Goal: Task Accomplishment & Management: Manage account settings

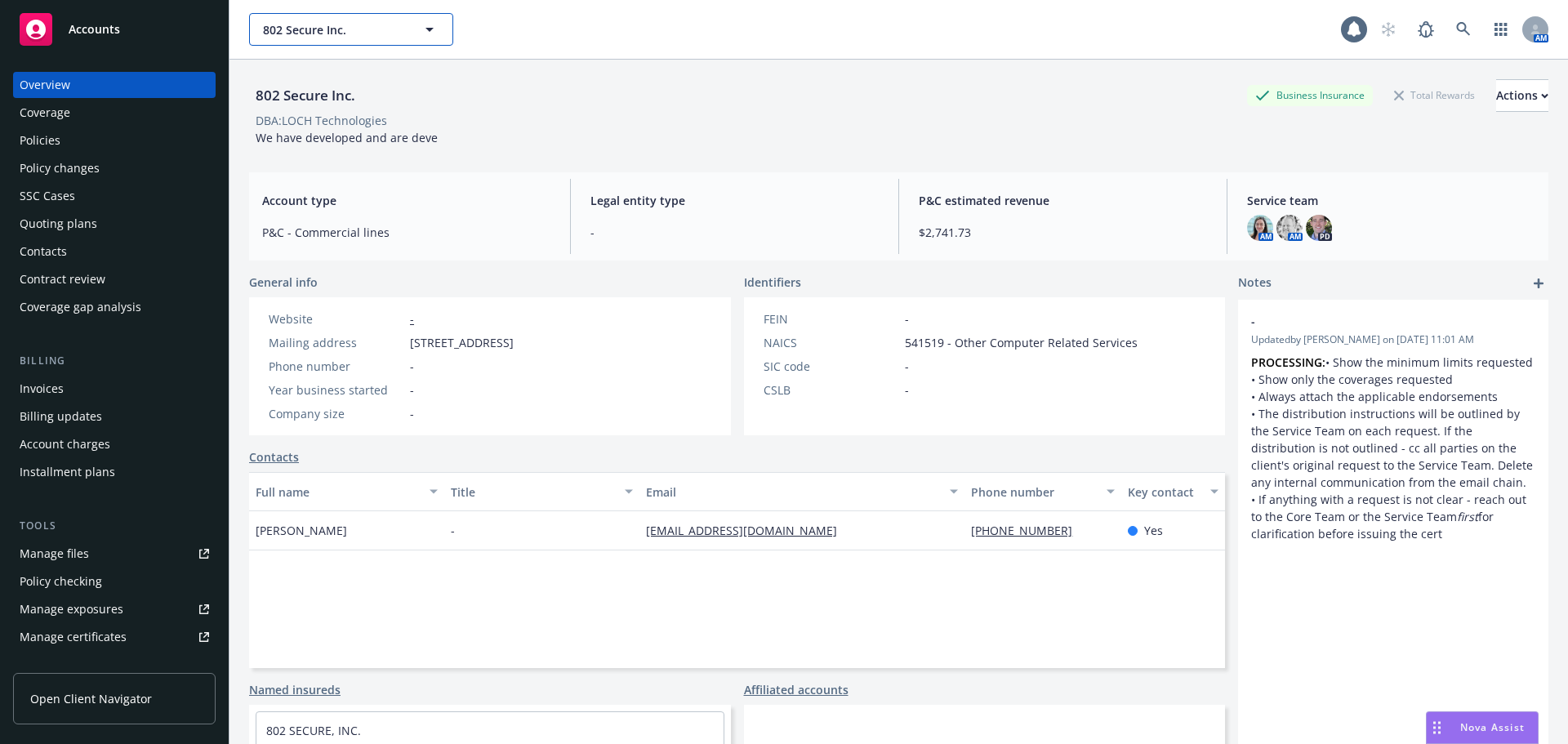
click at [350, 33] on span "802 Secure Inc." at bounding box center [333, 29] width 141 height 18
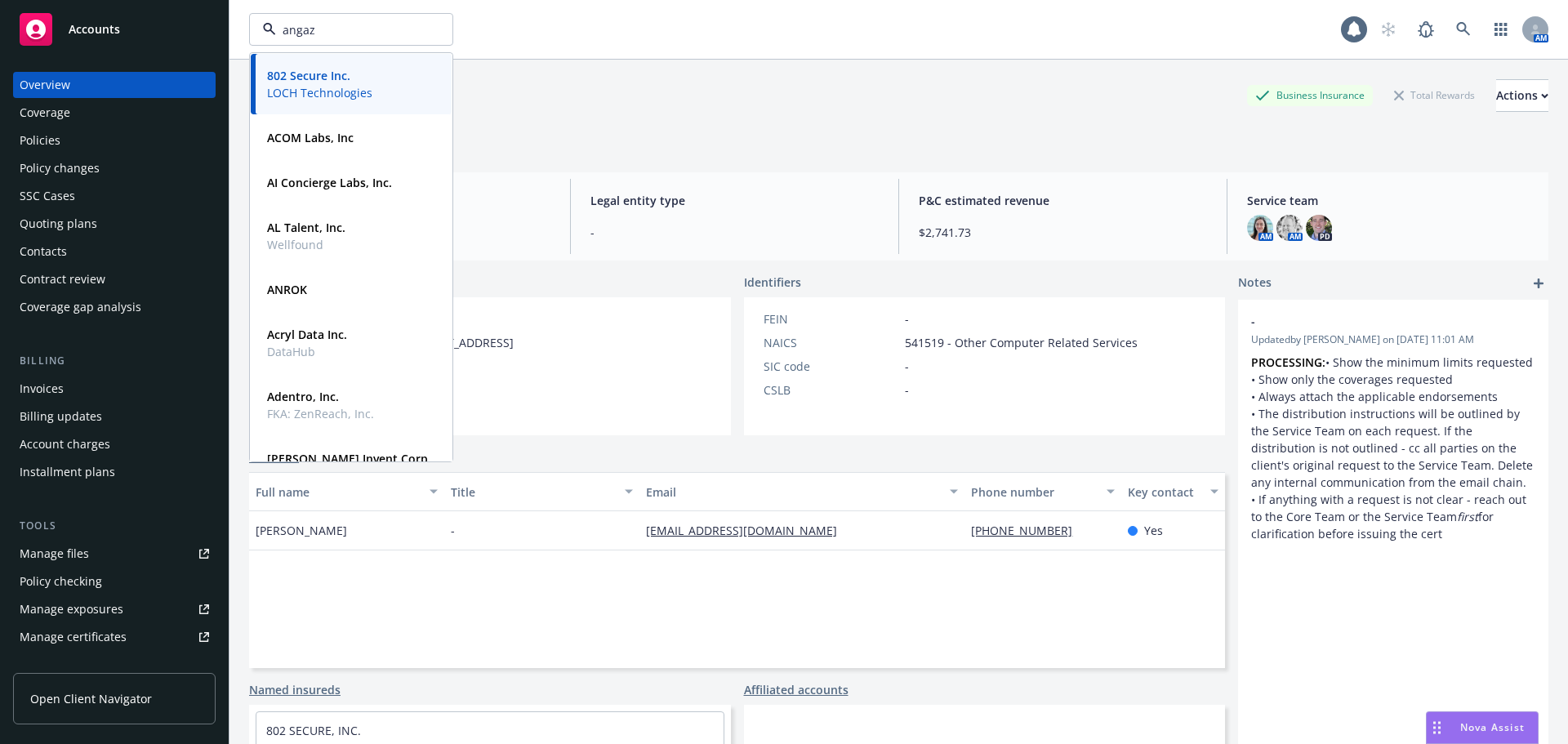
type input "angaza"
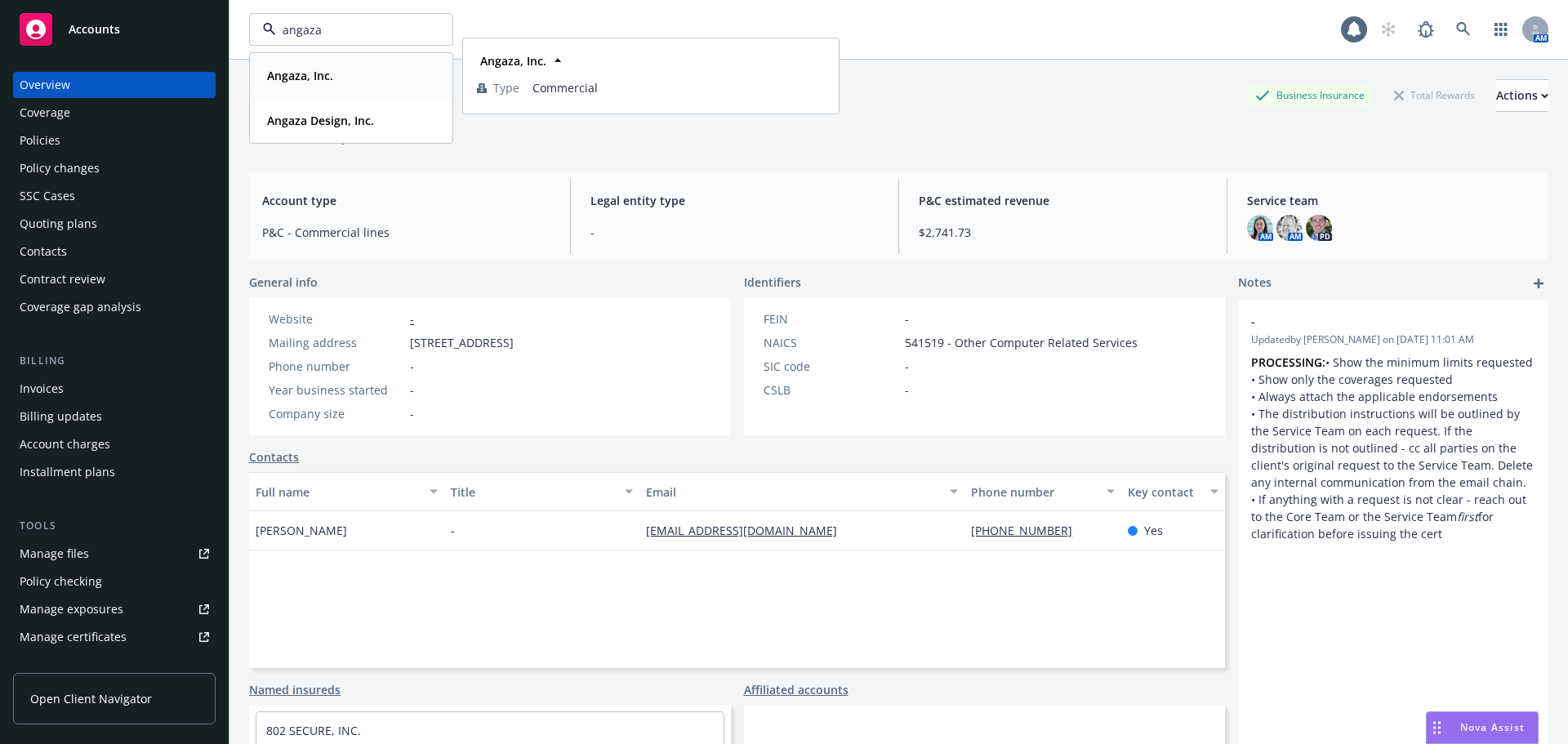
click at [308, 78] on strong "Angaza, Inc." at bounding box center [300, 75] width 66 height 16
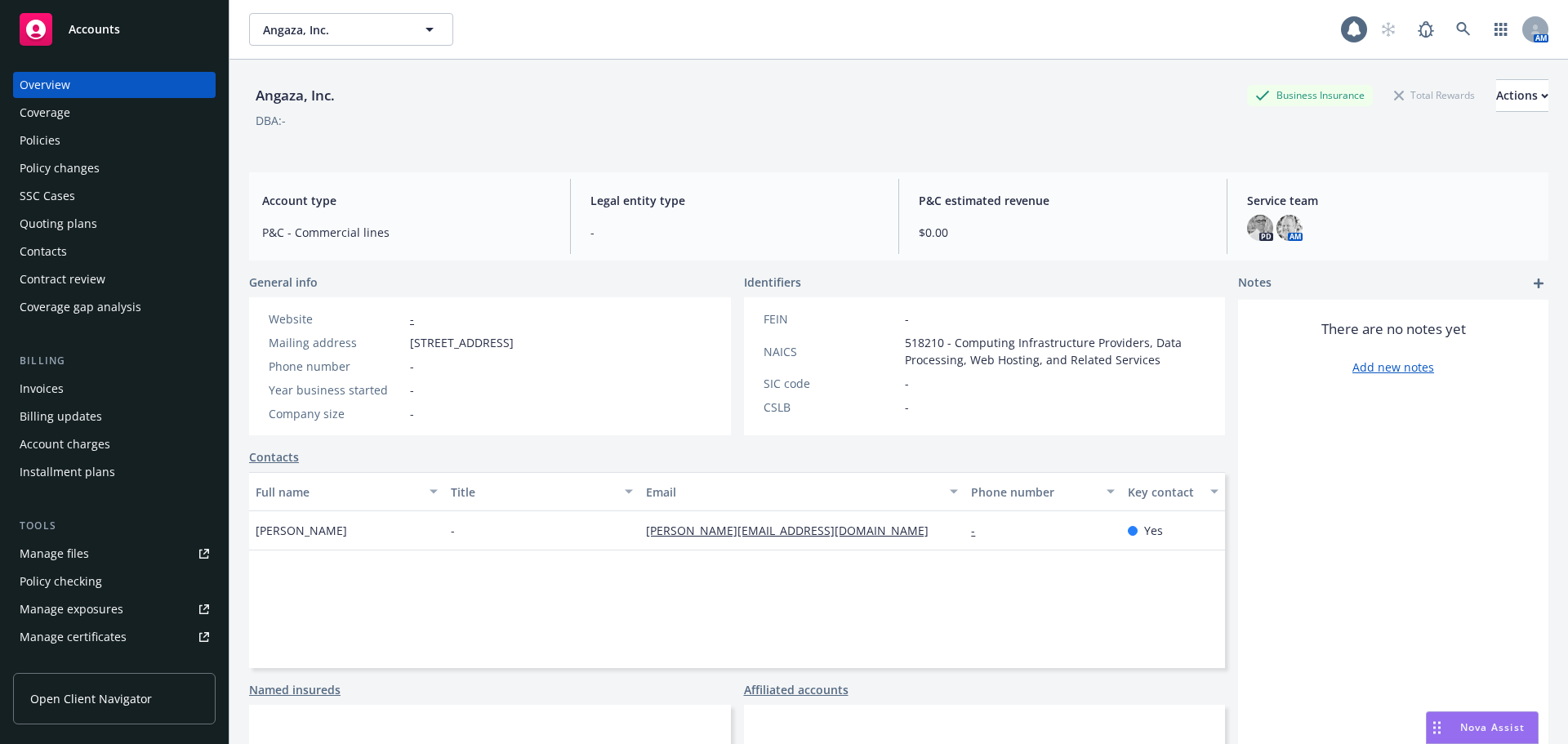
click at [88, 226] on div "Quoting plans" at bounding box center [58, 223] width 78 height 26
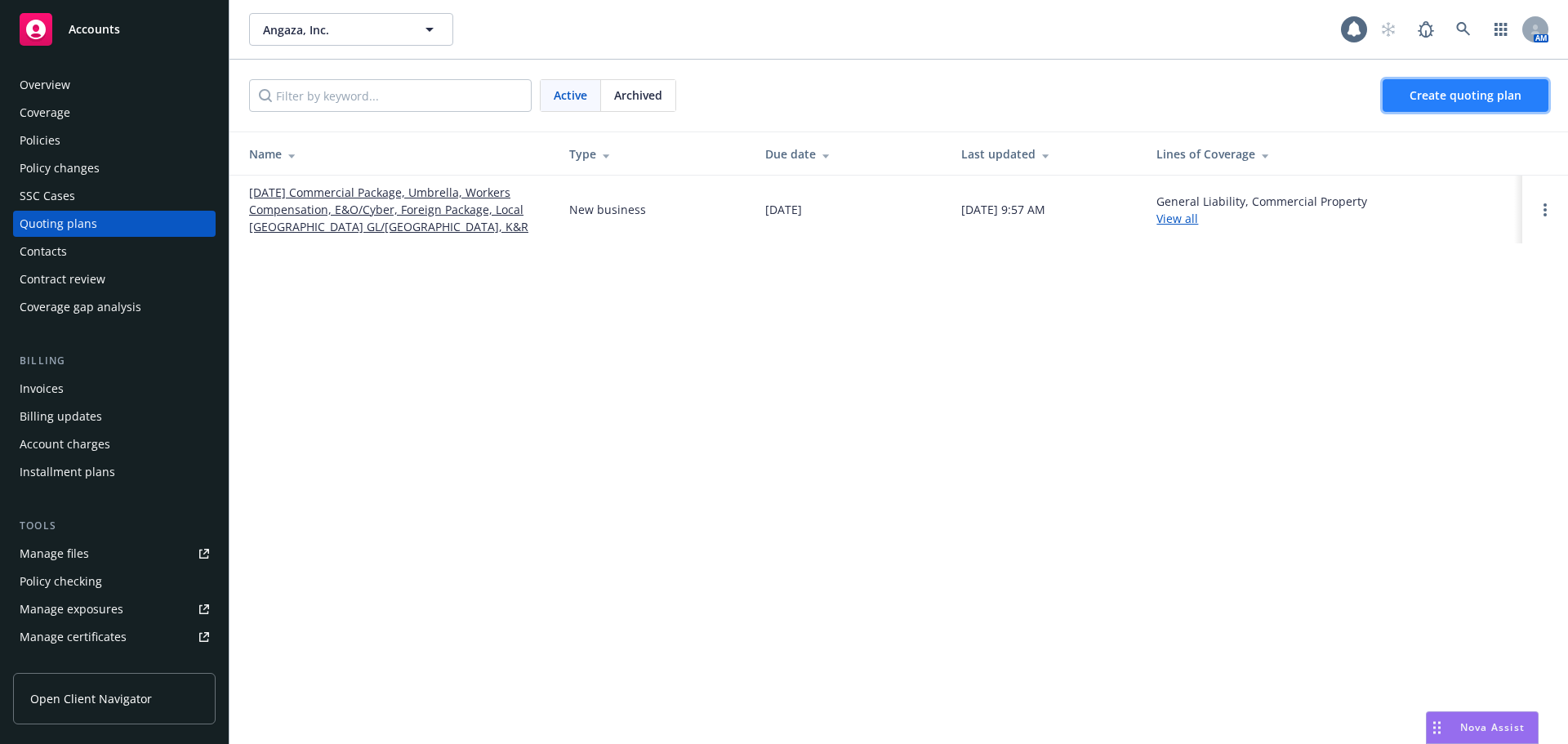
click at [1462, 97] on span "Create quoting plan" at bounding box center [1466, 95] width 112 height 16
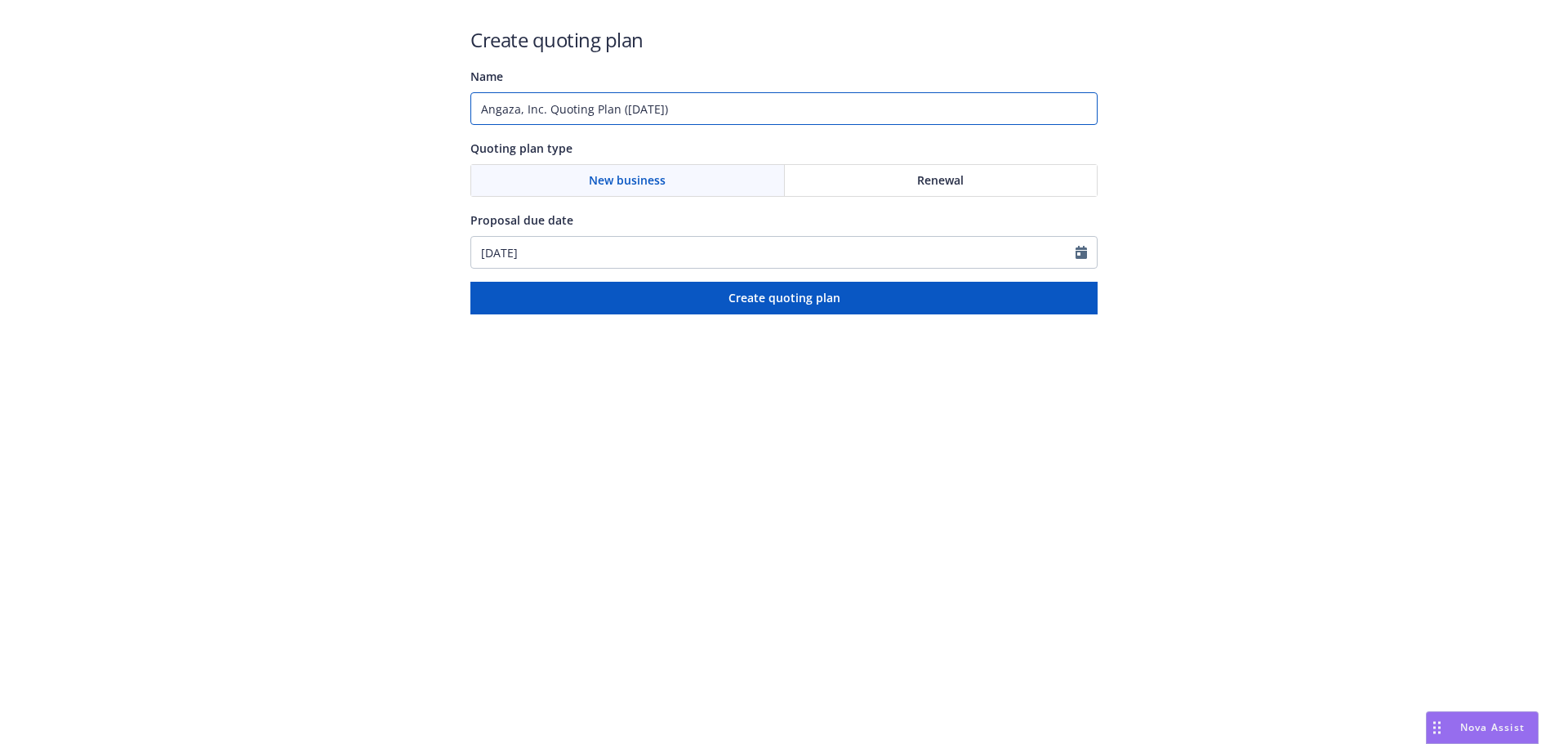
drag, startPoint x: 513, startPoint y: 100, endPoint x: 256, endPoint y: 58, distance: 260.4
click at [215, 69] on div "Create quoting plan Name Angaza, Inc. Quoting Plan (2025-09-11) Quoting plan ty…" at bounding box center [784, 157] width 1568 height 314
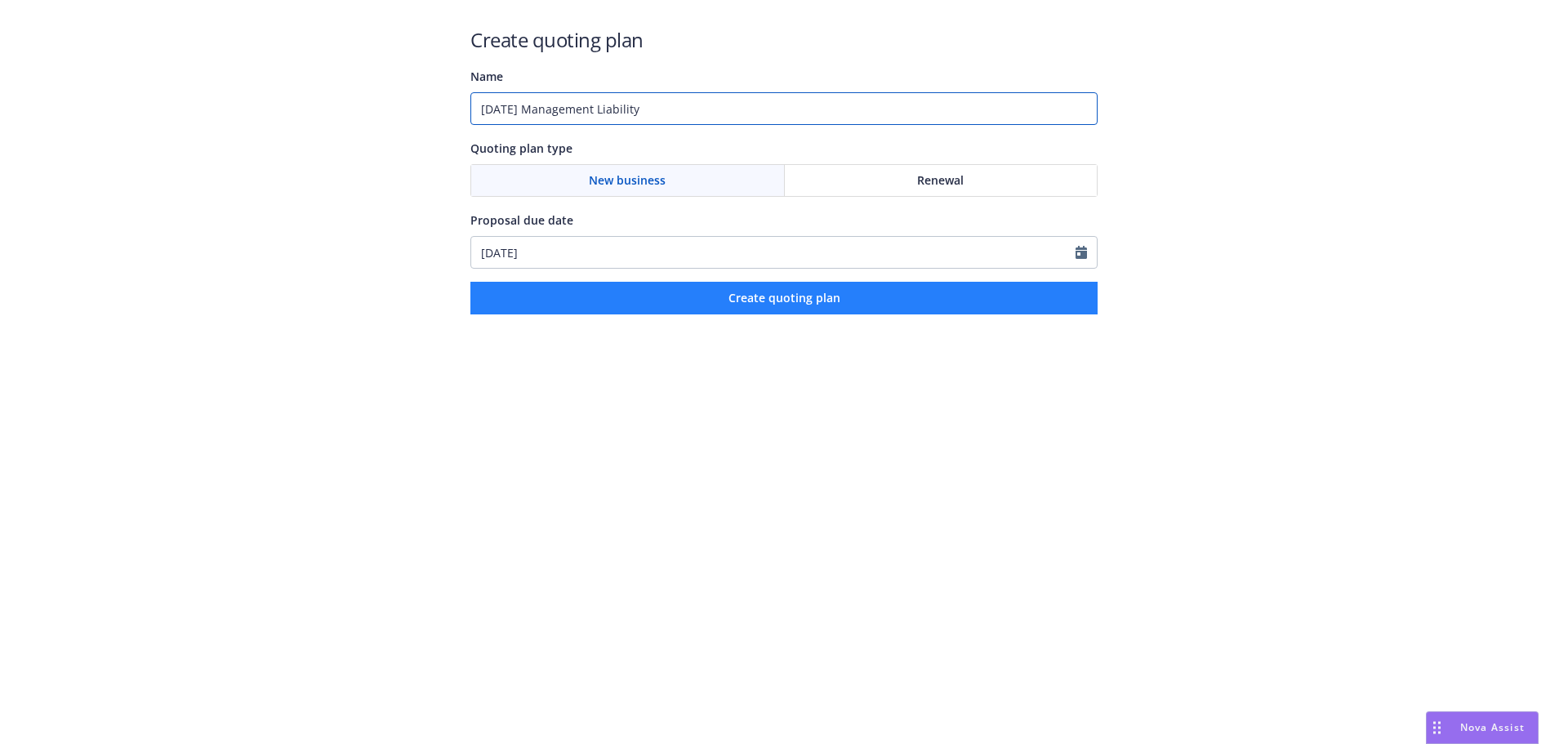
type input "09/30/25 Management Liability"
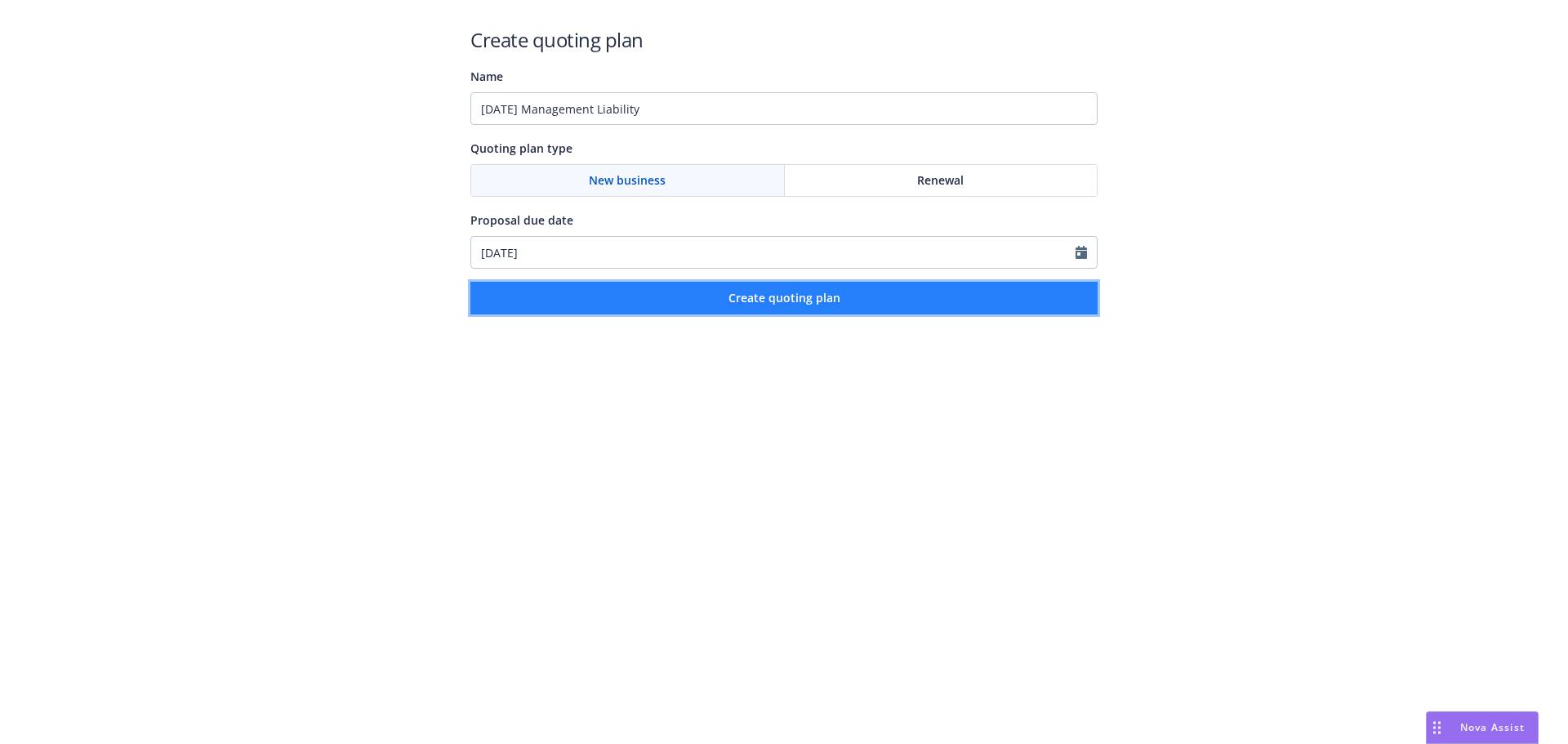
click at [799, 306] on button "Create quoting plan" at bounding box center [784, 297] width 627 height 33
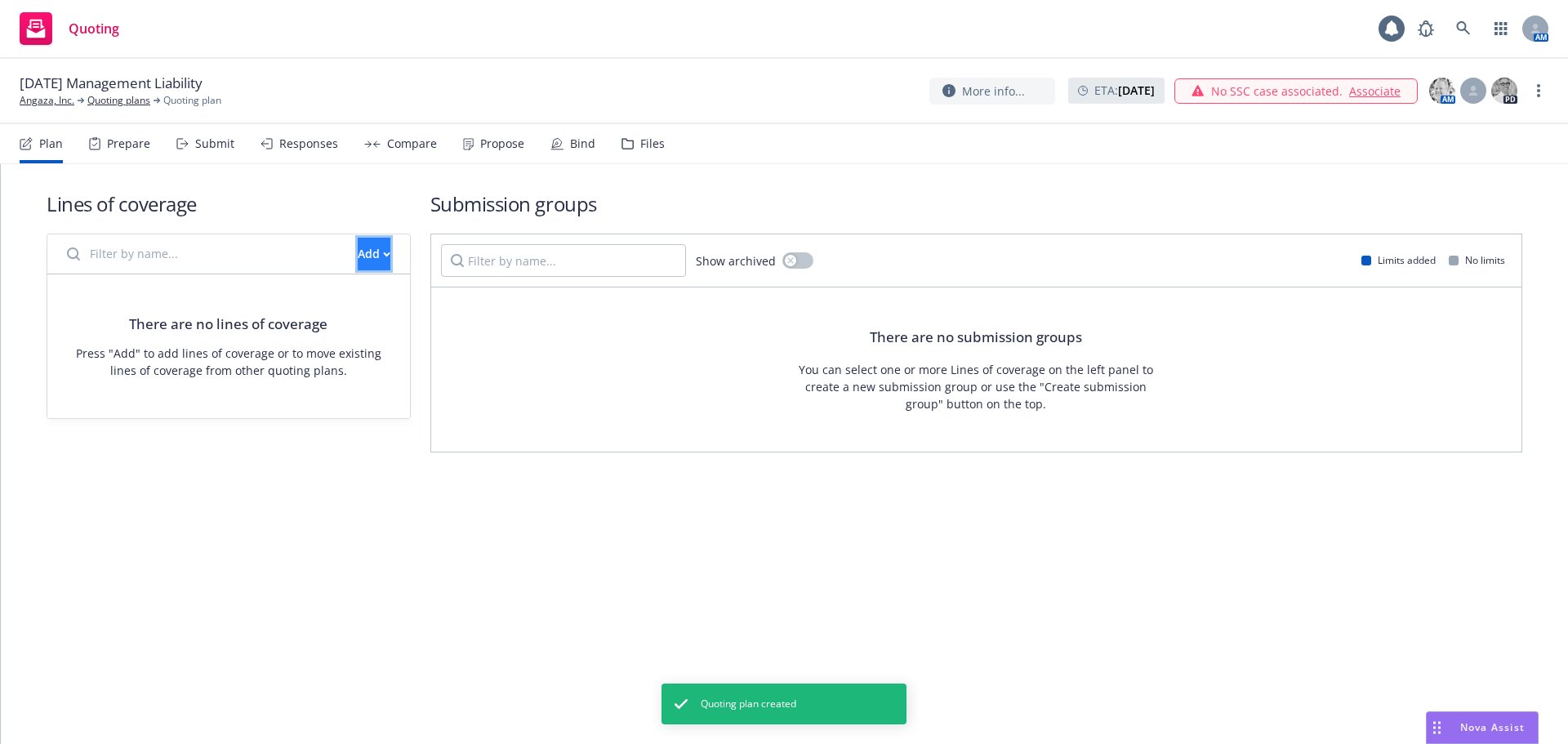
click at [358, 248] on button "Add" at bounding box center [373, 254] width 33 height 33
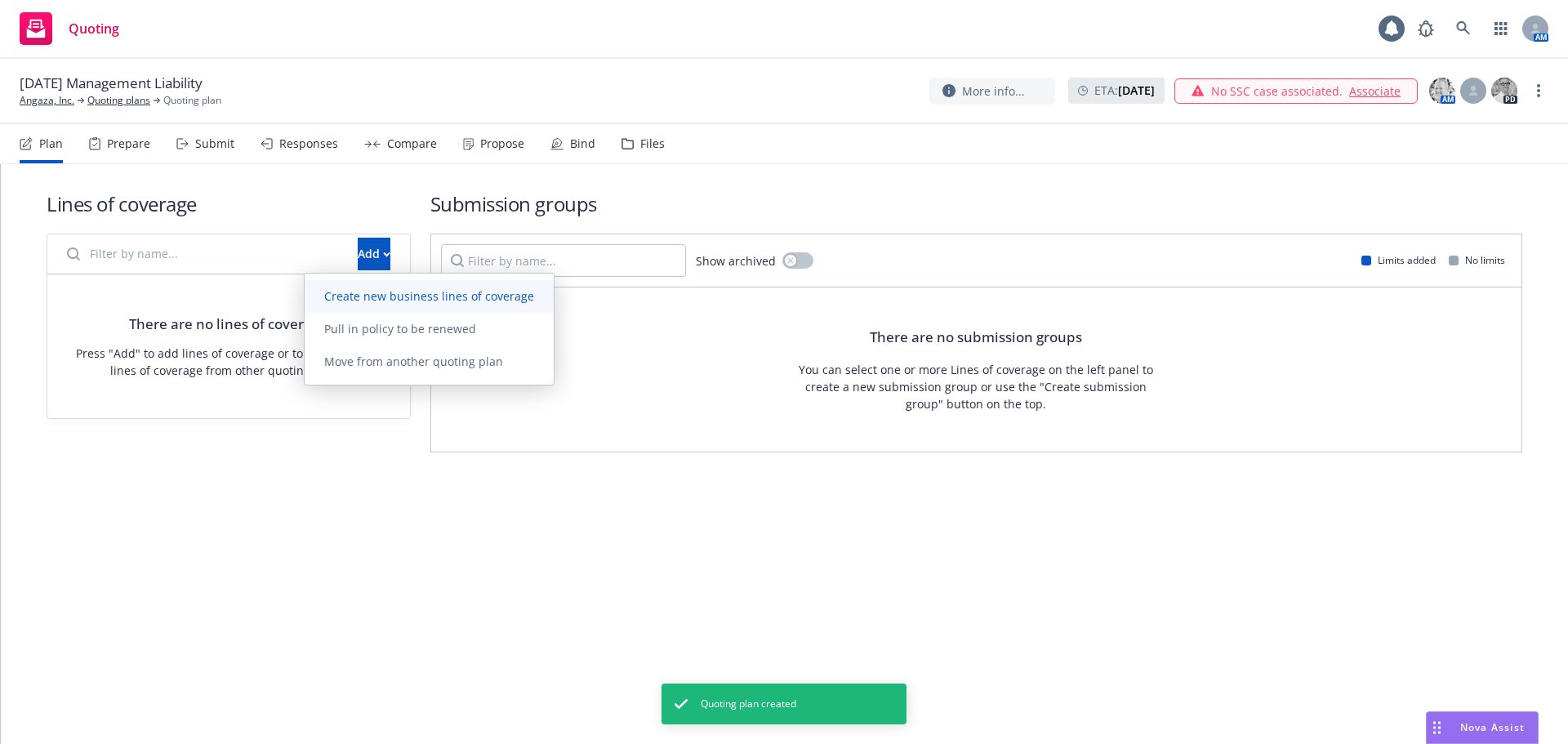
click at [376, 301] on span "Create new business lines of coverage" at bounding box center [429, 296] width 249 height 16
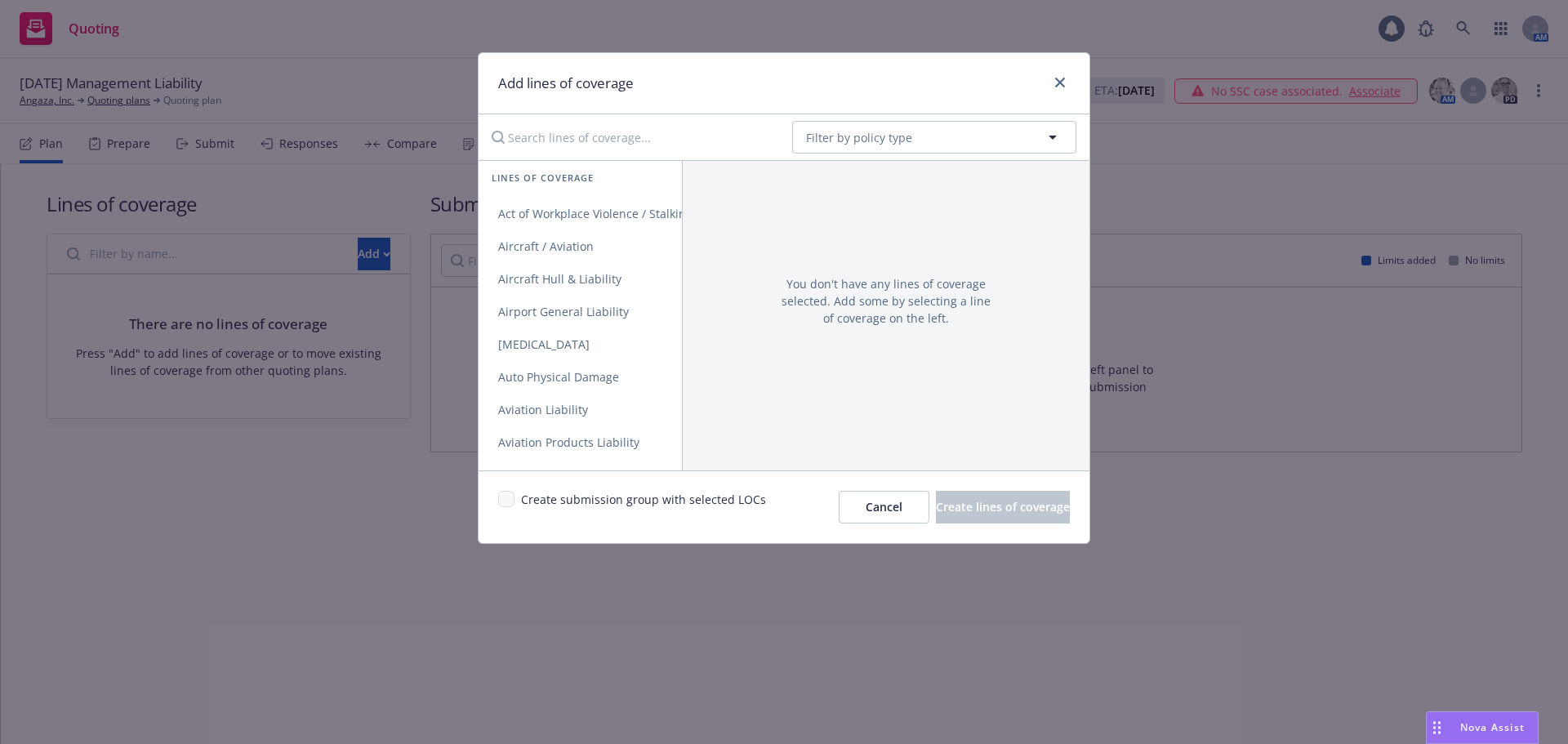
click at [617, 142] on input "Search lines of coverage..." at bounding box center [631, 137] width 297 height 33
click at [599, 216] on span "Directors and Officers" at bounding box center [558, 213] width 160 height 16
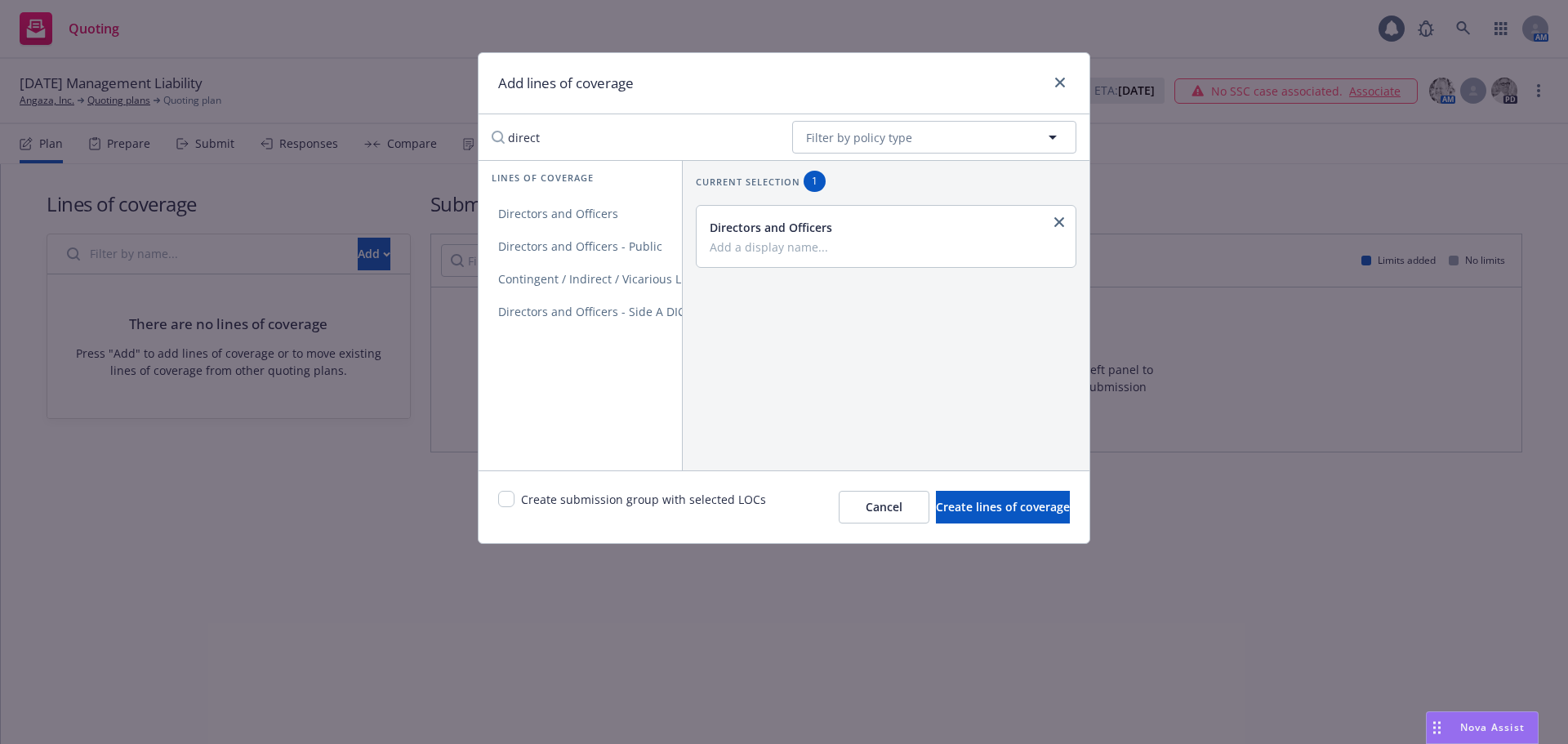
click at [615, 114] on div "direct No readable name Filter by policy type" at bounding box center [784, 137] width 611 height 46
drag, startPoint x: 552, startPoint y: 137, endPoint x: 409, endPoint y: 138, distance: 143.0
click at [409, 138] on div "Add lines of coverage direct No readable name Filter by policy type Lines of co…" at bounding box center [784, 372] width 1568 height 744
click at [634, 278] on span "Employment Practices Liability" at bounding box center [581, 279] width 206 height 16
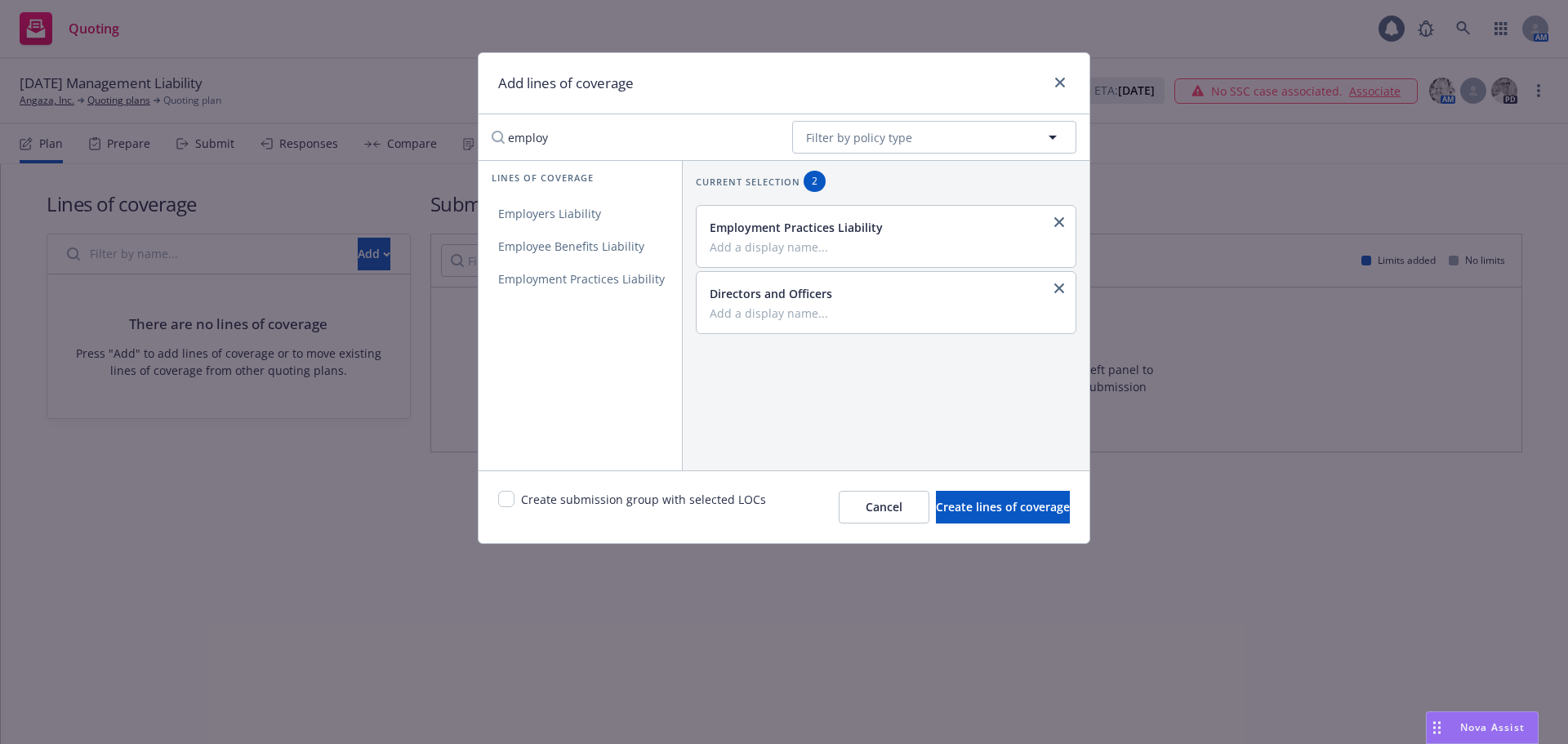
drag, startPoint x: 616, startPoint y: 134, endPoint x: 348, endPoint y: 109, distance: 269.2
click at [348, 109] on div "Add lines of coverage employ No readable name Filter by policy type Lines of co…" at bounding box center [784, 372] width 1568 height 744
type input "fidu"
click at [557, 221] on link "Fiduciary Liability" at bounding box center [580, 214] width 203 height 33
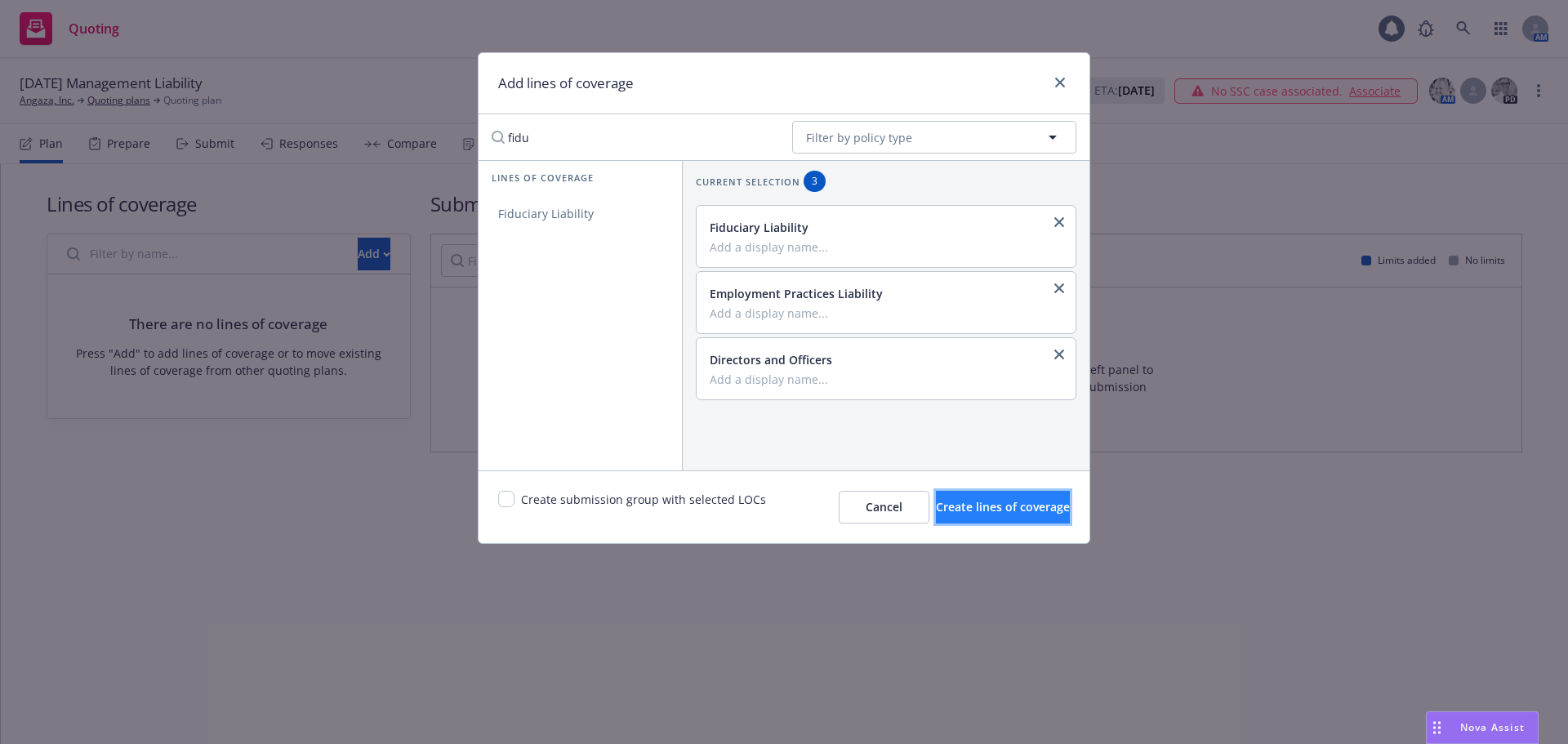
click at [952, 503] on span "Create lines of coverage" at bounding box center [1003, 506] width 134 height 16
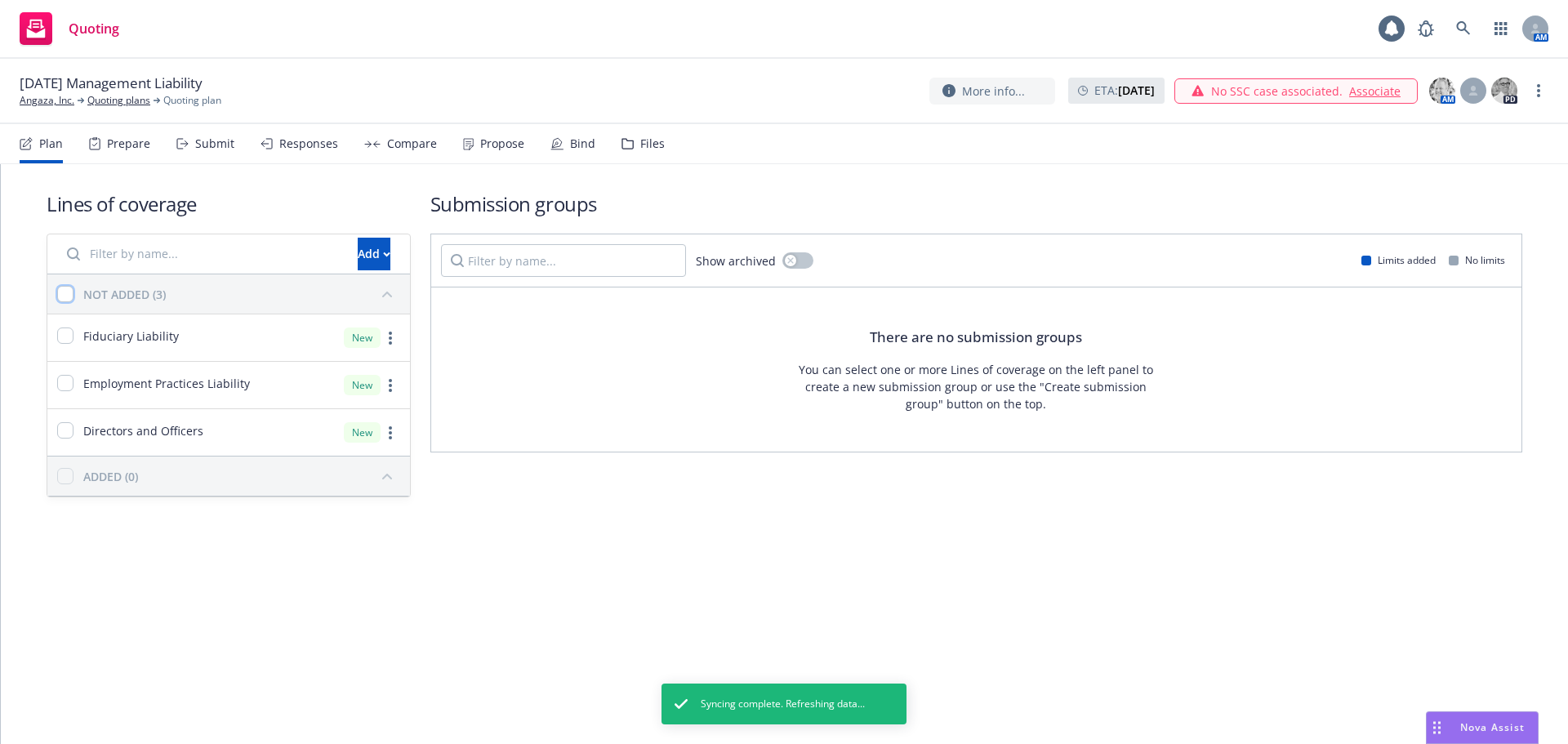
click at [71, 288] on input "checkbox" at bounding box center [65, 294] width 17 height 17
checkbox input "true"
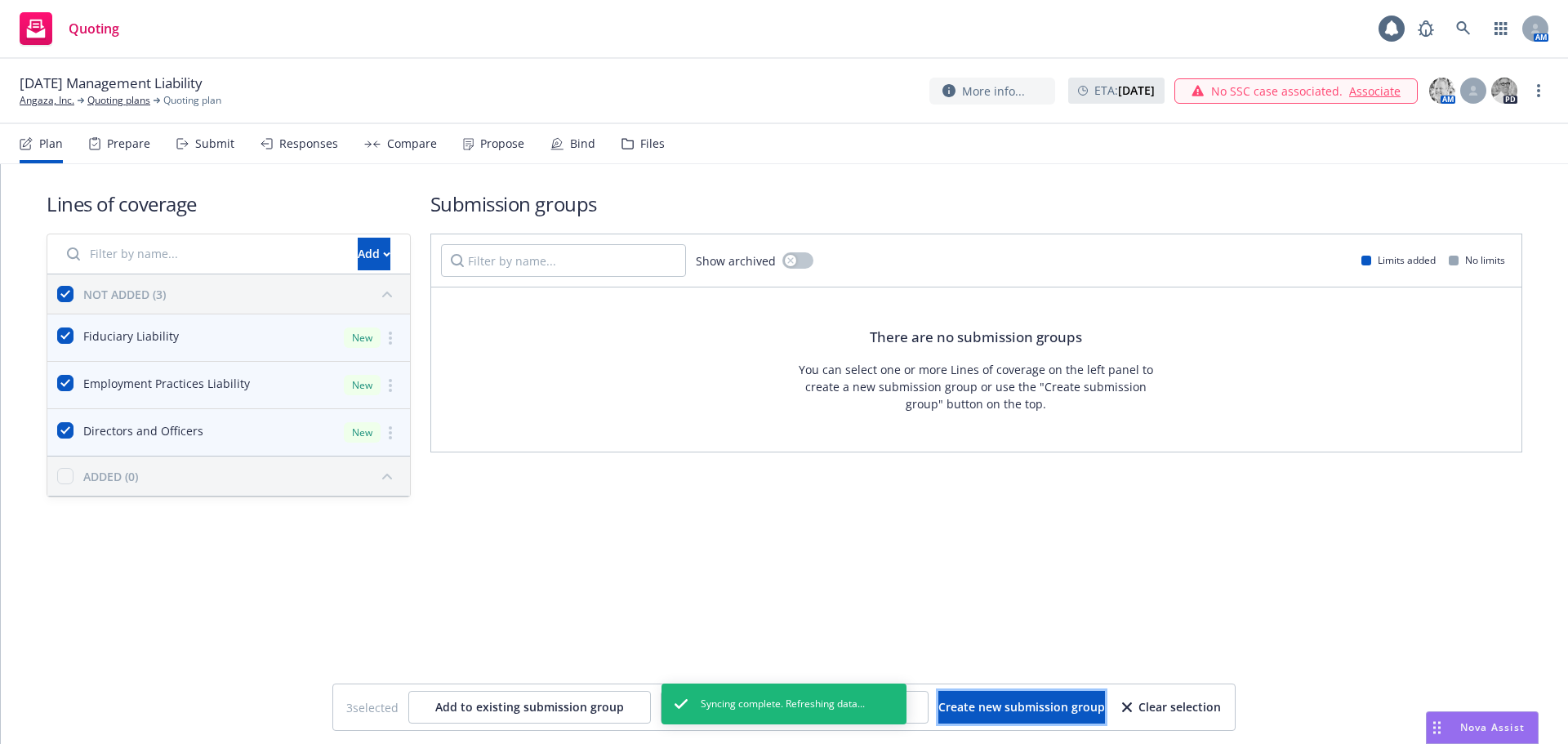
click at [1017, 713] on span "Create new submission group" at bounding box center [1022, 706] width 166 height 16
checkbox input "false"
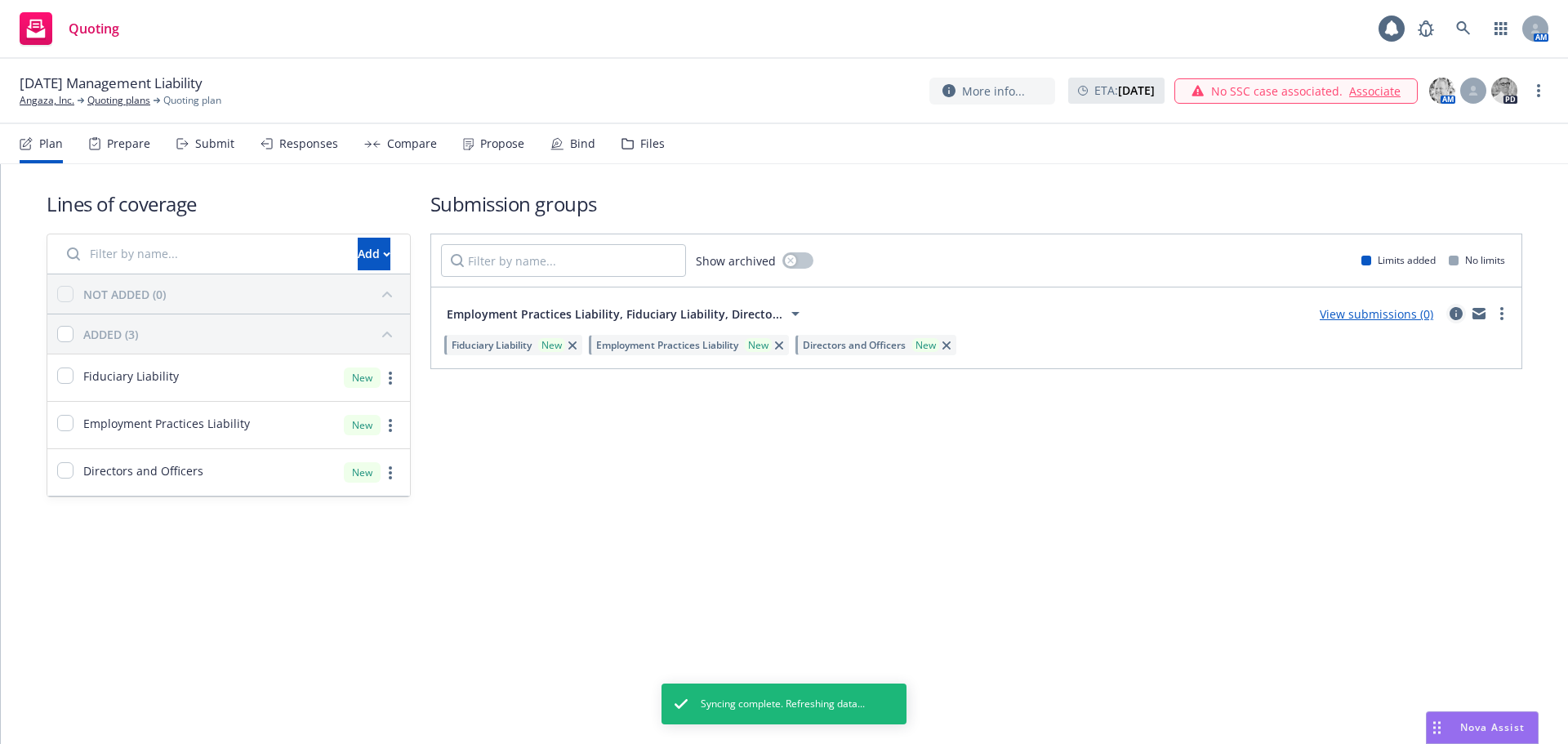
click at [1454, 314] on icon "circleInformation" at bounding box center [1457, 314] width 13 height 13
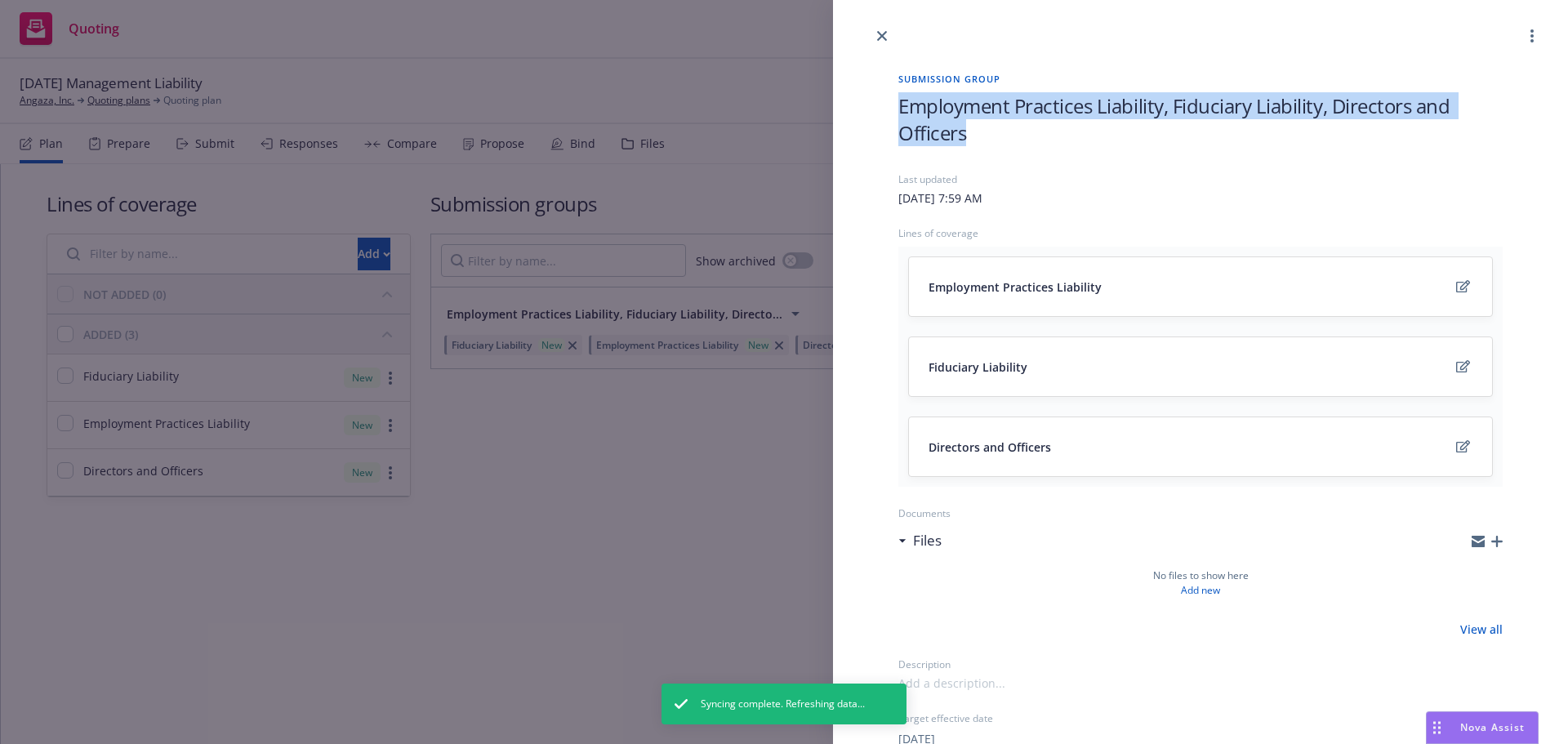
drag, startPoint x: 977, startPoint y: 133, endPoint x: 898, endPoint y: 101, distance: 85.2
click at [898, 101] on div "Submission group Employment Practices Liability, Fiduciary Liability, Directors…" at bounding box center [1200, 465] width 657 height 838
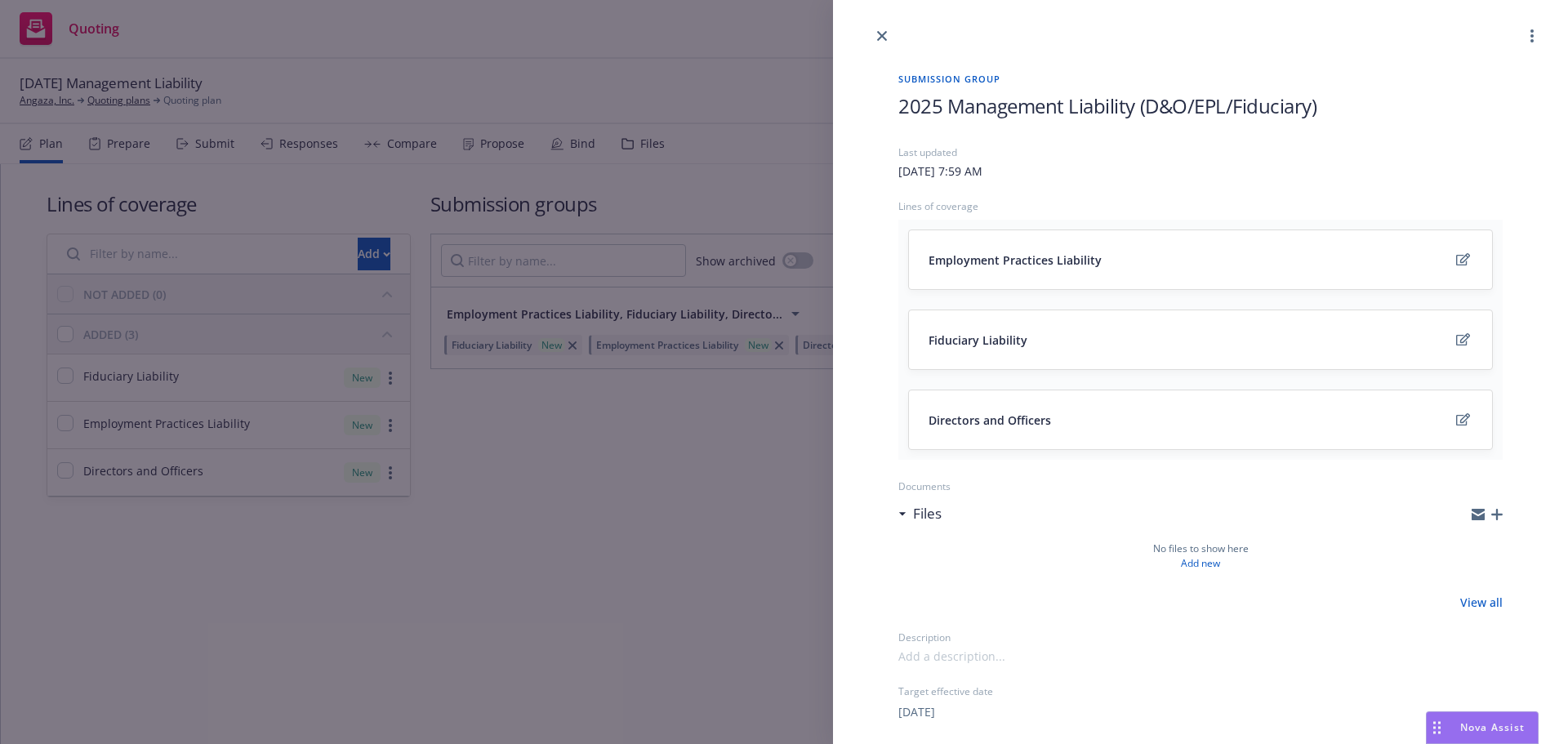
drag, startPoint x: 698, startPoint y: 43, endPoint x: 718, endPoint y: 44, distance: 20.0
click at [699, 43] on div "Submission group 2025 Management Liability (D&O/EPL/Fiduciary) Last updated Thu…" at bounding box center [784, 372] width 1568 height 744
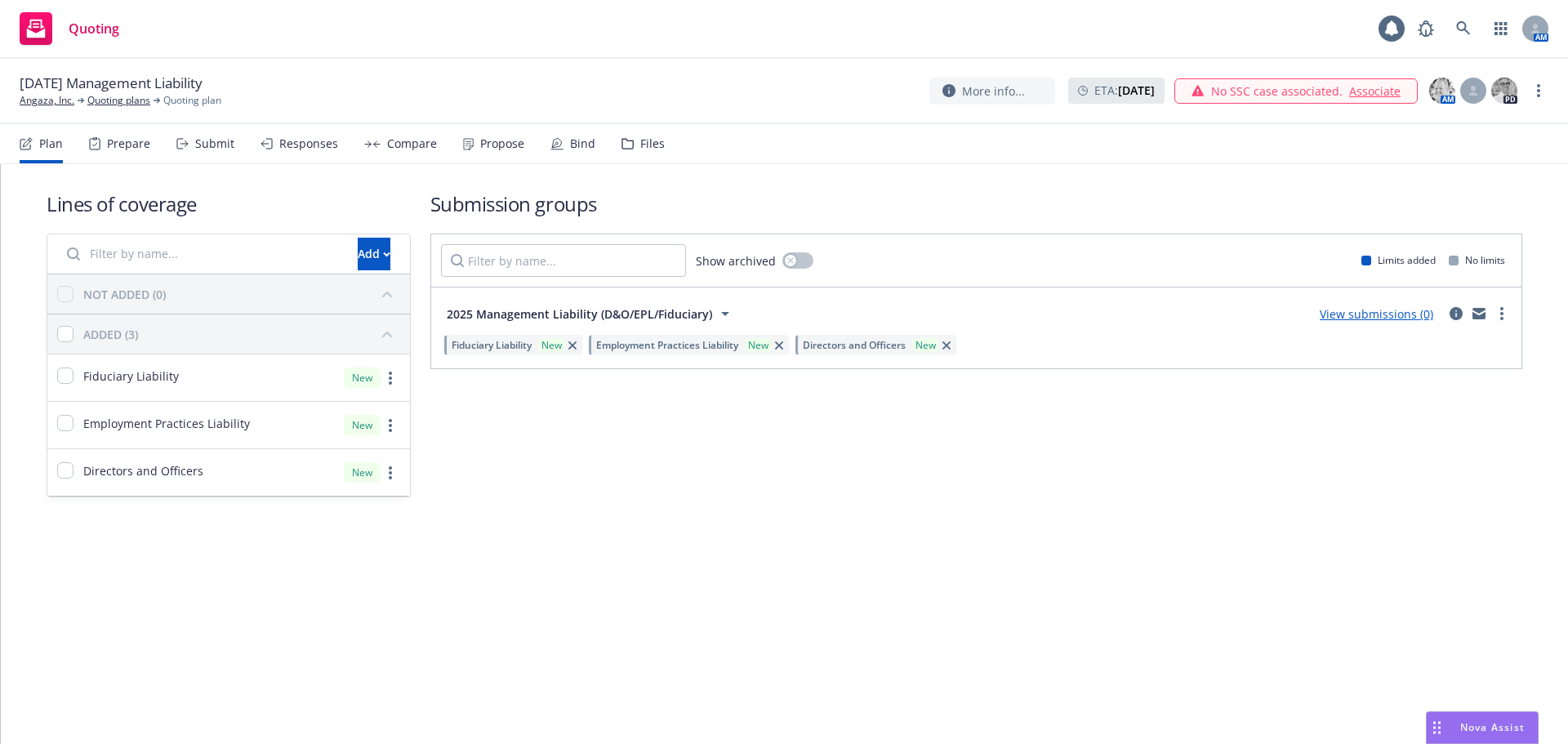
click at [1358, 310] on link "View submissions (0)" at bounding box center [1377, 314] width 114 height 16
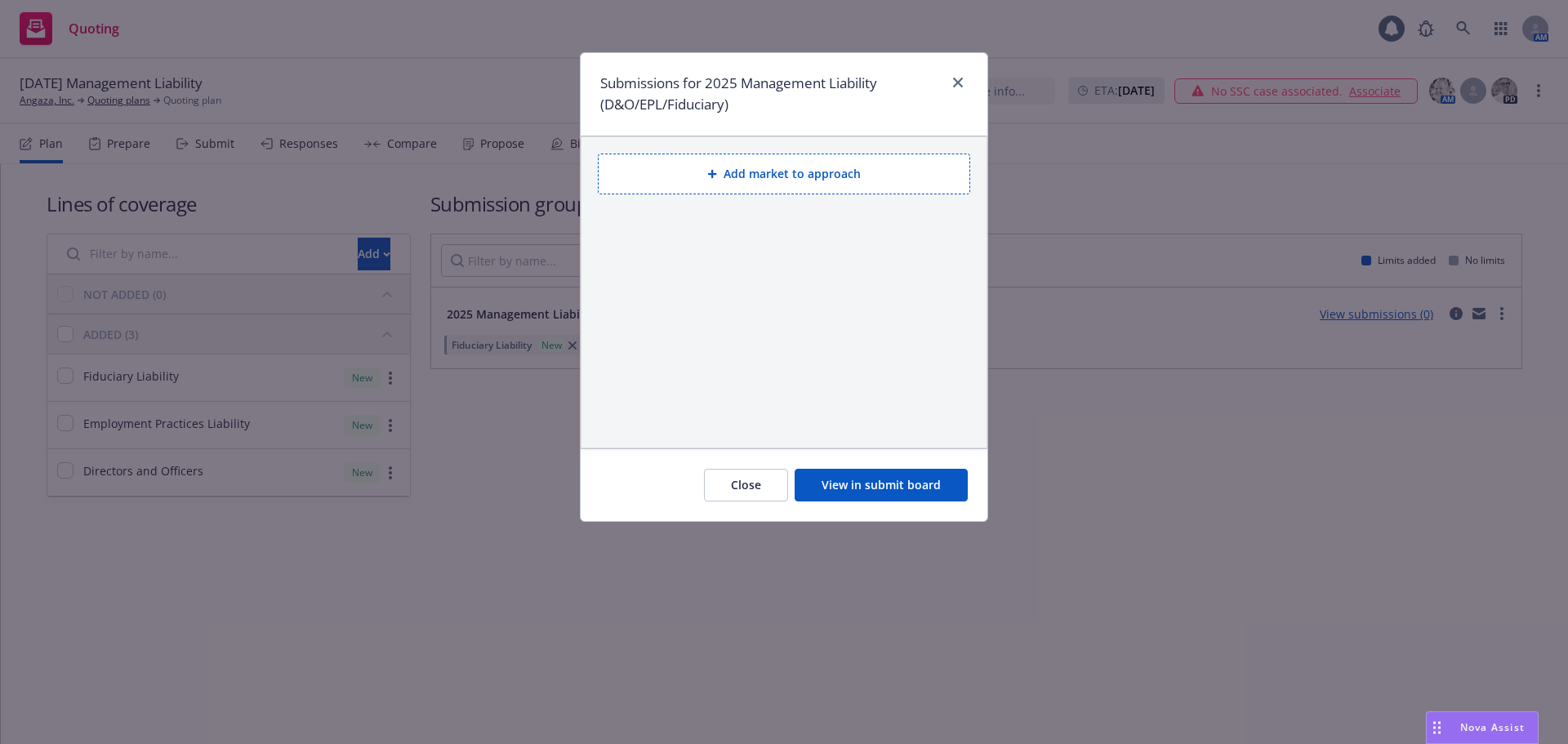
click at [842, 178] on button "Add market to approach" at bounding box center [784, 174] width 373 height 41
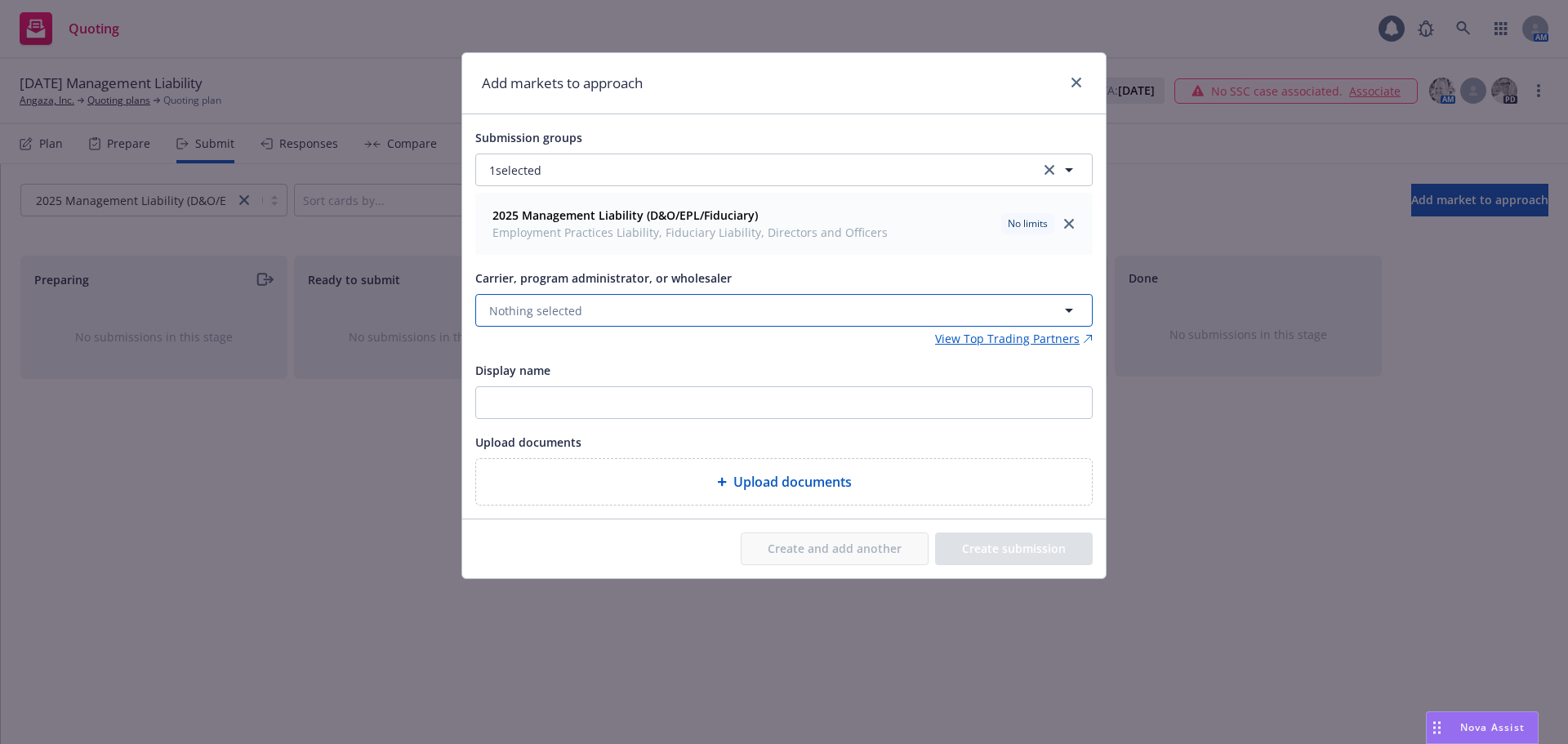
click at [743, 316] on button "Nothing selected" at bounding box center [784, 310] width 617 height 33
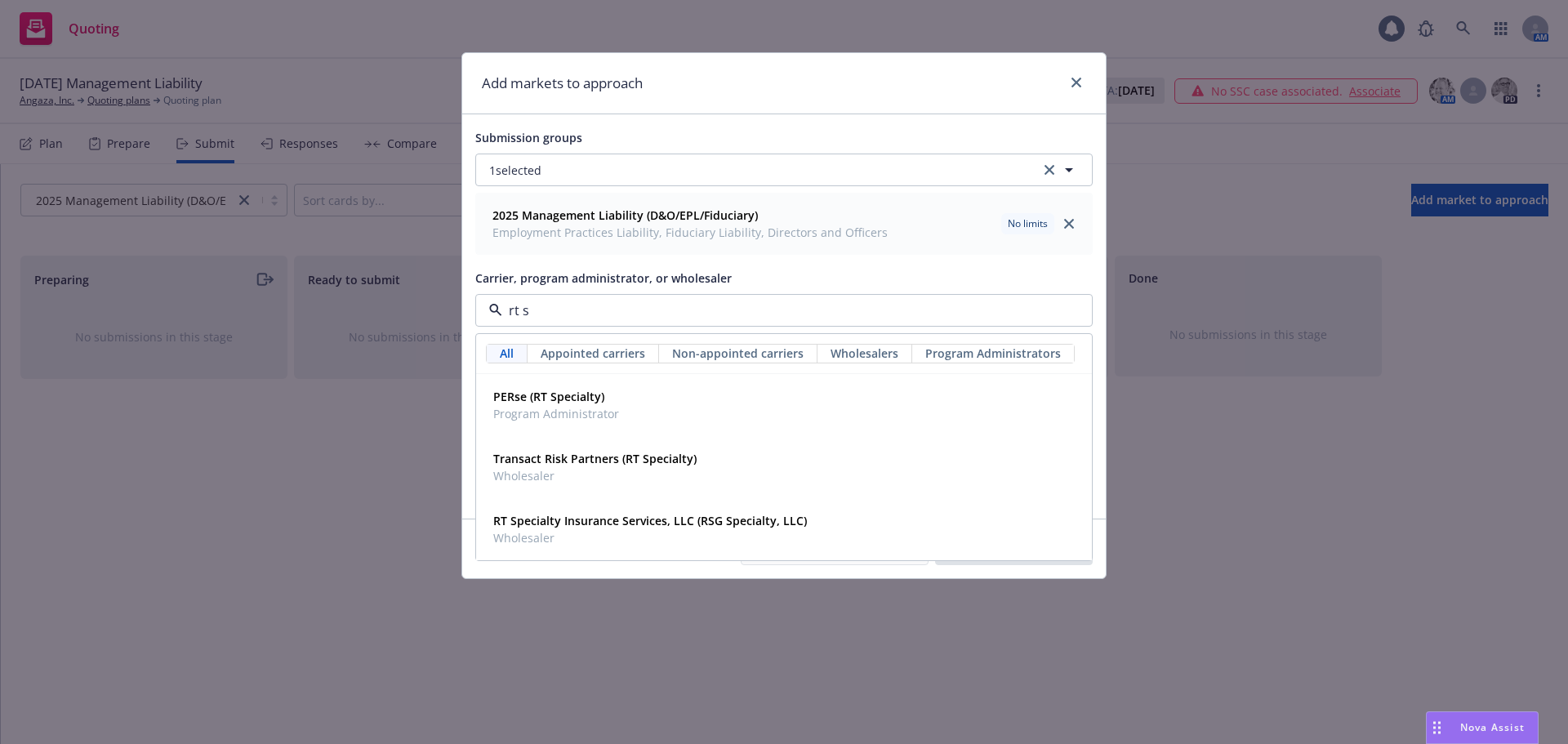
type input "rt sp"
click at [683, 519] on strong "RT Specialty Insurance Services, LLC (RSG Specialty, LLC)" at bounding box center [650, 520] width 313 height 16
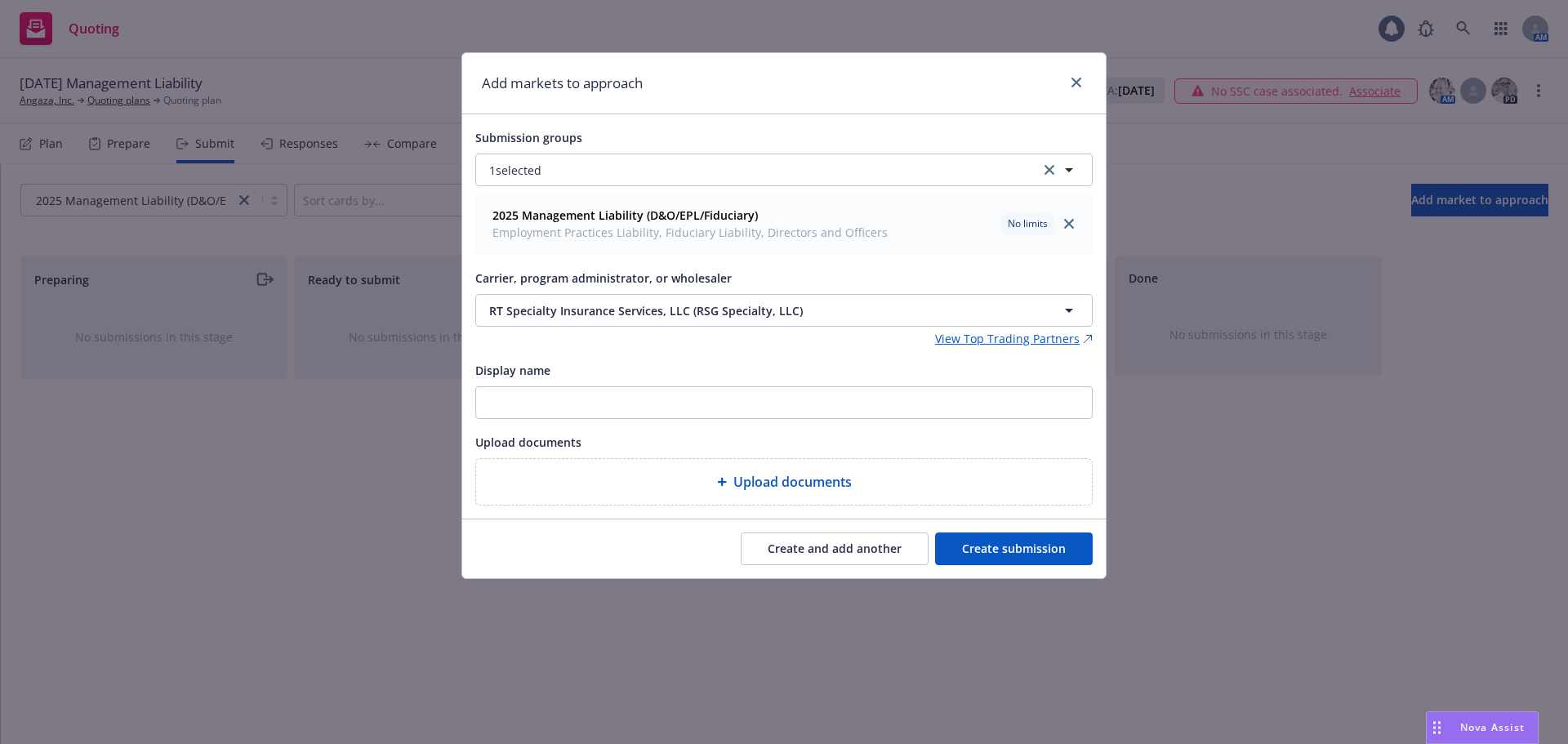
click at [1047, 541] on button "Create submission" at bounding box center [1014, 549] width 158 height 33
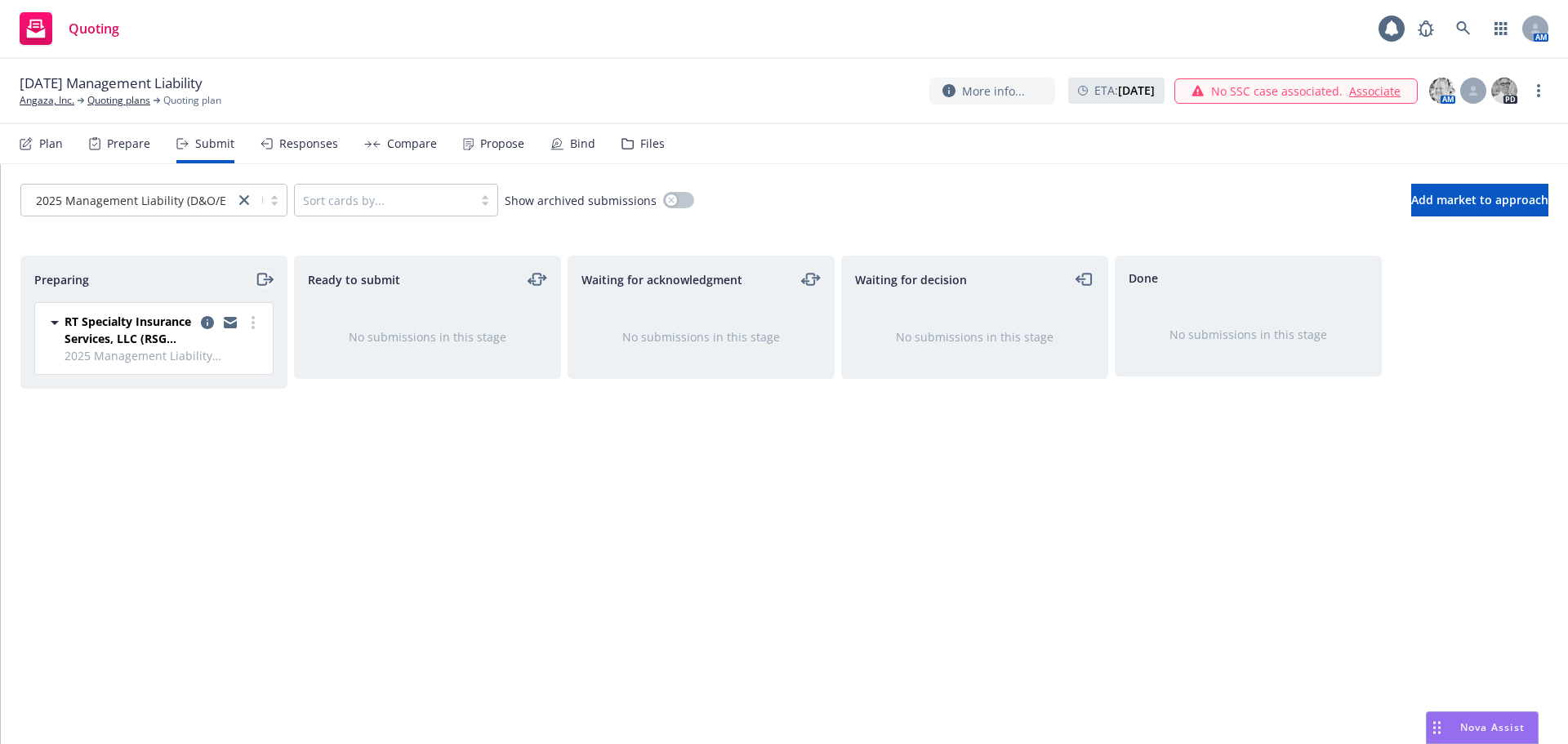
click at [263, 275] on icon "moveRight" at bounding box center [261, 280] width 9 height 12
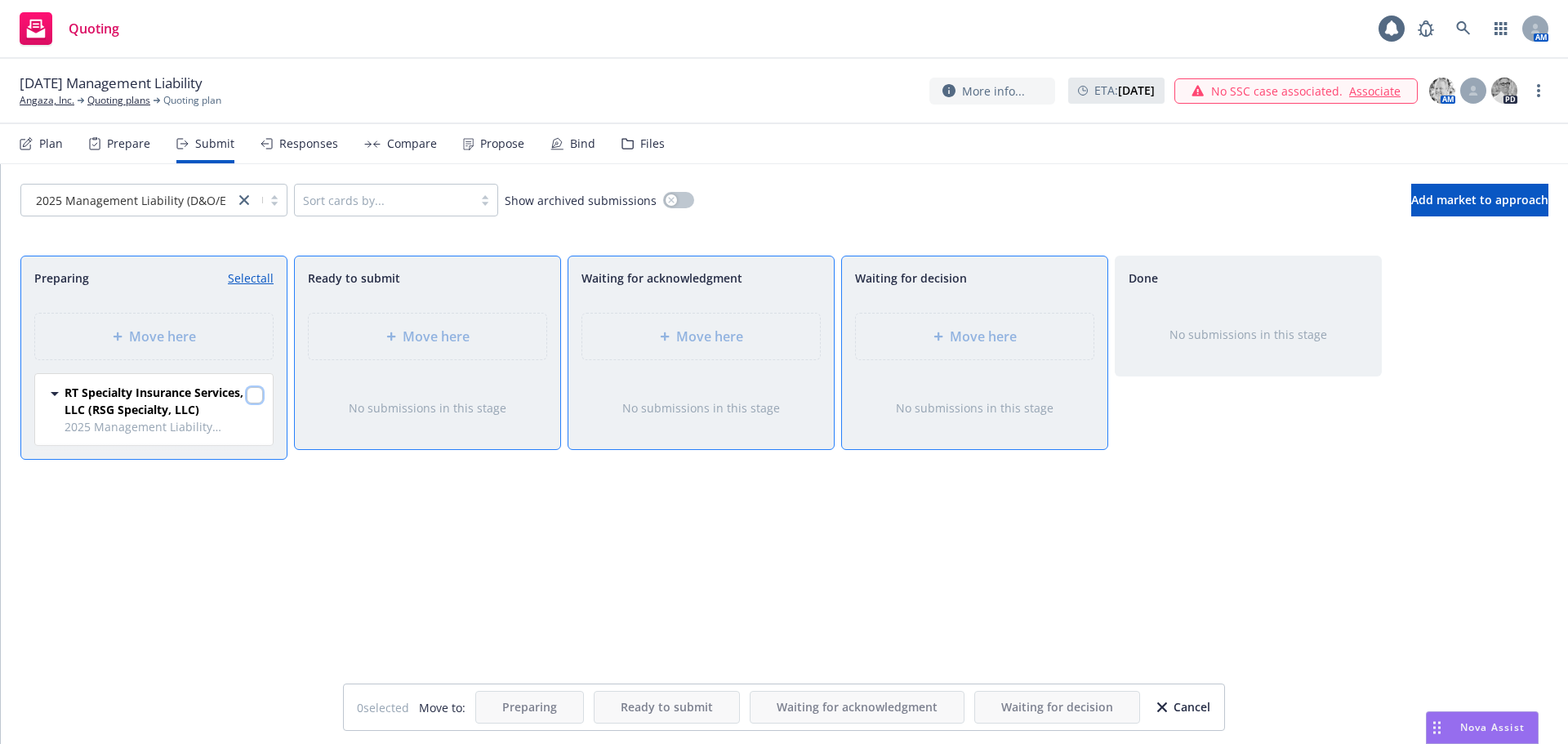
click at [259, 392] on input "checkbox" at bounding box center [255, 395] width 17 height 17
checkbox input "true"
click at [1051, 324] on div "Move here" at bounding box center [975, 336] width 238 height 46
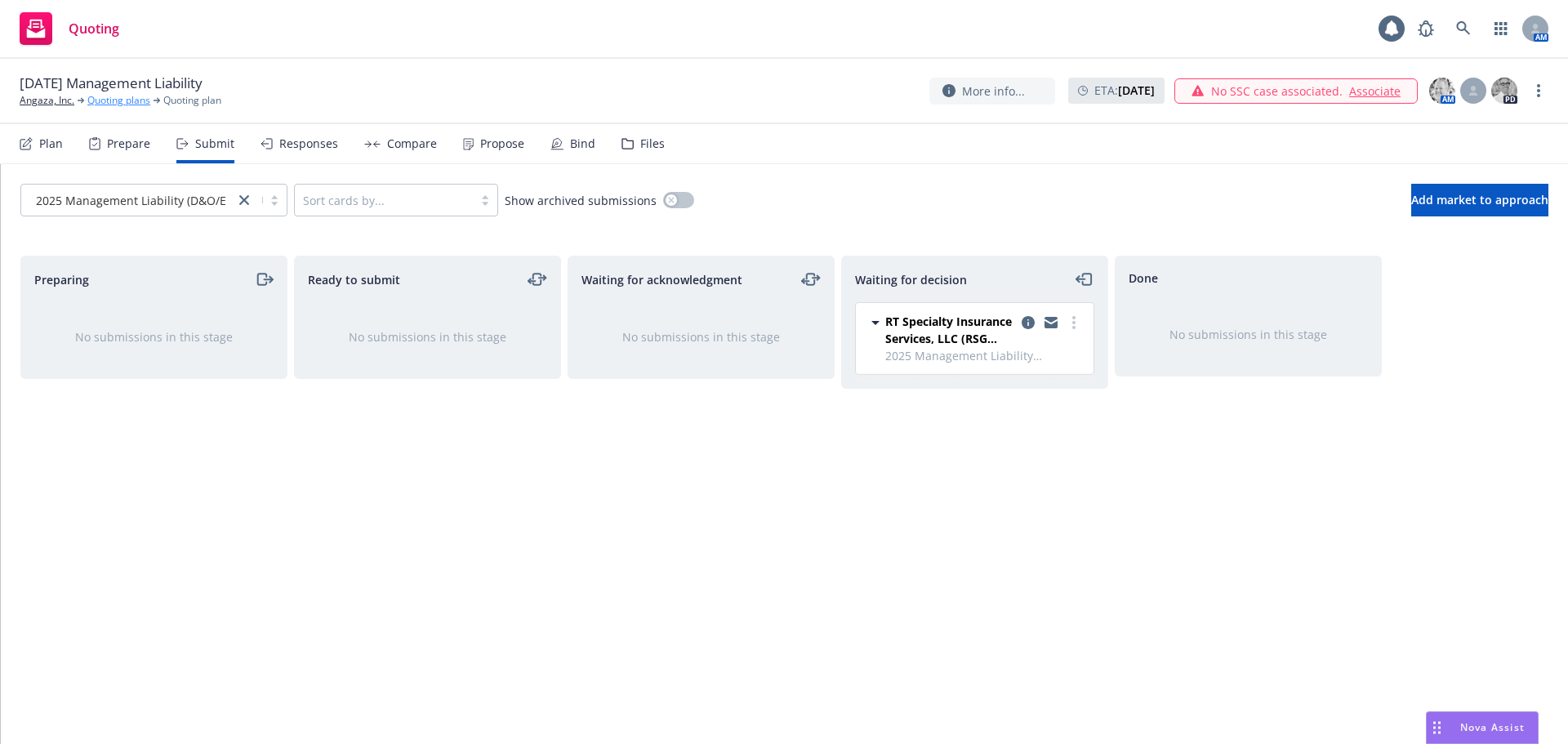
click at [111, 101] on link "Quoting plans" at bounding box center [119, 100] width 63 height 15
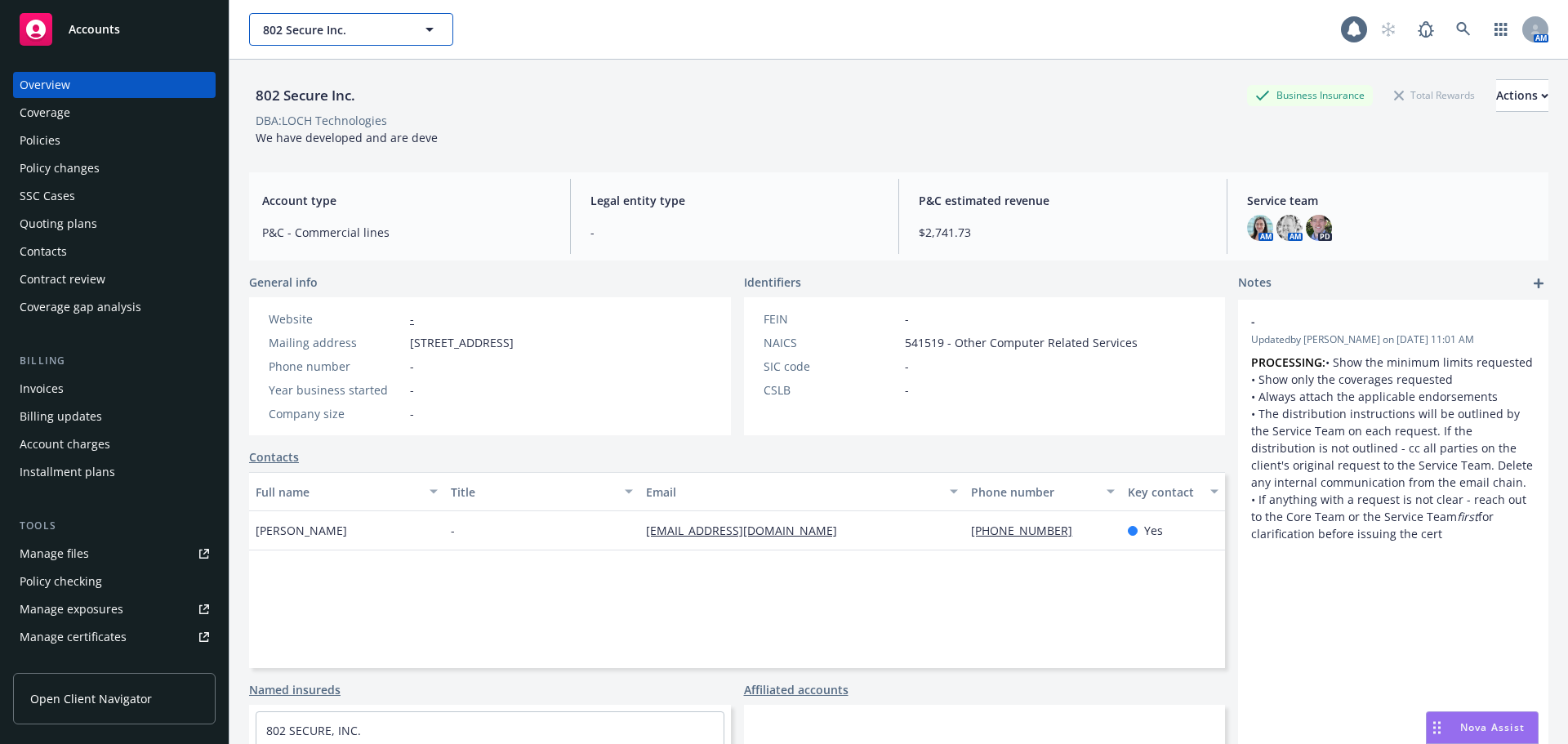
click at [371, 29] on span "802 Secure Inc." at bounding box center [333, 29] width 141 height 18
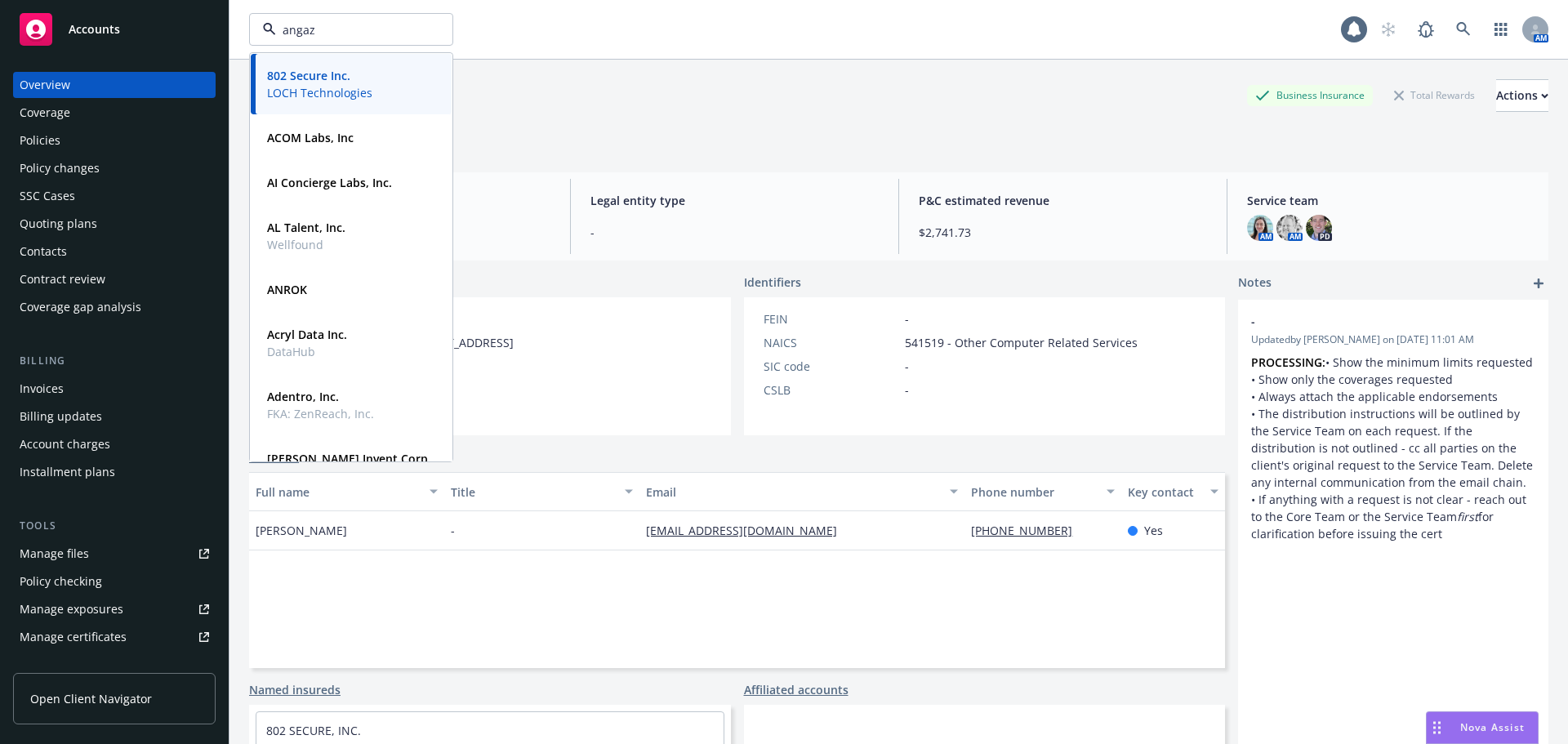
type input "angaza"
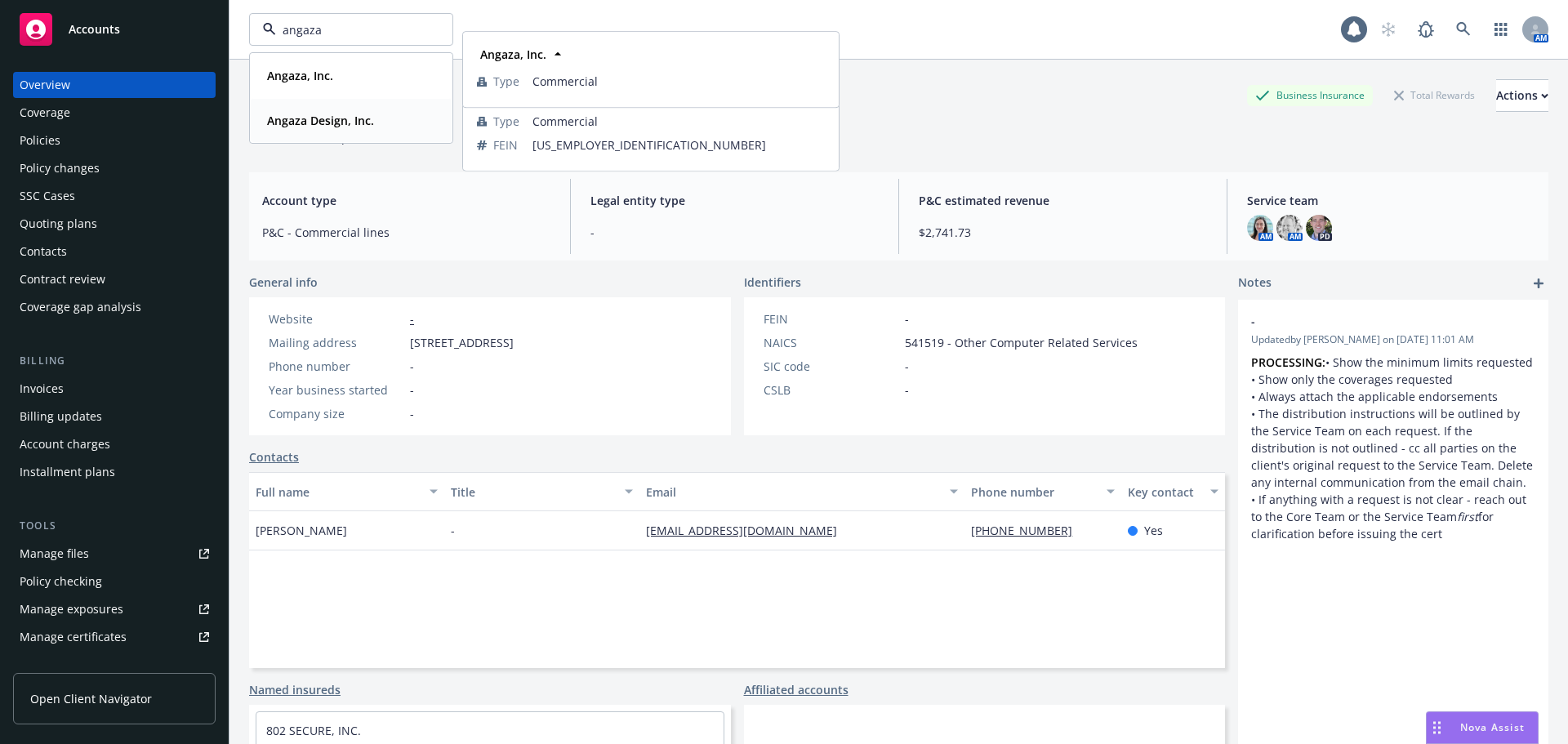
click at [311, 122] on strong "Angaza Design, Inc." at bounding box center [321, 120] width 107 height 16
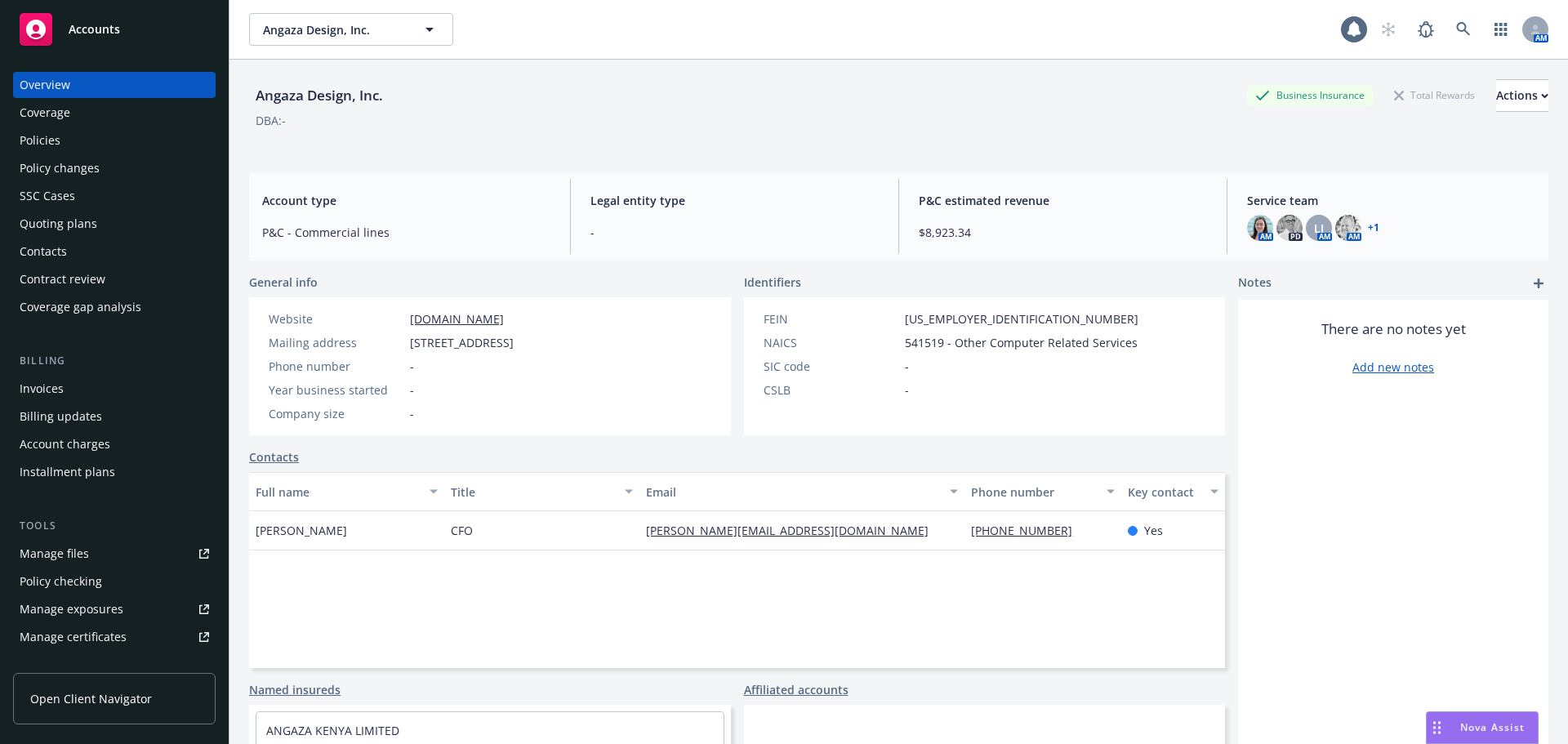
click at [79, 141] on div "Policies" at bounding box center [114, 140] width 190 height 26
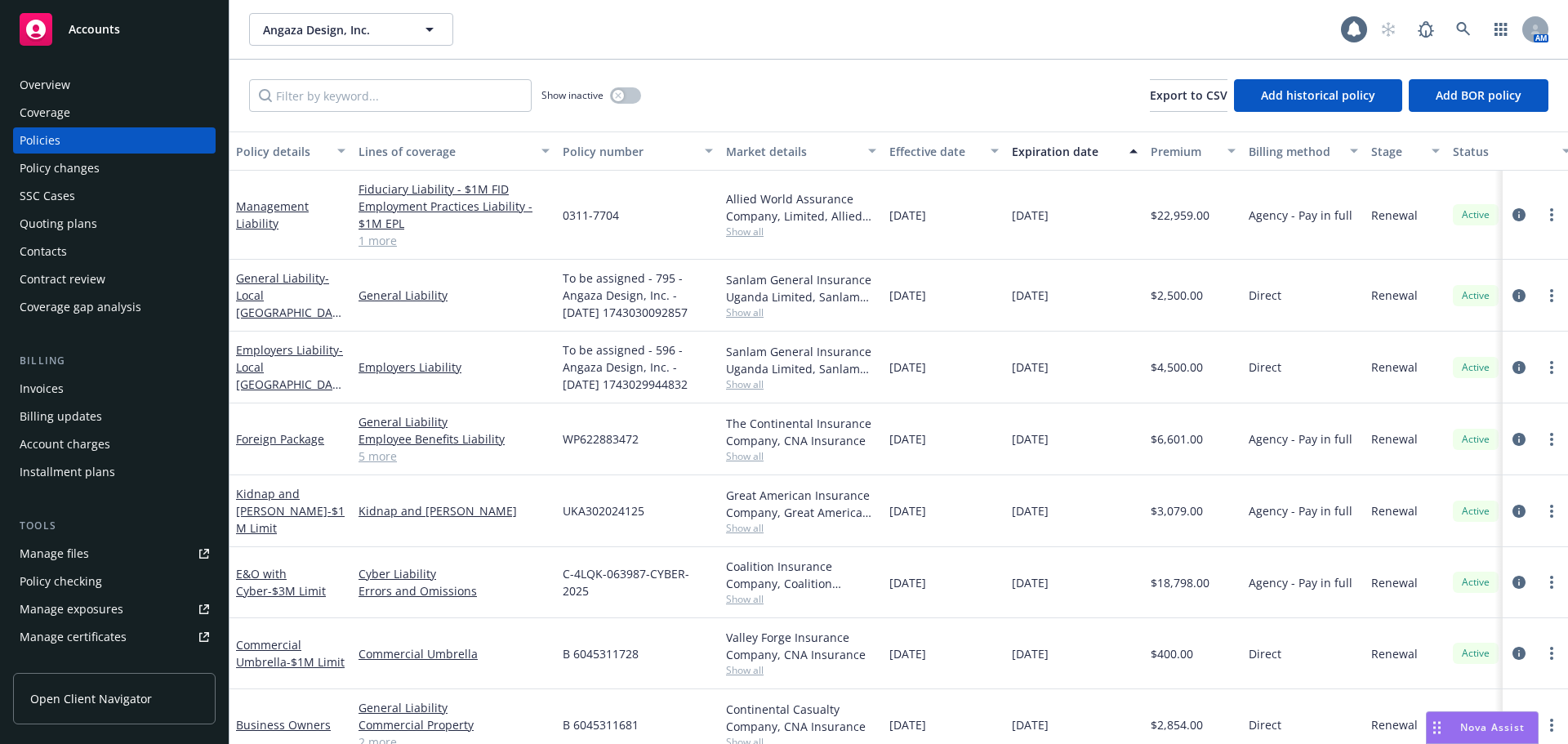
click at [388, 237] on link "1 more" at bounding box center [454, 240] width 191 height 18
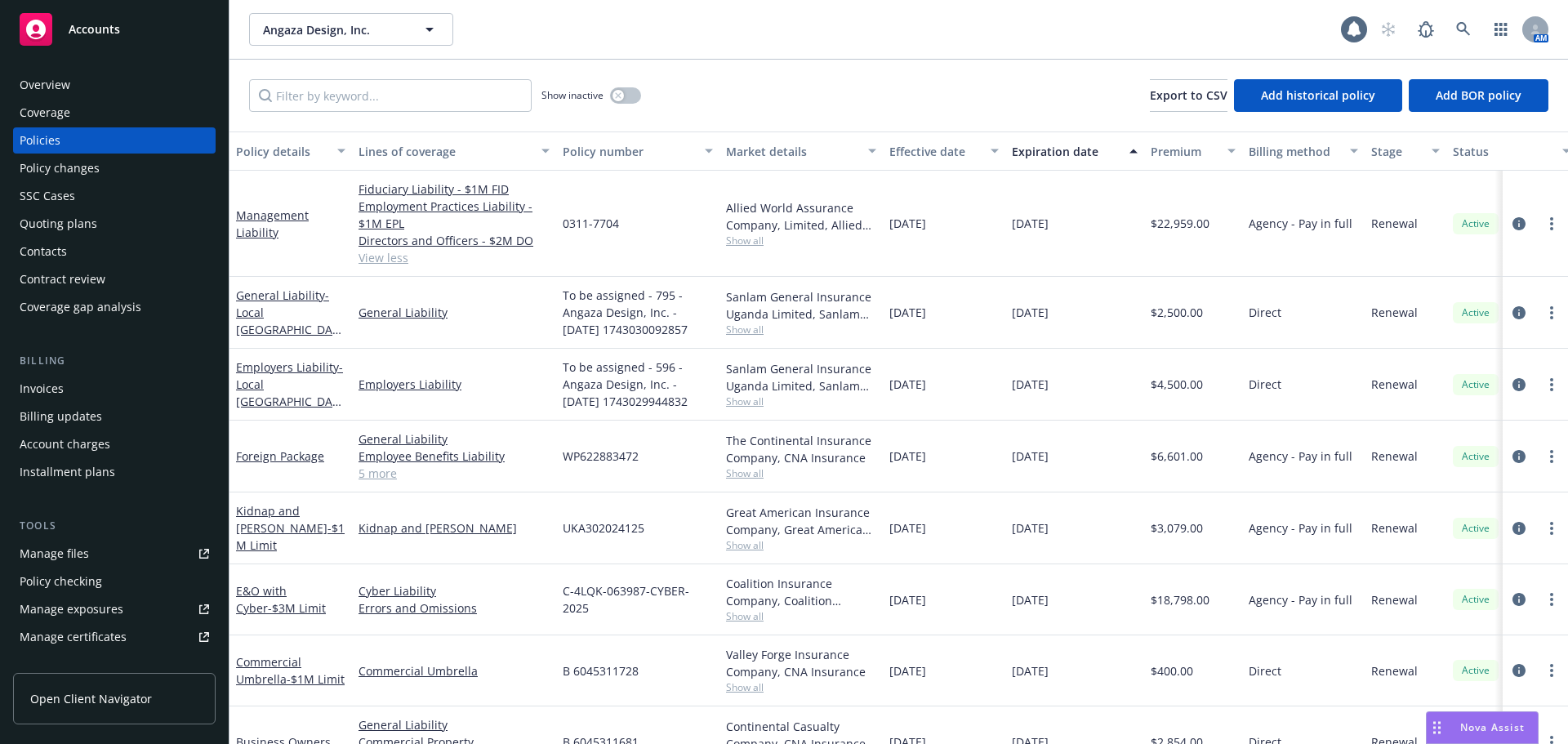
click at [388, 254] on link "View less" at bounding box center [454, 257] width 191 height 18
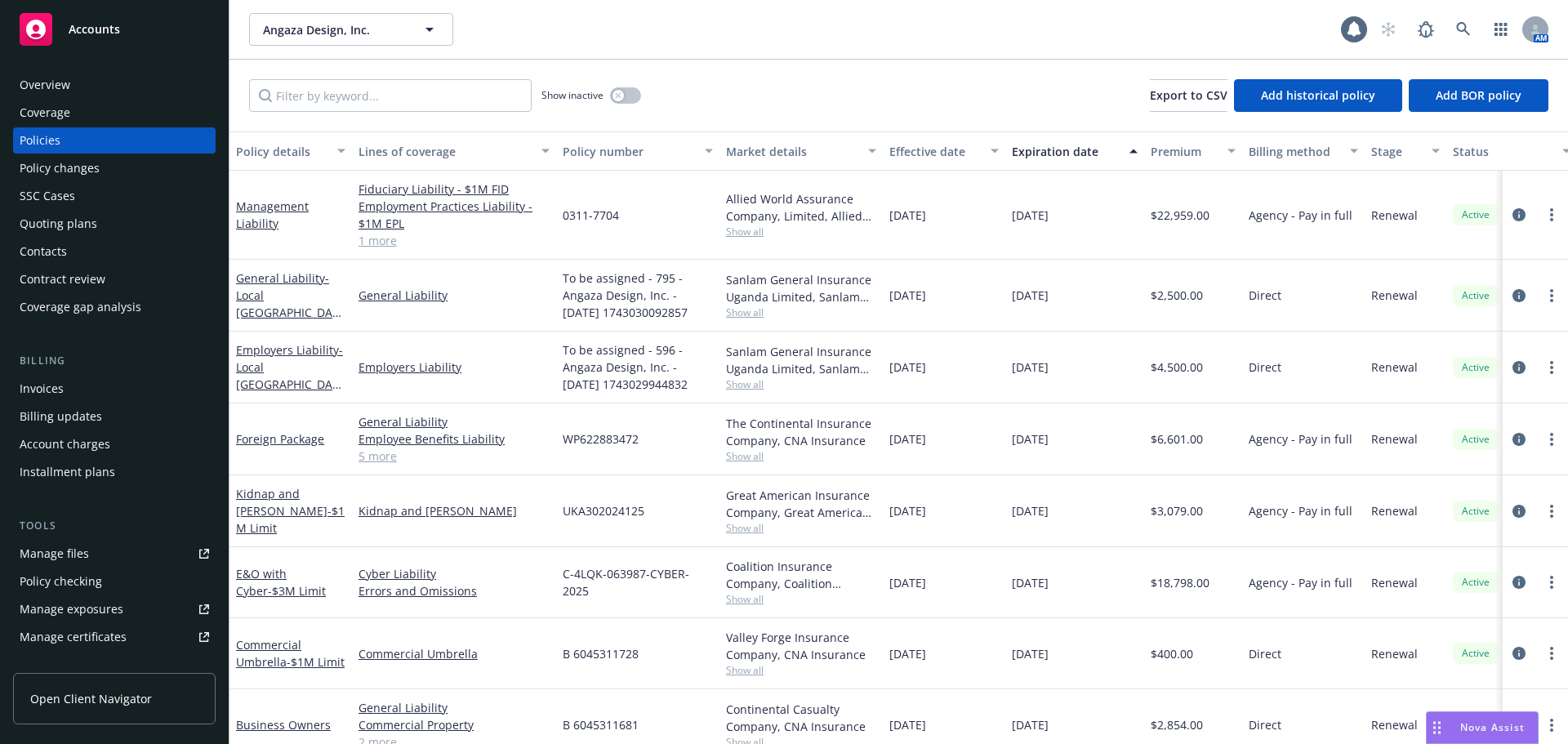
click at [755, 234] on span "Show all" at bounding box center [801, 231] width 150 height 14
click at [841, 68] on div "Show inactive Export to CSV Add historical policy Add BOR policy" at bounding box center [899, 95] width 1339 height 72
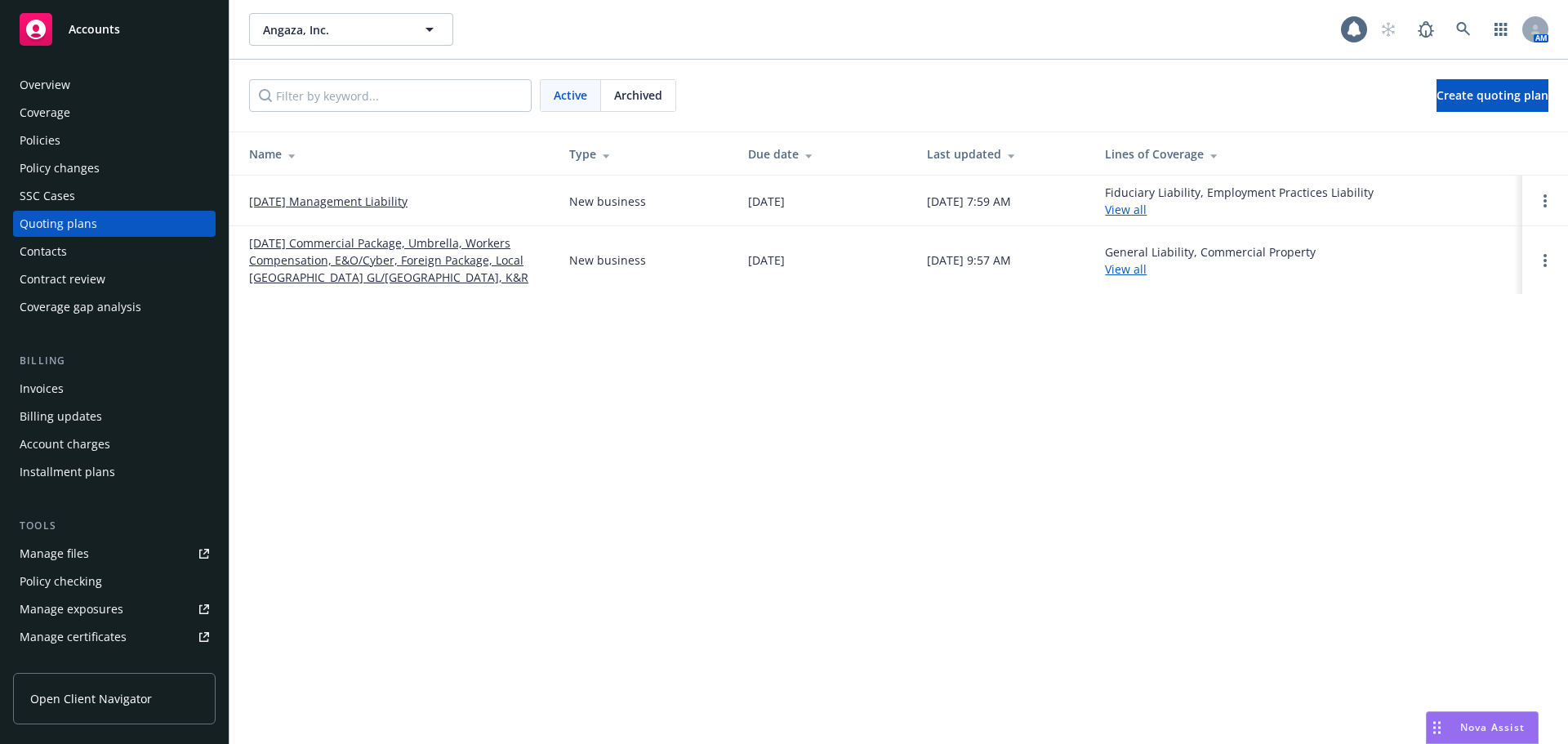
click at [344, 201] on link "09/30/25 Management Liability" at bounding box center [328, 201] width 159 height 18
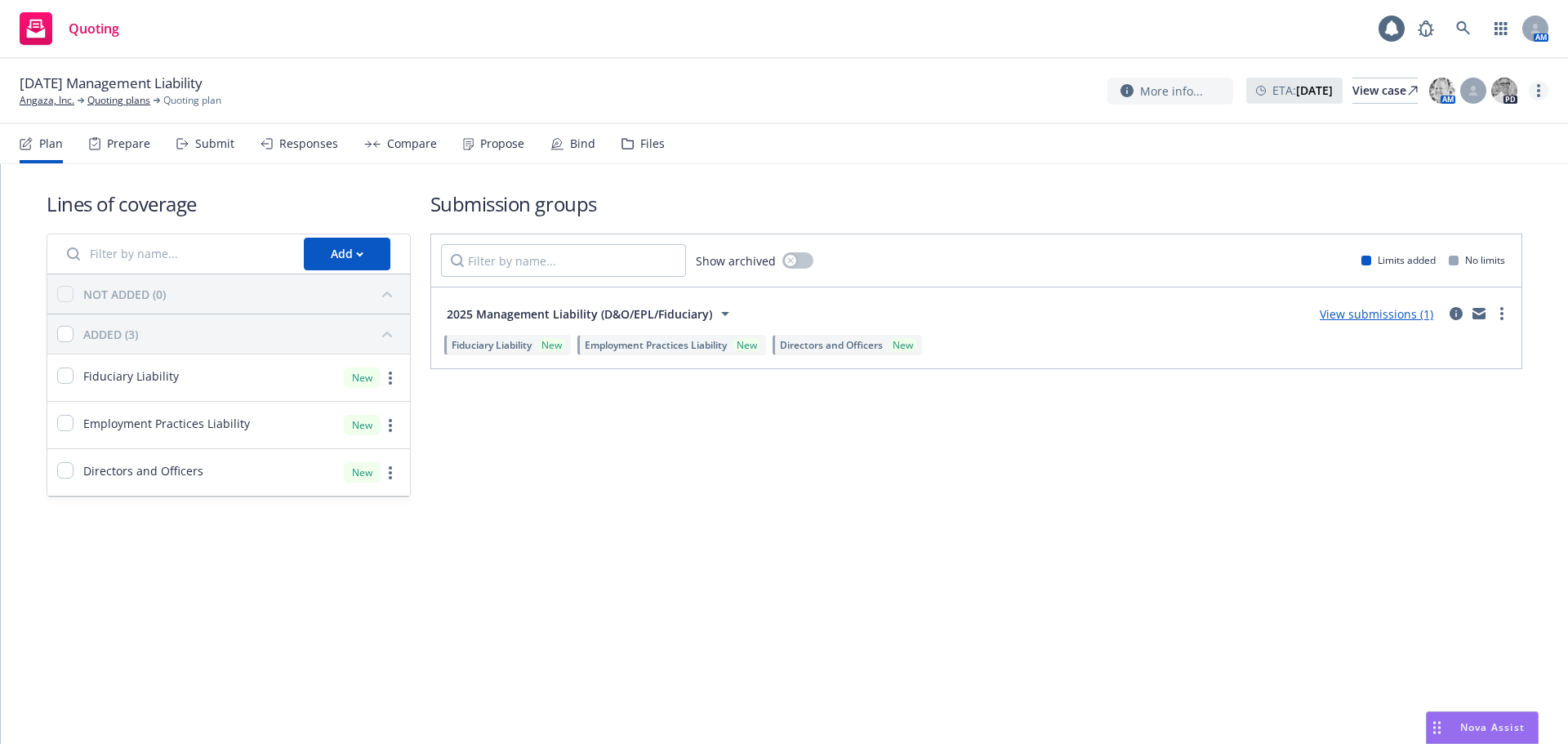
click at [1537, 85] on icon "more" at bounding box center [1539, 91] width 3 height 13
drag, startPoint x: 1439, startPoint y: 151, endPoint x: 1422, endPoint y: 151, distance: 17.0
click at [1437, 151] on link "Rename quoting plan" at bounding box center [1457, 156] width 182 height 33
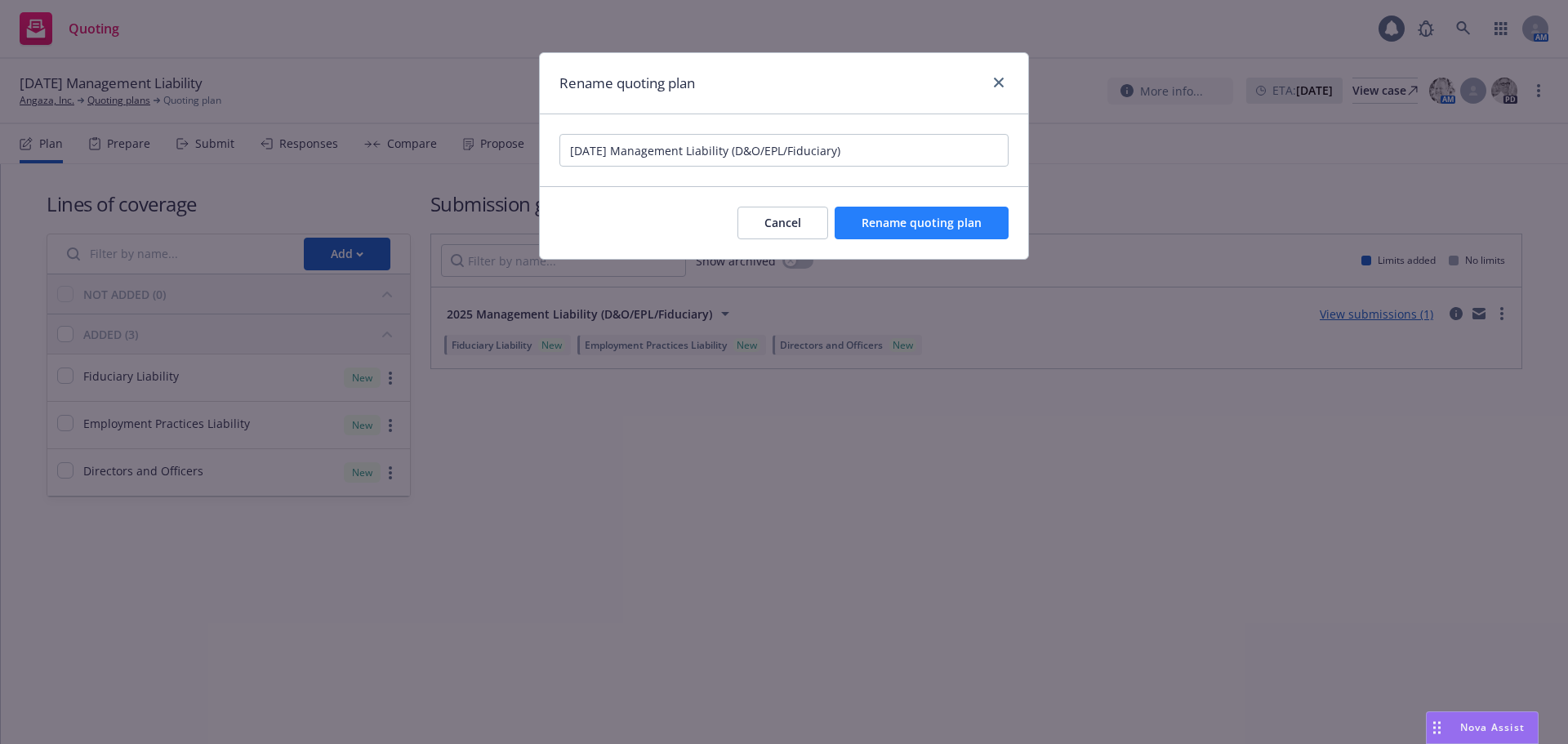
type input "09/30/25 Management Liability (D&O/EPL/Fiduciary)"
click at [951, 219] on span "Rename quoting plan" at bounding box center [922, 222] width 120 height 16
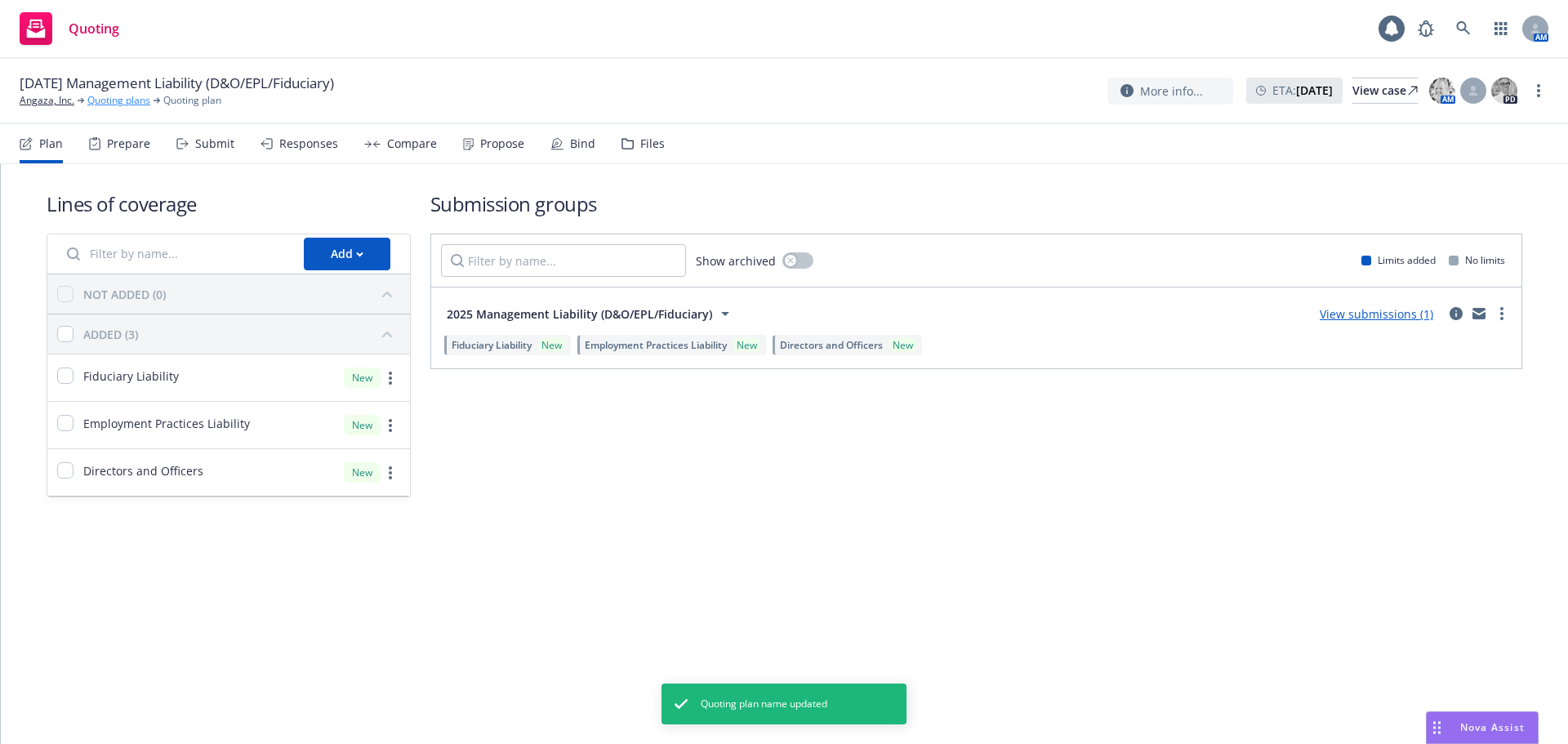
click at [129, 102] on link "Quoting plans" at bounding box center [119, 100] width 63 height 15
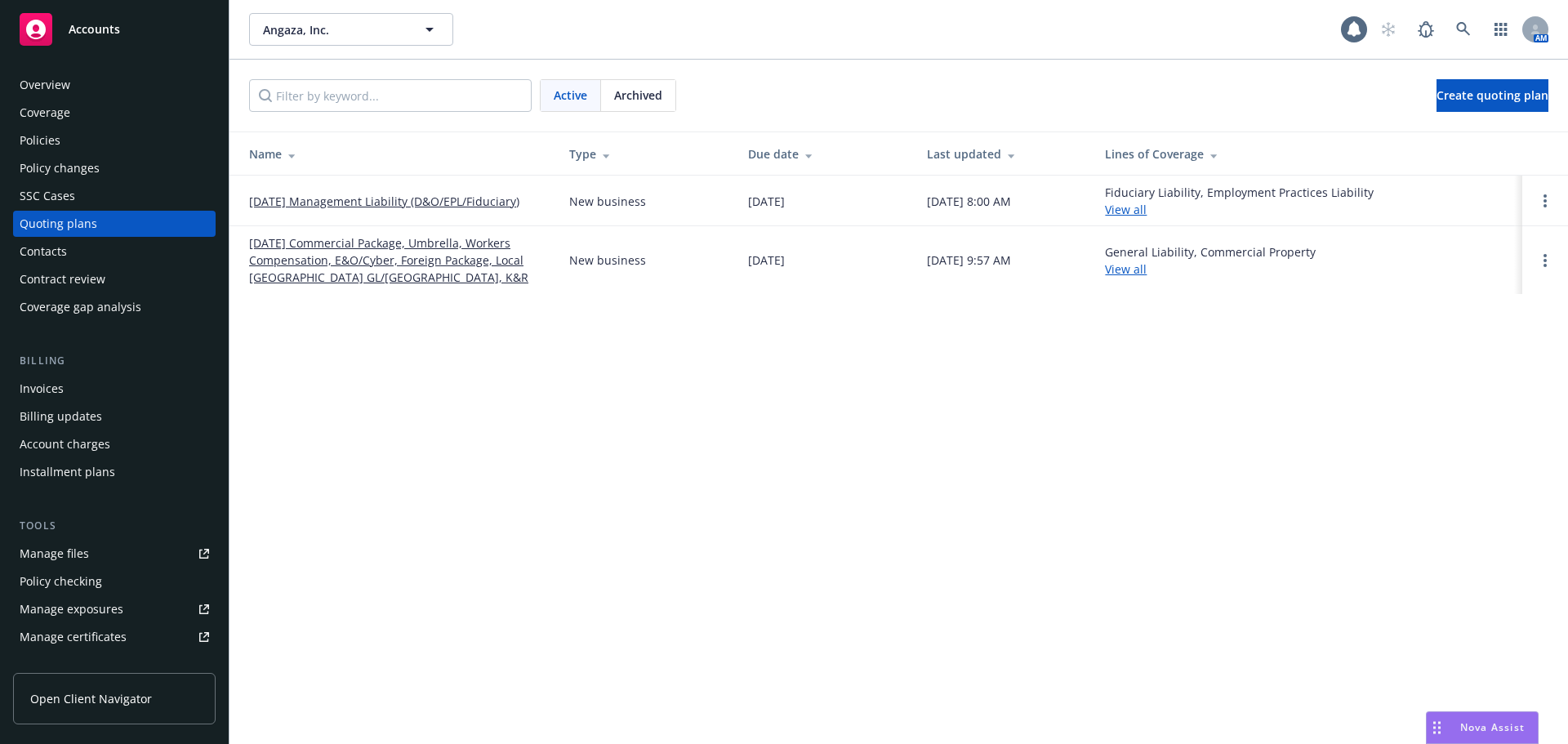
click at [108, 136] on div "Policies" at bounding box center [114, 140] width 190 height 26
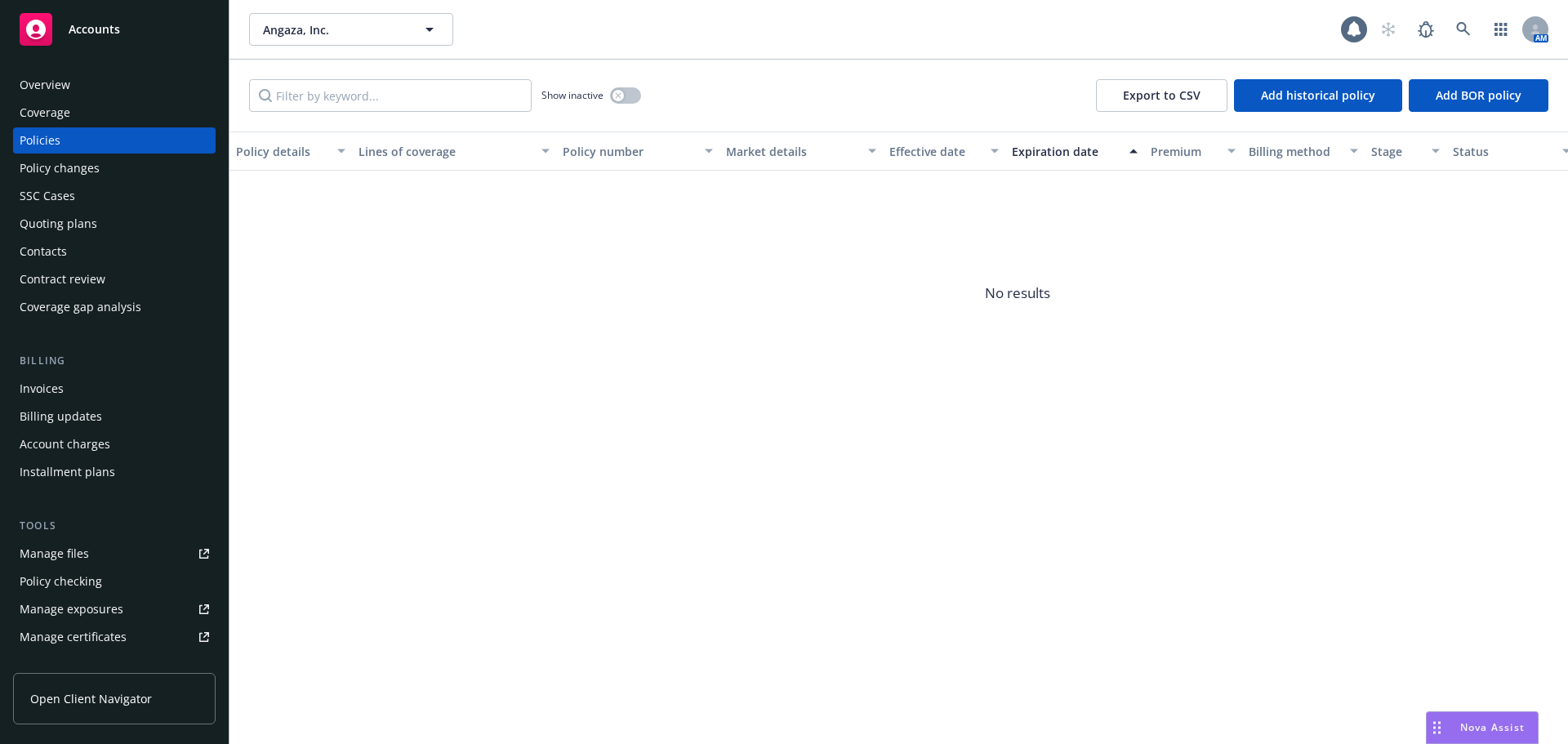
click at [82, 225] on div "Quoting plans" at bounding box center [58, 223] width 78 height 26
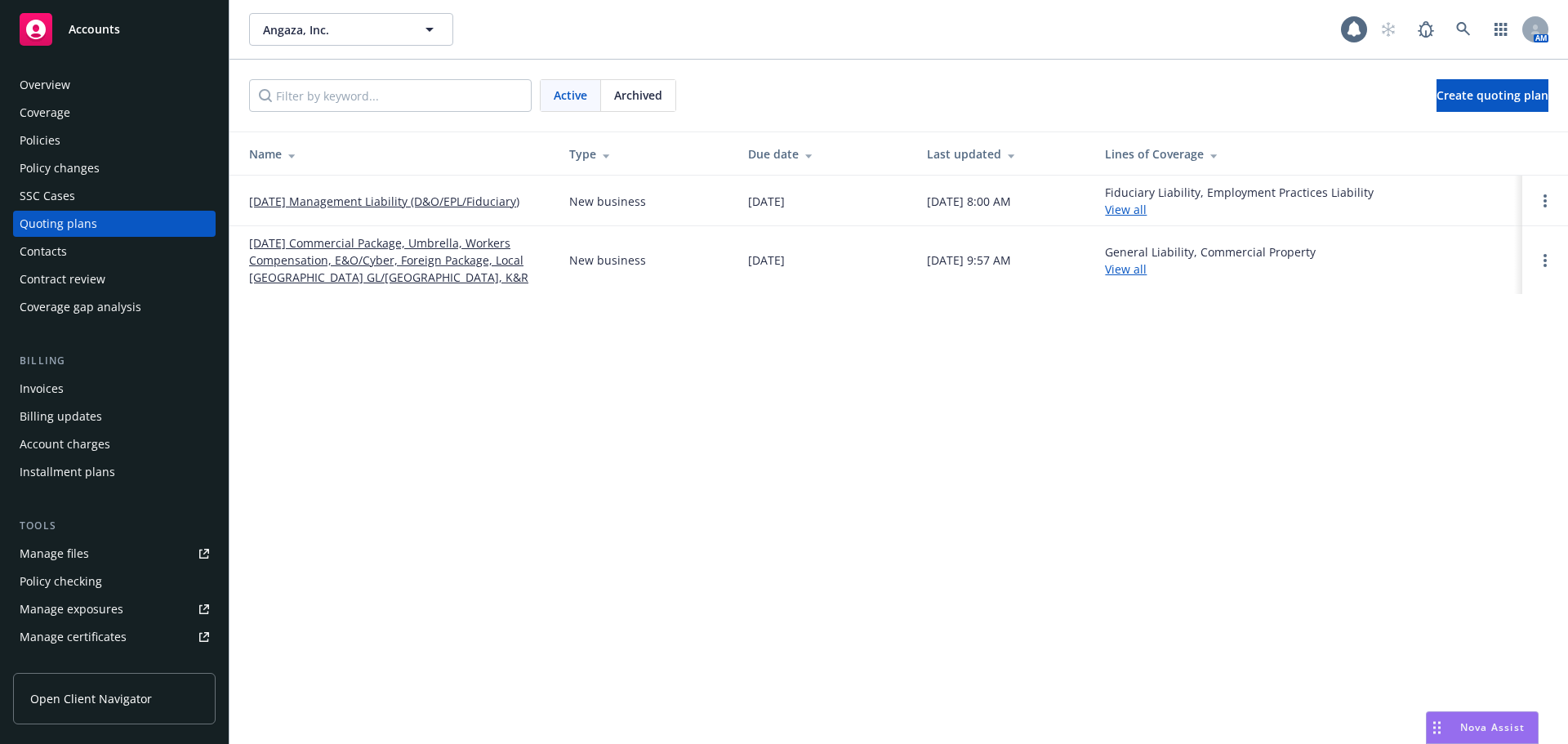
click at [453, 265] on link "[DATE] Commercial Package, Umbrella, Workers Compensation, E&O/Cyber, Foreign P…" at bounding box center [396, 261] width 294 height 52
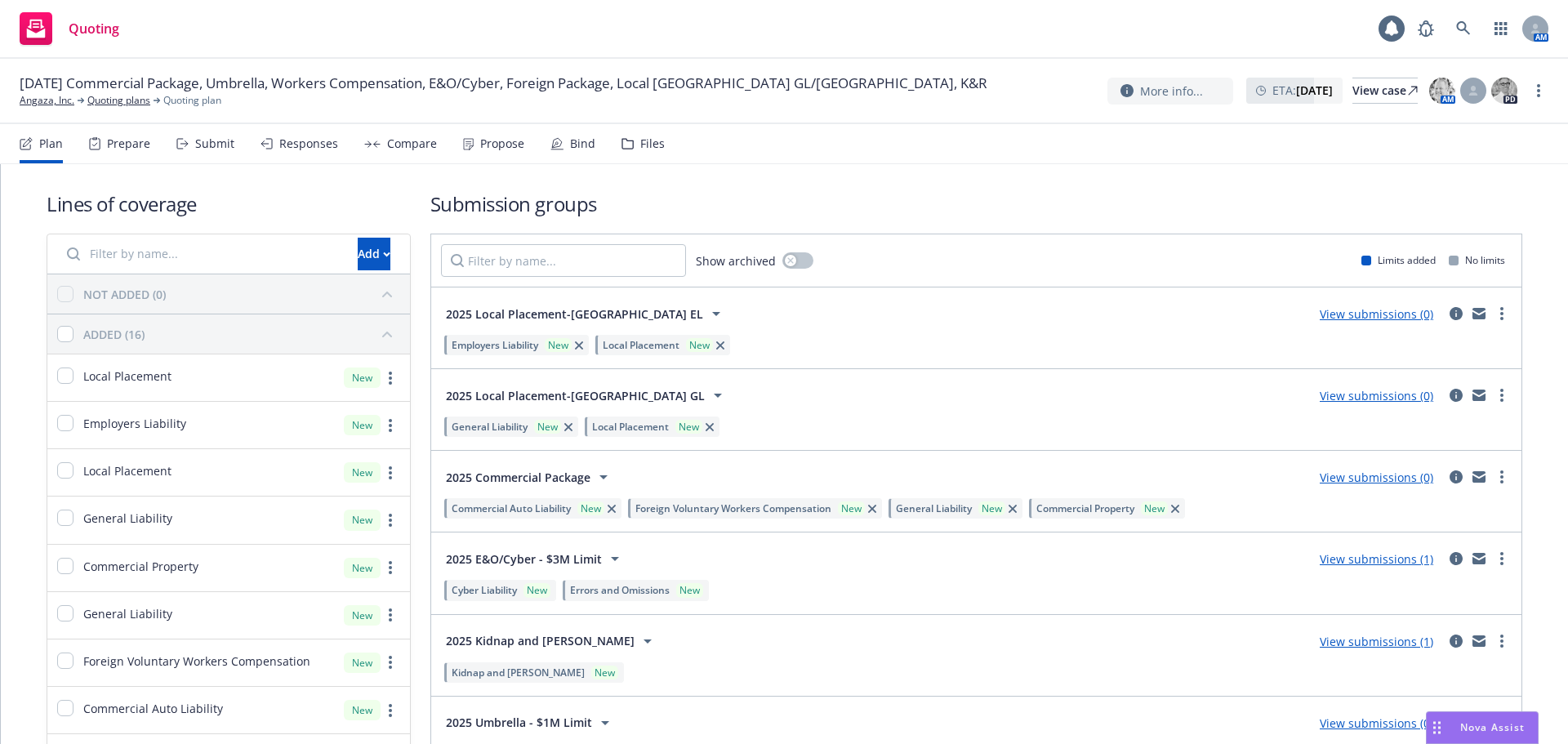
click at [631, 147] on div "Files" at bounding box center [643, 144] width 43 height 39
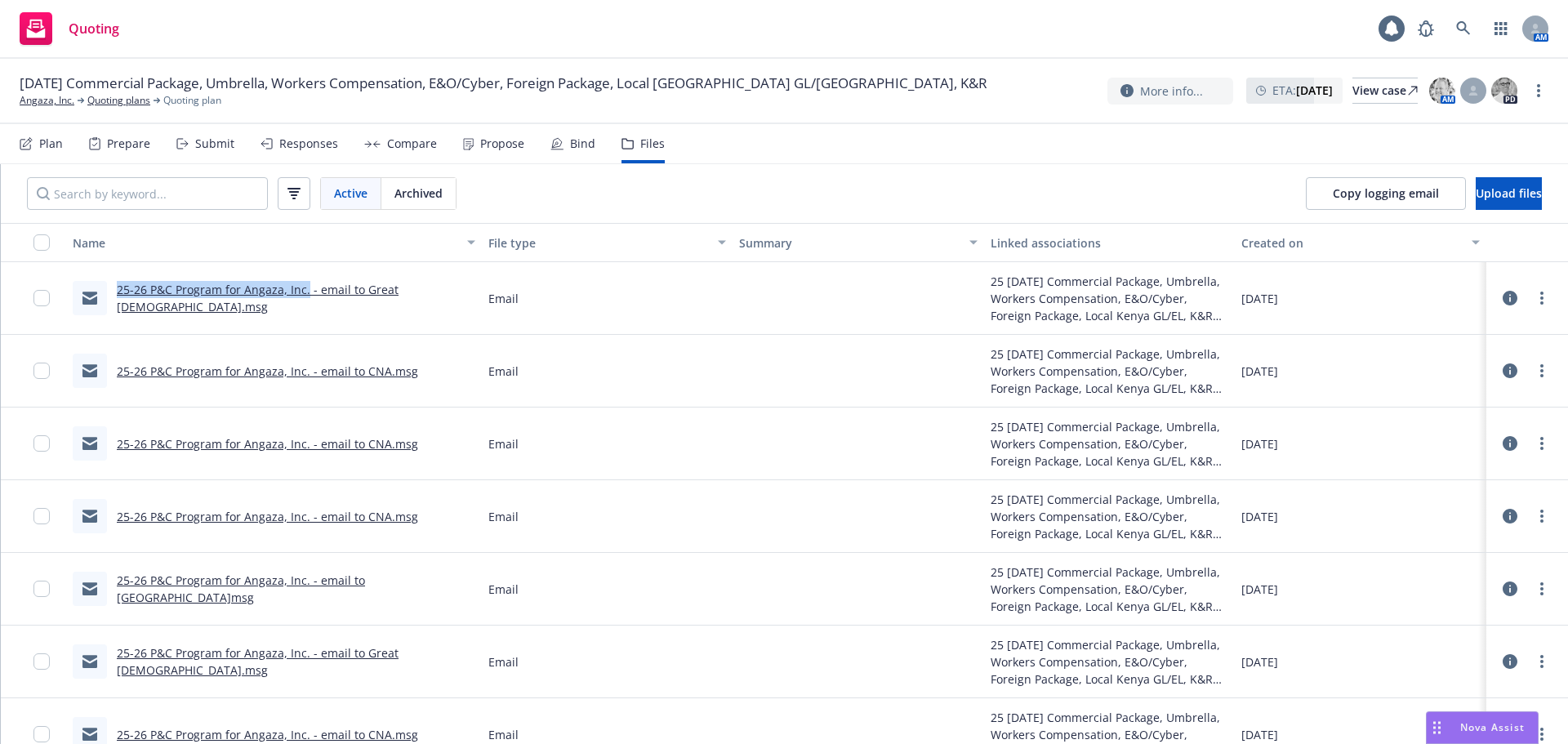
drag, startPoint x: 117, startPoint y: 304, endPoint x: 307, endPoint y: 304, distance: 190.0
click at [307, 304] on link "25-26 P&C Program for Angaza, Inc. - email to Great American.msg" at bounding box center [257, 297] width 282 height 33
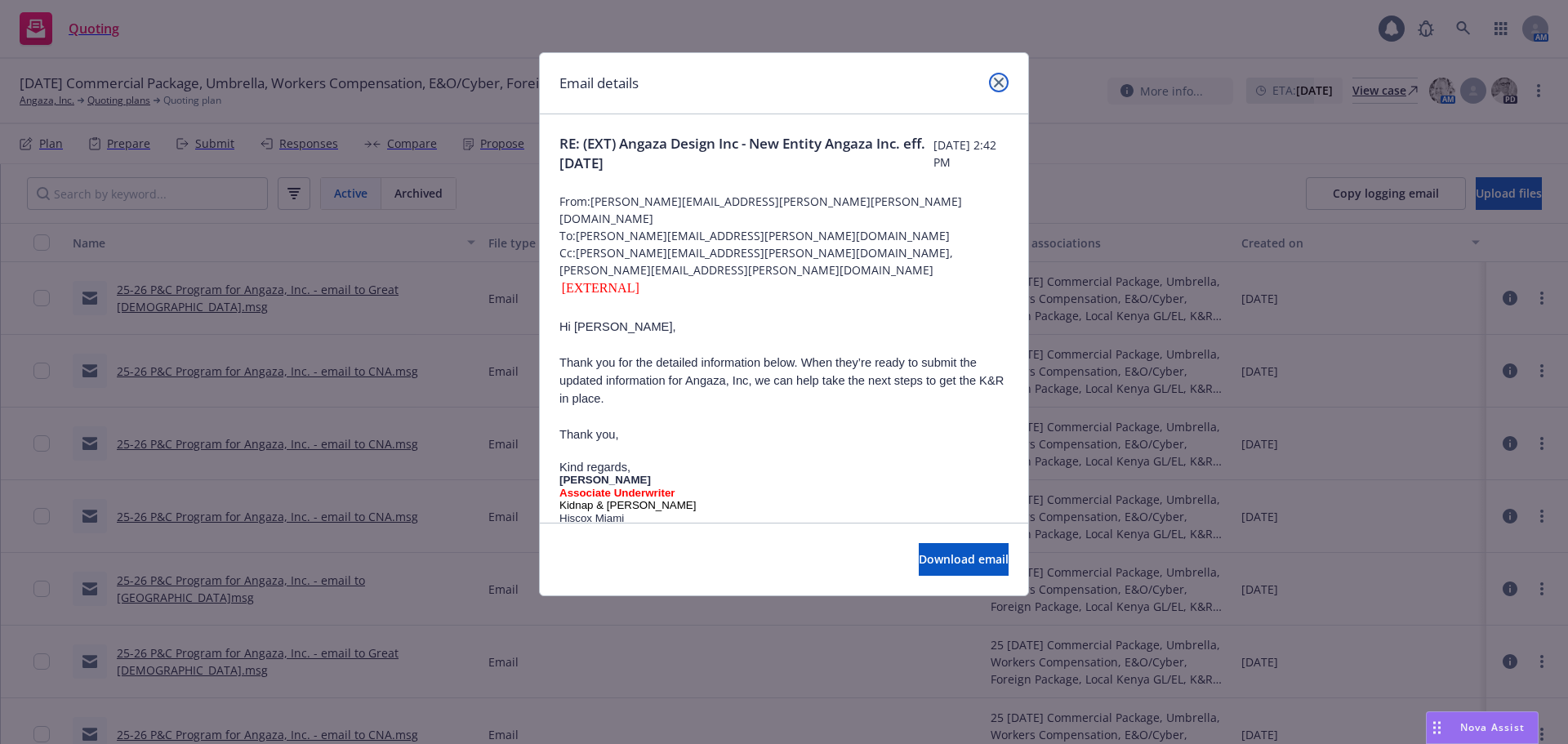
click at [1000, 88] on link "close" at bounding box center [998, 82] width 19 height 19
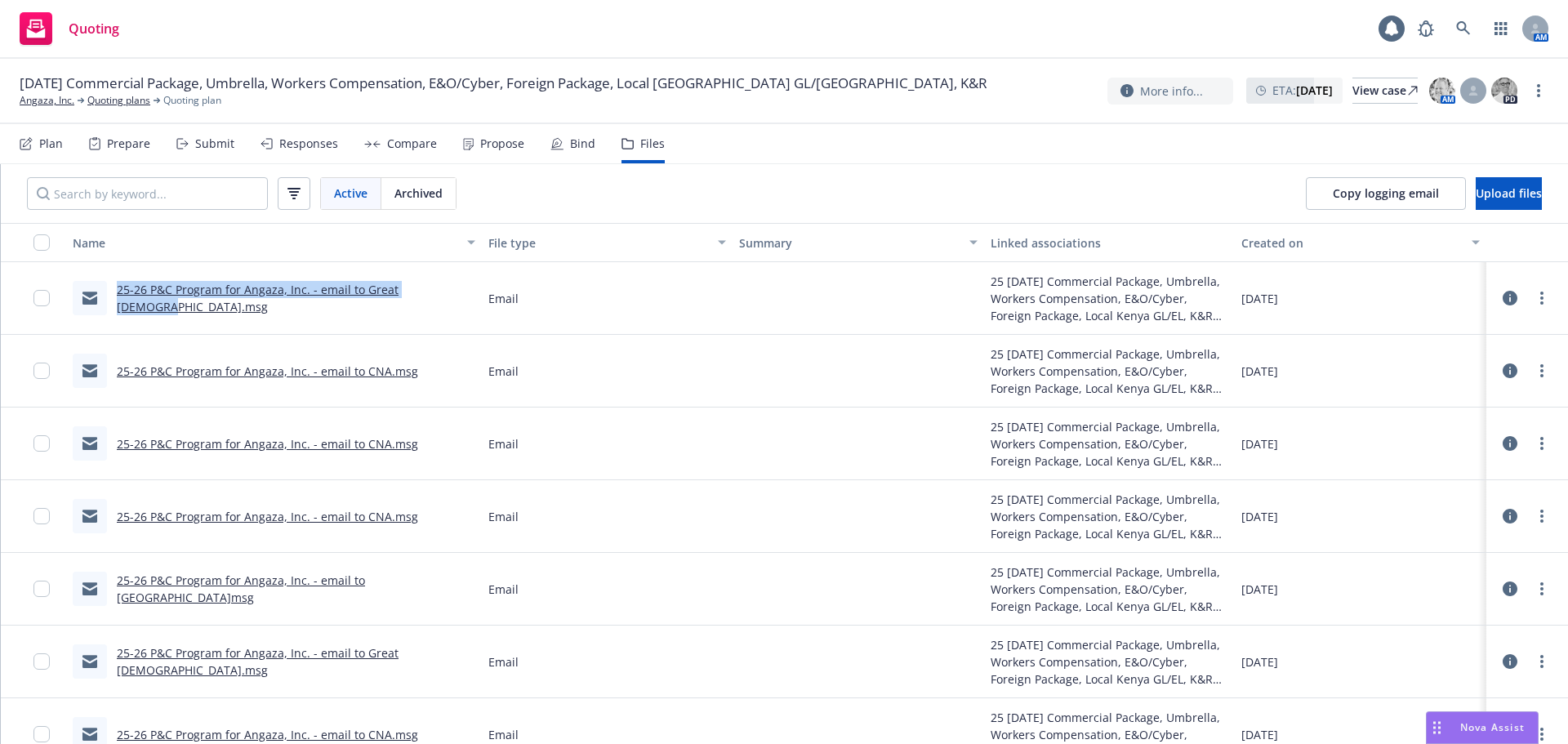
drag, startPoint x: 108, startPoint y: 306, endPoint x: 443, endPoint y: 296, distance: 335.1
click at [443, 296] on div "25-26 P&C Program for Angaza, Inc. - email to Great American.msg" at bounding box center [274, 297] width 403 height 34
copy link "25-26 P&C Program for Angaza, Inc. - email to Great American"
click at [1515, 190] on button "Upload files" at bounding box center [1509, 193] width 66 height 33
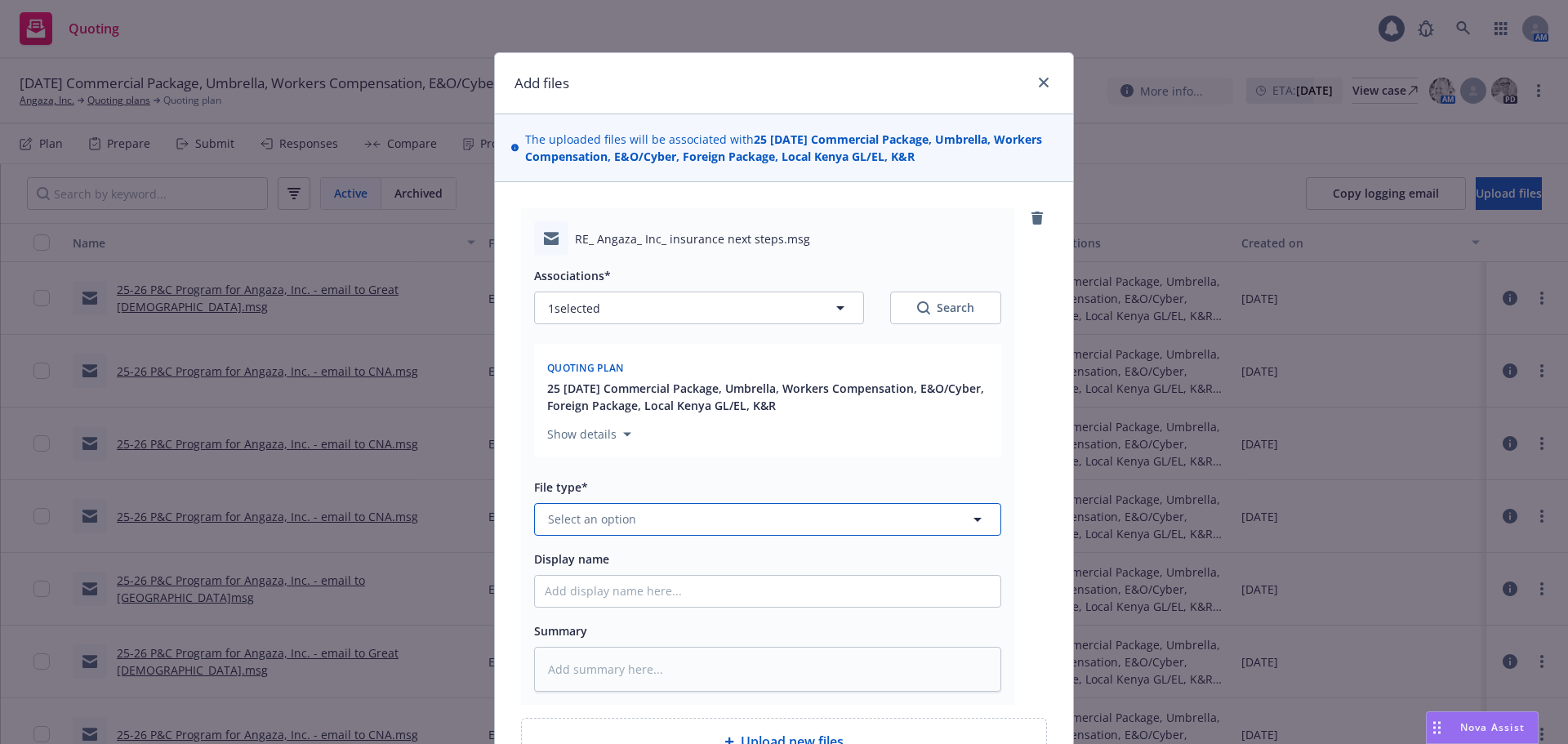
click at [651, 513] on button "Select an option" at bounding box center [768, 519] width 467 height 33
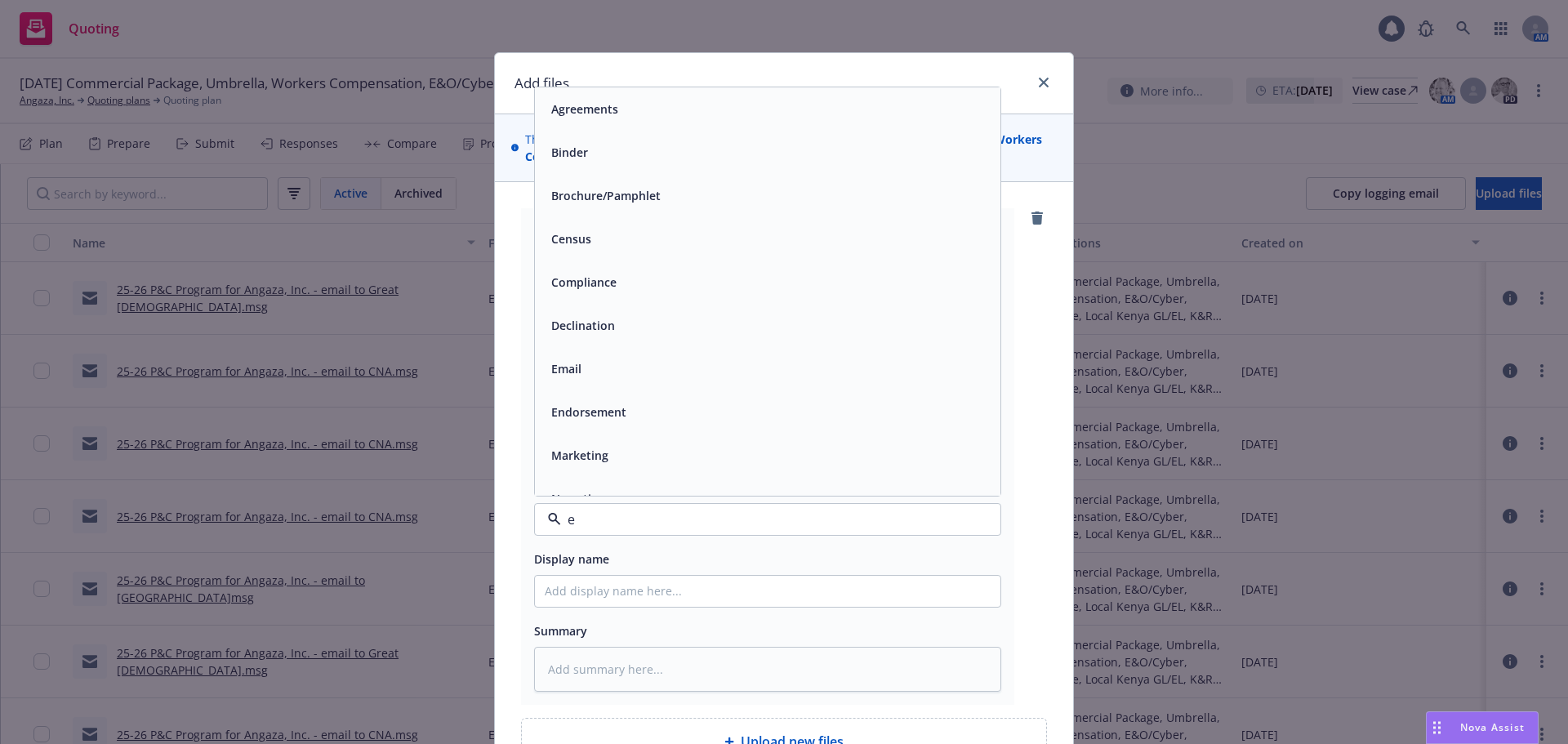
type input "em"
click at [570, 153] on span "Email" at bounding box center [566, 152] width 30 height 18
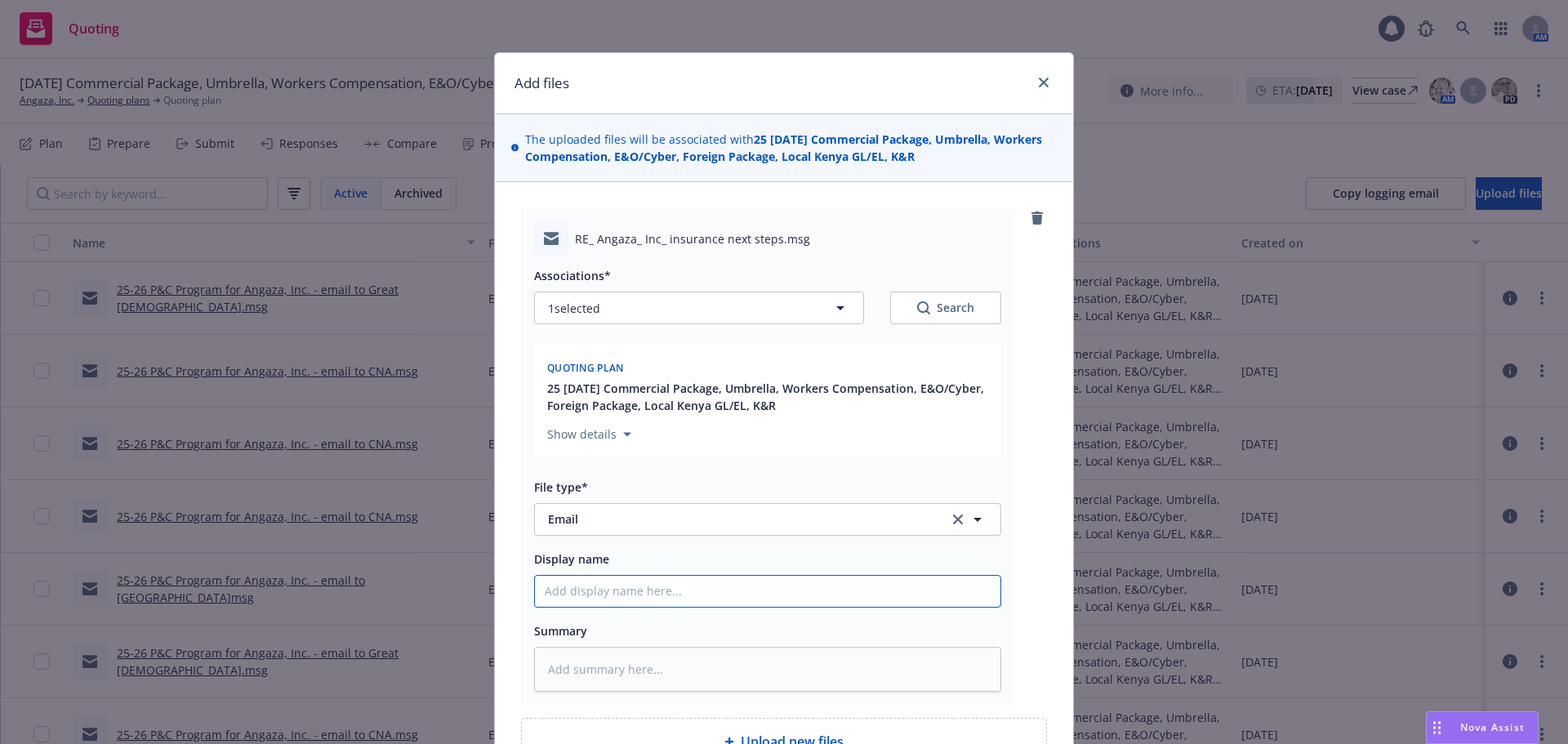
click at [670, 600] on input "Display name" at bounding box center [767, 590] width 465 height 31
paste input "25-26 P&C Program for Angaza, Inc. - email to Great American"
type textarea "x"
type input "25-26 P&C Program for Angaza, Inc. - email to Great American"
click at [538, 592] on input "25-26 P&C Program for Angaza, Inc. - email to Great American" at bounding box center [767, 590] width 465 height 31
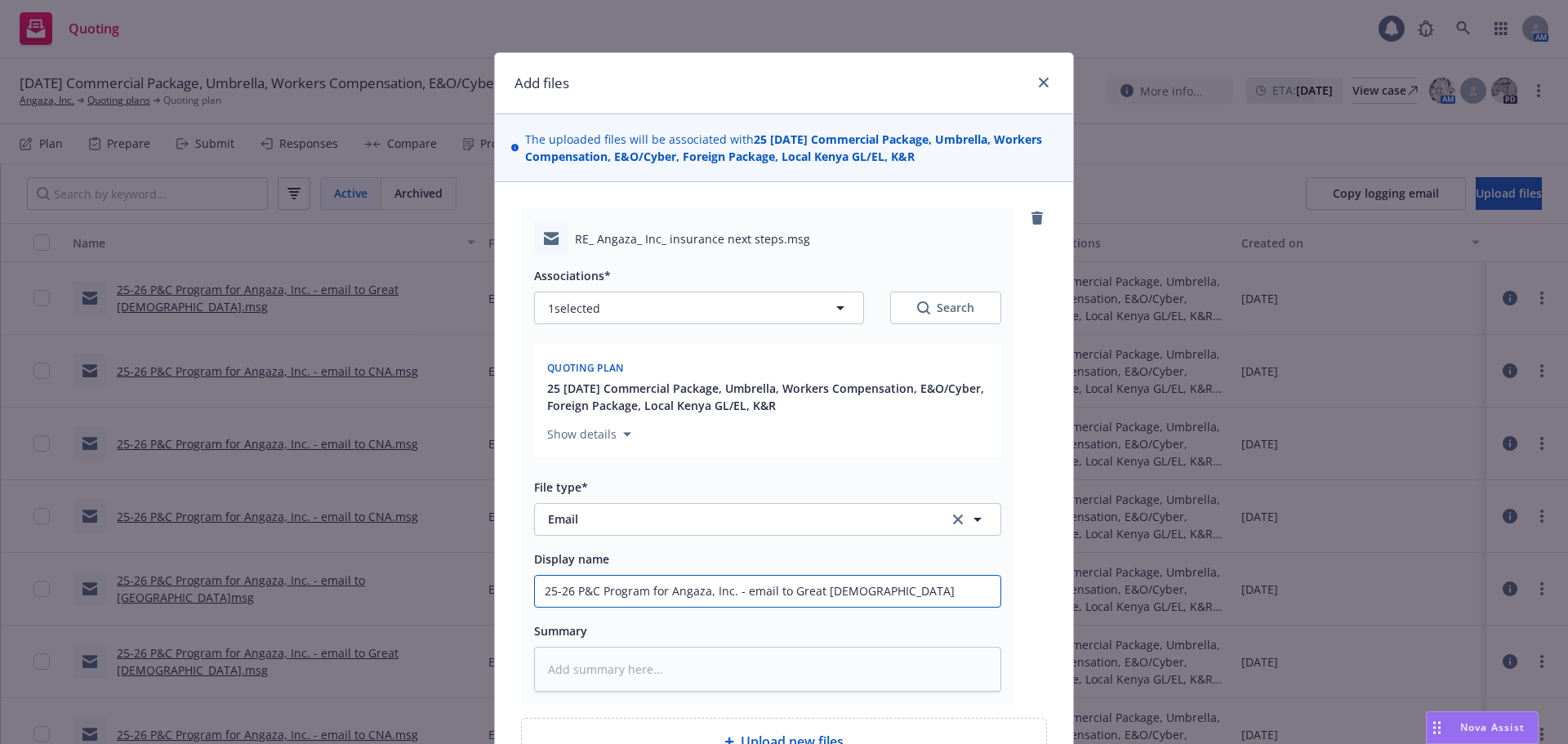
type textarea "x"
type input "025-26 P&C Program for Angaza, Inc. - email to Great American"
type textarea "x"
type input "0925-26 P&C Program for Angaza, Inc. - email to Great American"
type textarea "x"
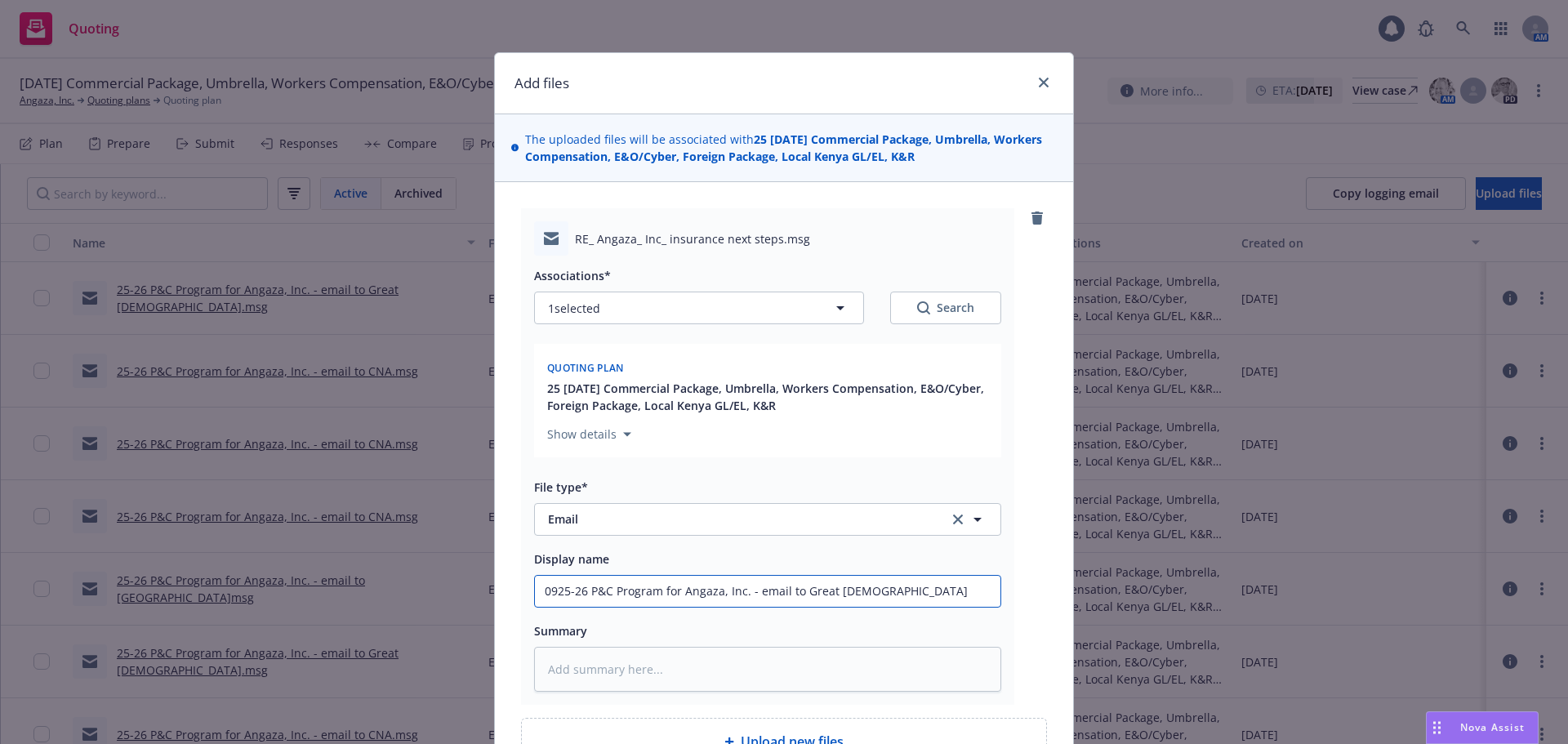
type input "09/25-26 P&C Program for Angaza, Inc. - email to Great American"
type textarea "x"
type input "09/125-26 P&C Program for Angaza, Inc. - email to Great American"
type textarea "x"
type input "09/1125-26 P&C Program for Angaza, Inc. - email to Great American"
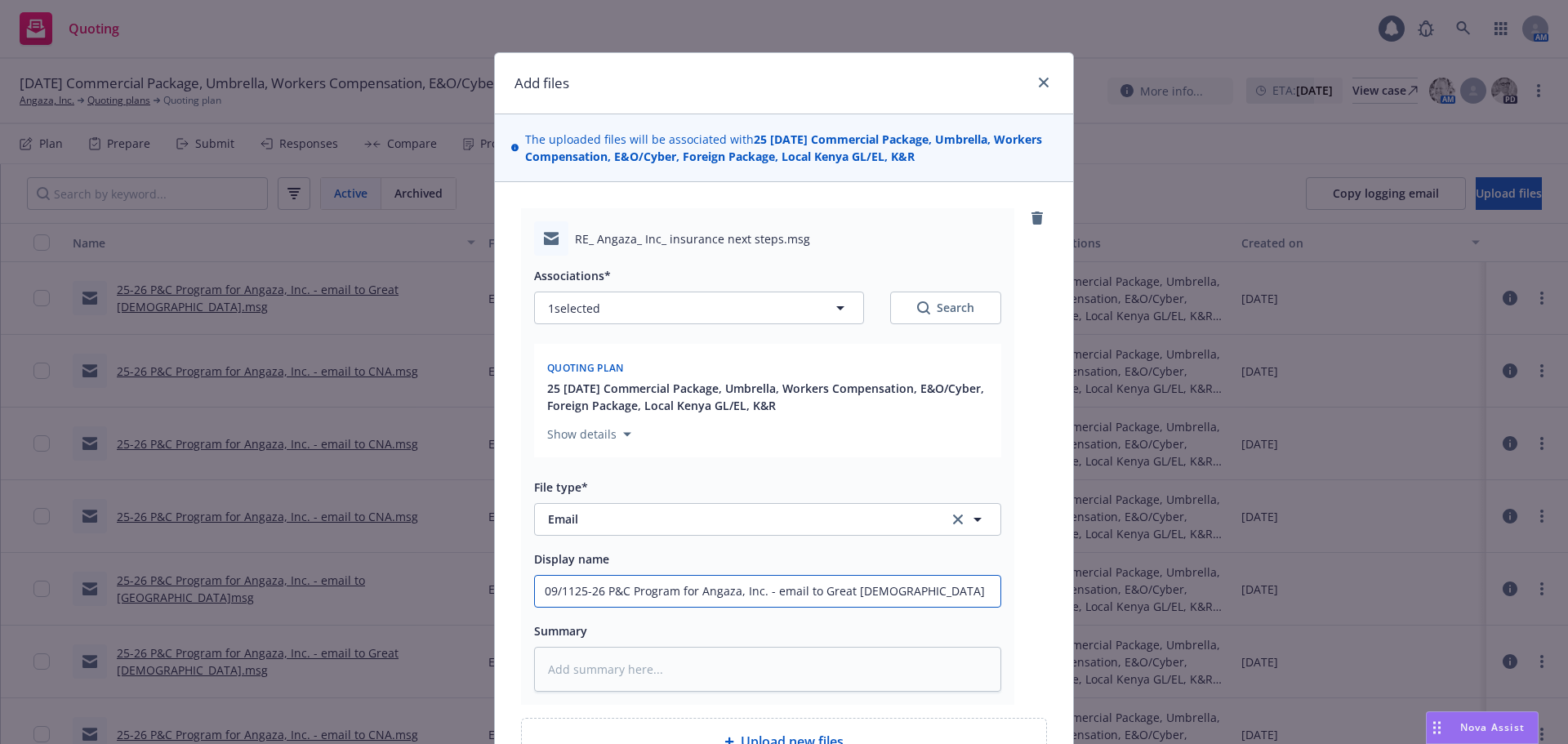
type textarea "x"
type input "09/11/25-26 P&C Program for Angaza, Inc. - email to Great American"
type textarea "x"
type input "09/11/225-26 P&C Program for Angaza, Inc. - email to Great American"
type textarea "x"
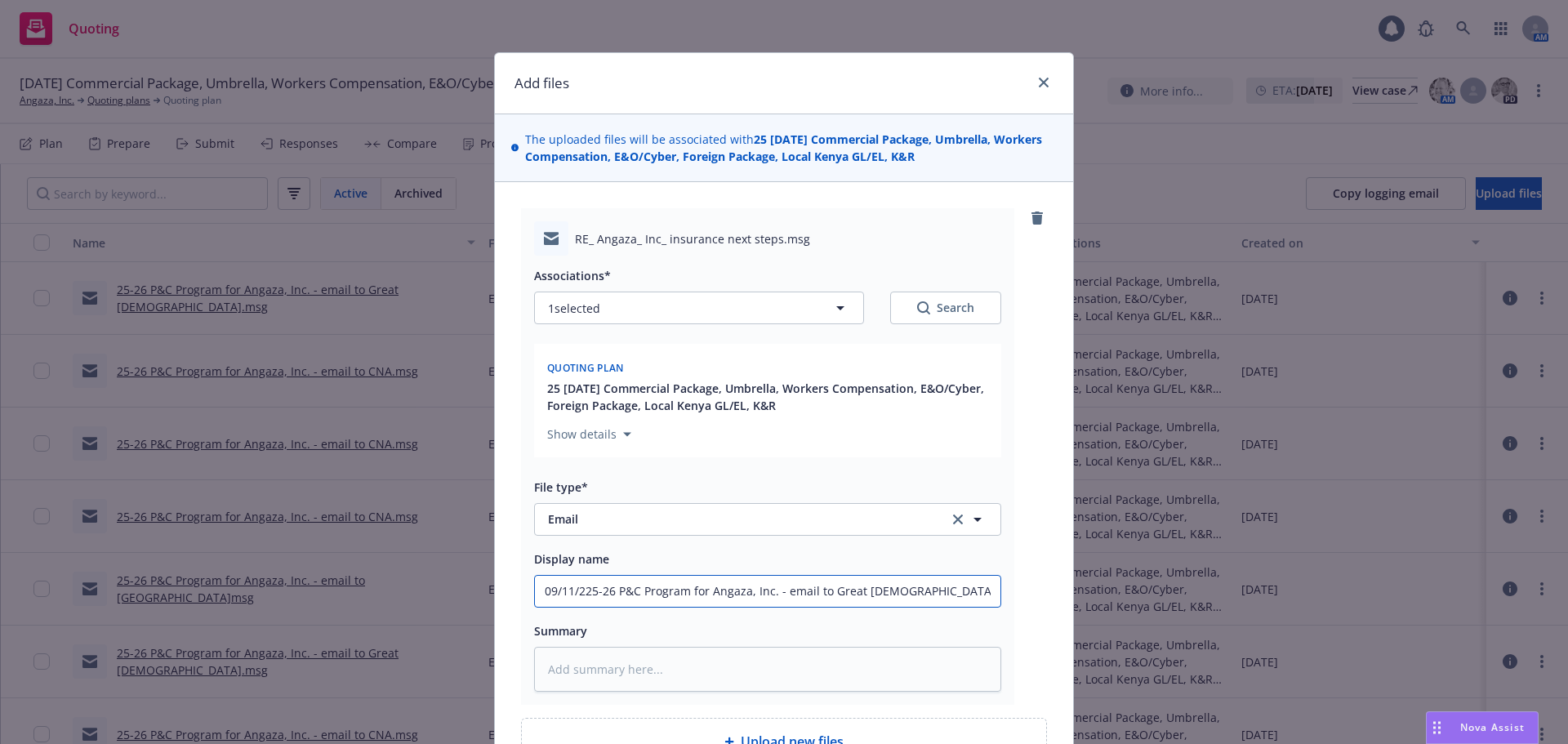
type input "09/11/2525-26 P&C Program for Angaza, Inc. - email to Great American"
type textarea "x"
type input "09/11/25 25-26 P&C Program for Angaza, Inc. - email to Great American"
type textarea "x"
type input "09/11/2525-26 P&C Program for Angaza, Inc. - email to Great American"
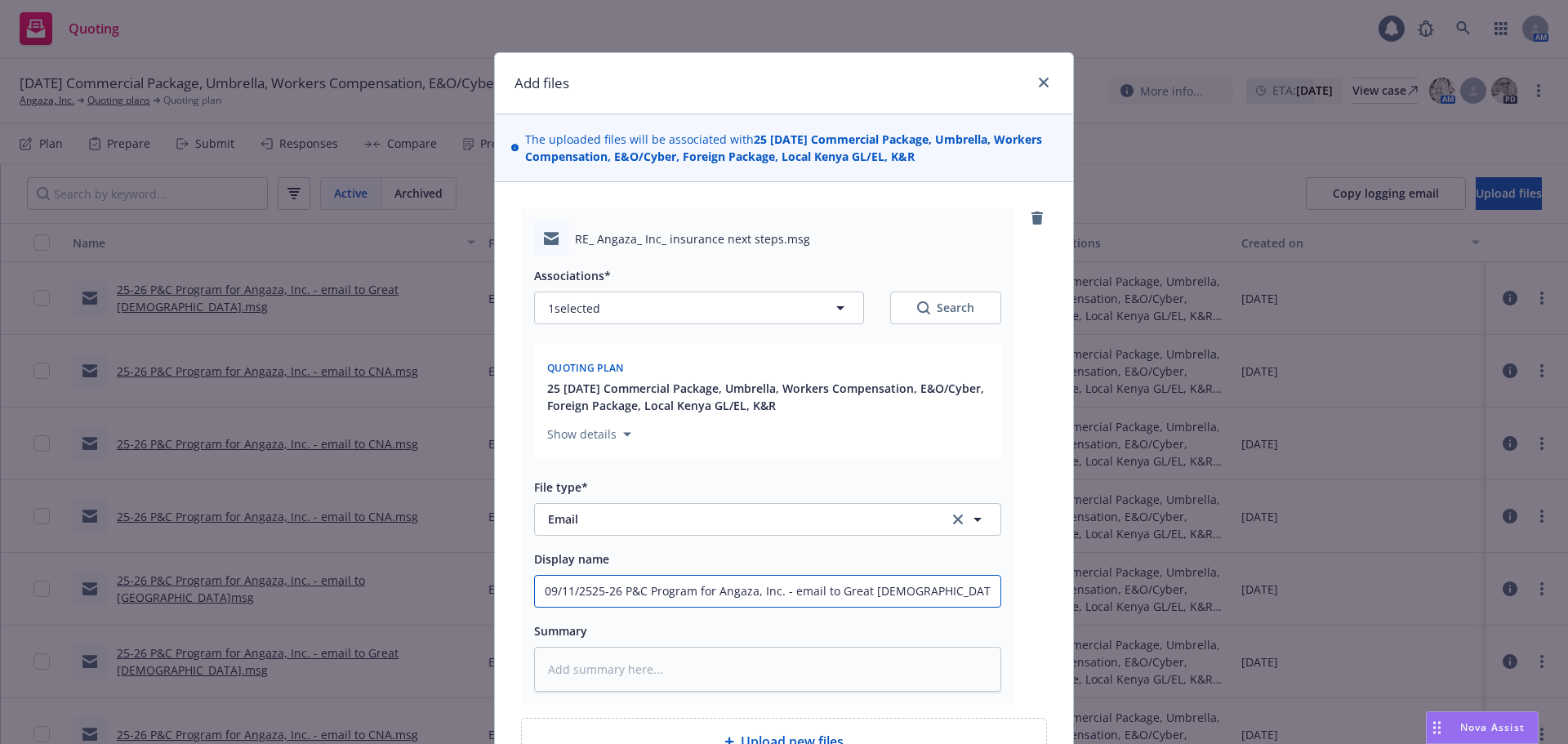
type textarea "x"
type input "09/11/25 25-26 P&C Program for Angaza, Inc. - email to Great American"
type textarea "x"
type input "09/11/25 -25-26 P&C Program for Angaza, Inc. - email to Great American"
type textarea "x"
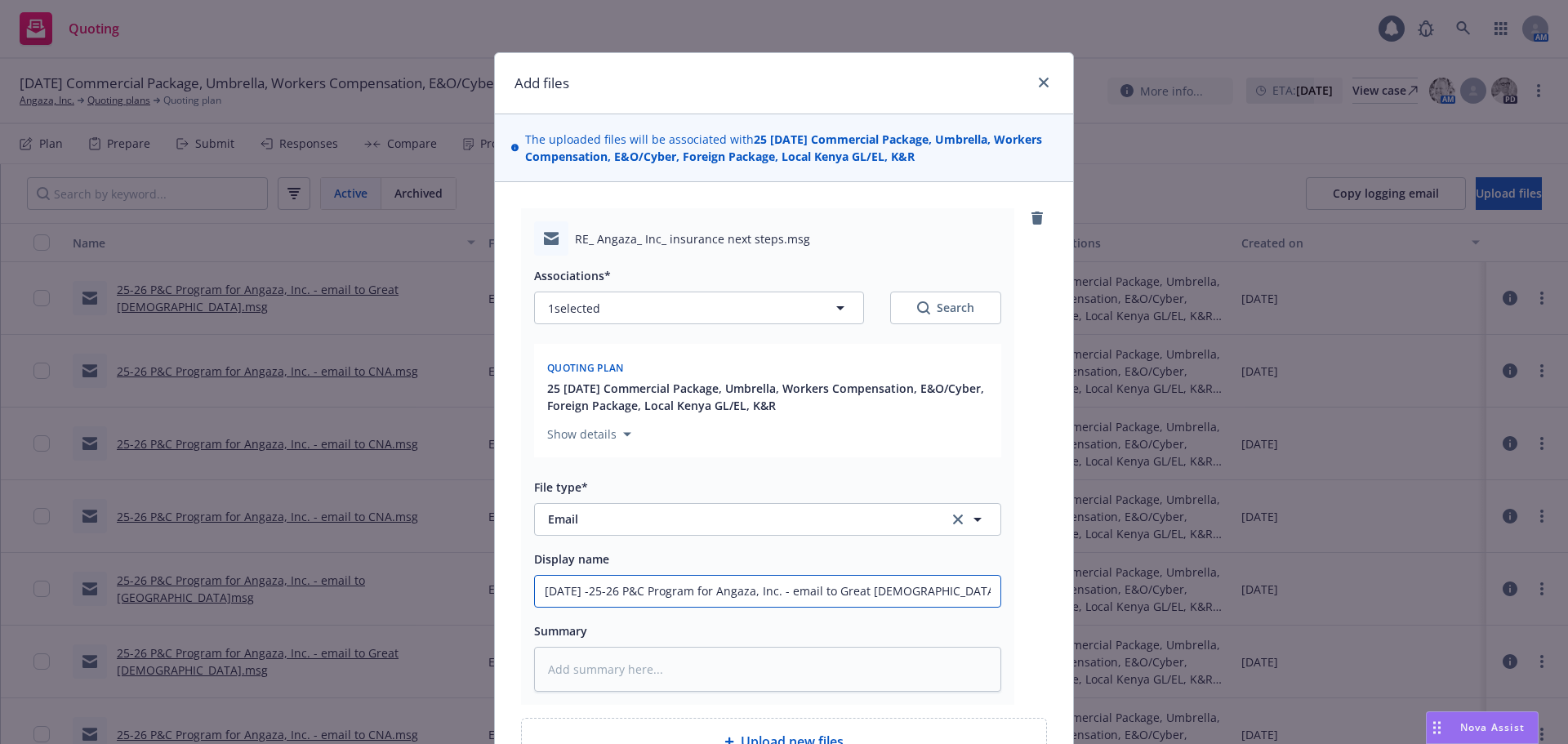
type input "09/11/25 - 25-26 P&C Program for Angaza, Inc. - email to Great American"
click at [658, 590] on input "09/11/25 - 25-26 P&C Program for Angaza, Inc. - email to Great American" at bounding box center [767, 590] width 465 height 31
click at [655, 593] on input "09/11/25 - 25-26 P&C Program for Angaza, Inc. - email to Great American" at bounding box center [767, 590] width 465 height 31
type textarea "x"
type input "09/11/25 - 25-26 P&CProgram for Angaza, Inc. - email to Great American"
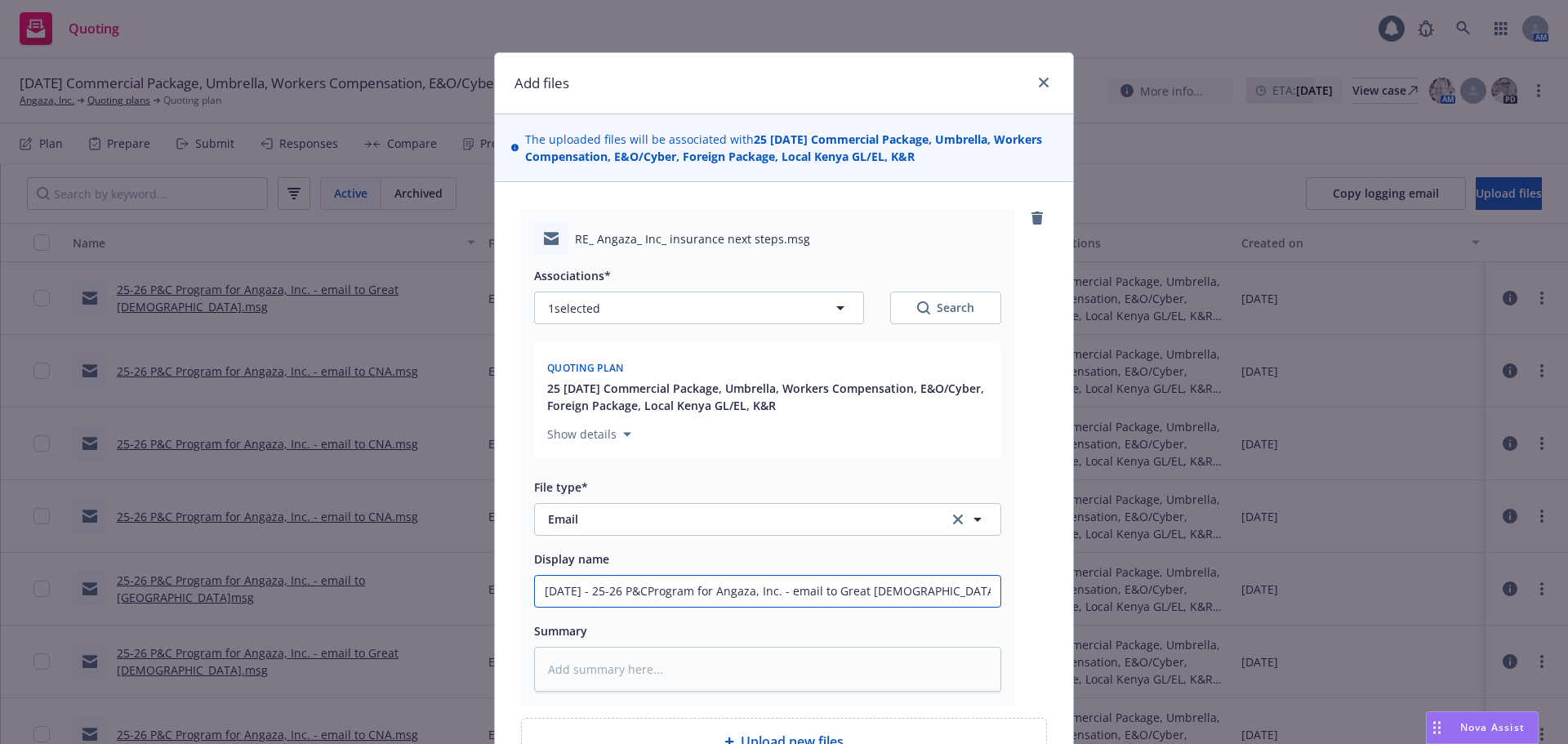
type textarea "x"
type input "09/11/25 - 25-26 P&Program for Angaza, Inc. - email to Great American"
type textarea "x"
type input "09/11/25 - 25-26 PProgram for Angaza, Inc. - email to Great American"
type textarea "x"
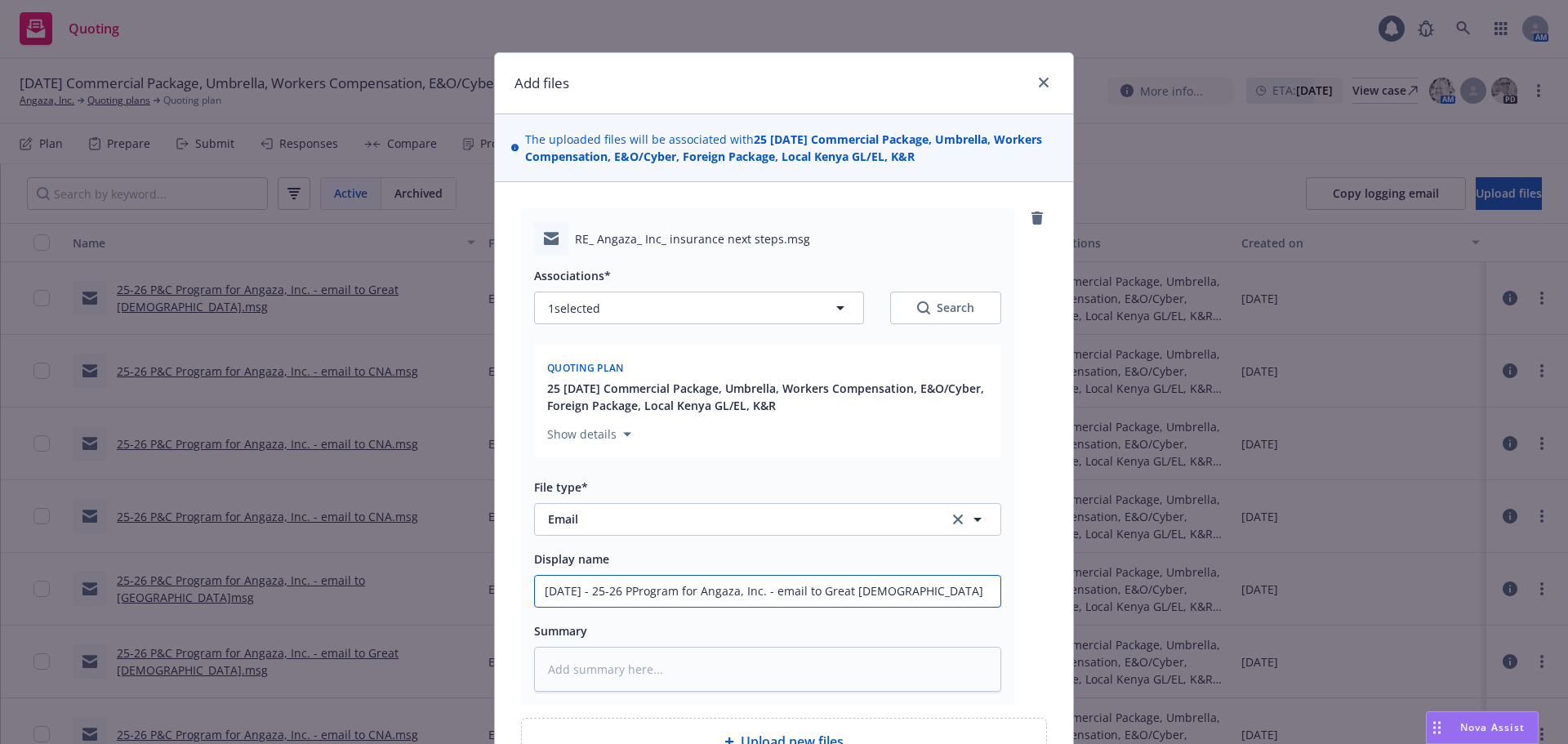
type input "09/11/25 - 25-26 Program for Angaza, Inc. - email to Great American"
type textarea "x"
type input "09/11/25 - 25-26Program for Angaza, Inc. - email to Great American"
type textarea "x"
type input "09/11/25 - 25-26 Program for Angaza, Inc. - email to Great American"
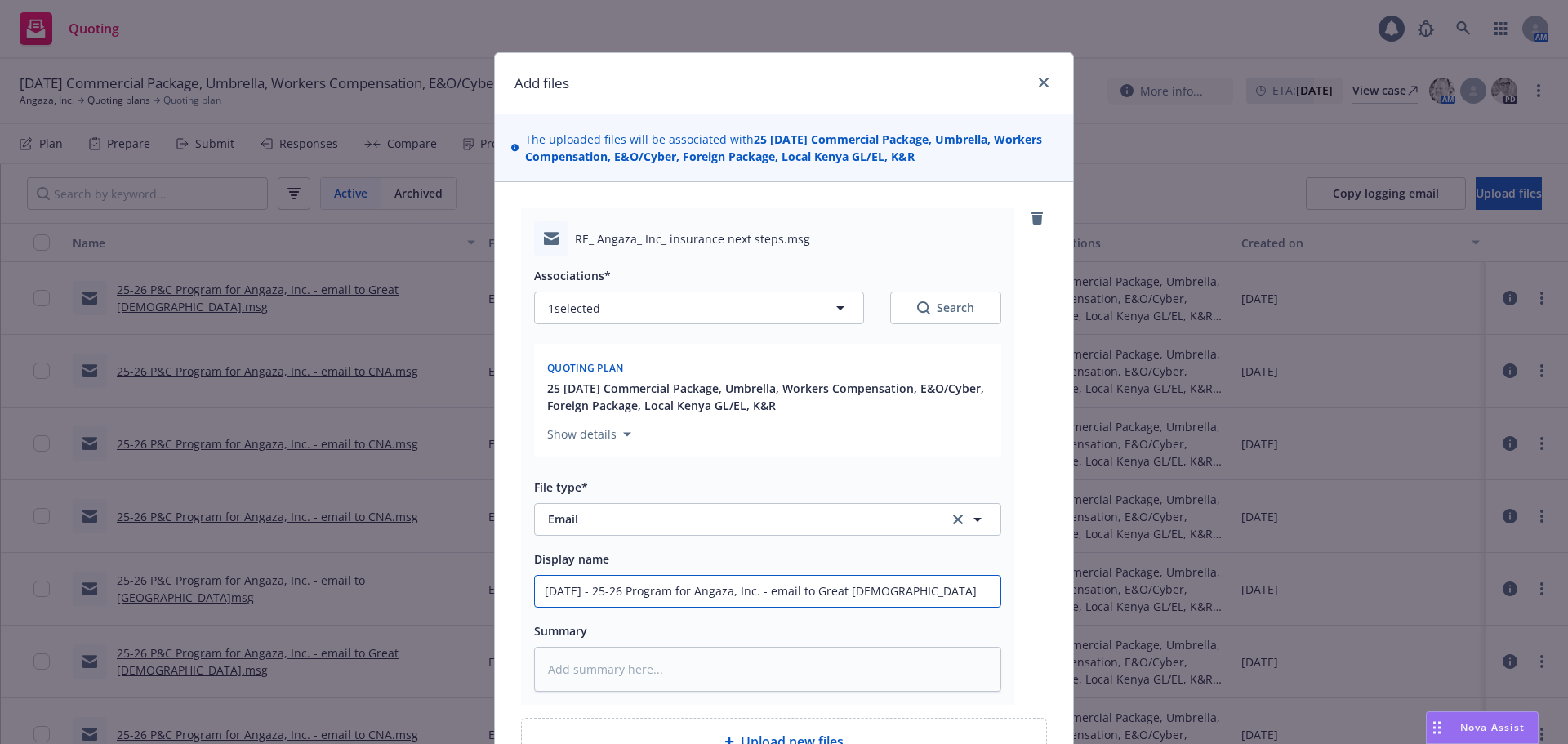
drag, startPoint x: 923, startPoint y: 588, endPoint x: 769, endPoint y: 588, distance: 154.0
click at [769, 588] on input "09/11/25 - 25-26 Program for Angaza, Inc. - email to Great American" at bounding box center [767, 590] width 465 height 31
type textarea "x"
type input "09/11/25 - 25-26 Program for Angaza, Inc. - u"
type textarea "x"
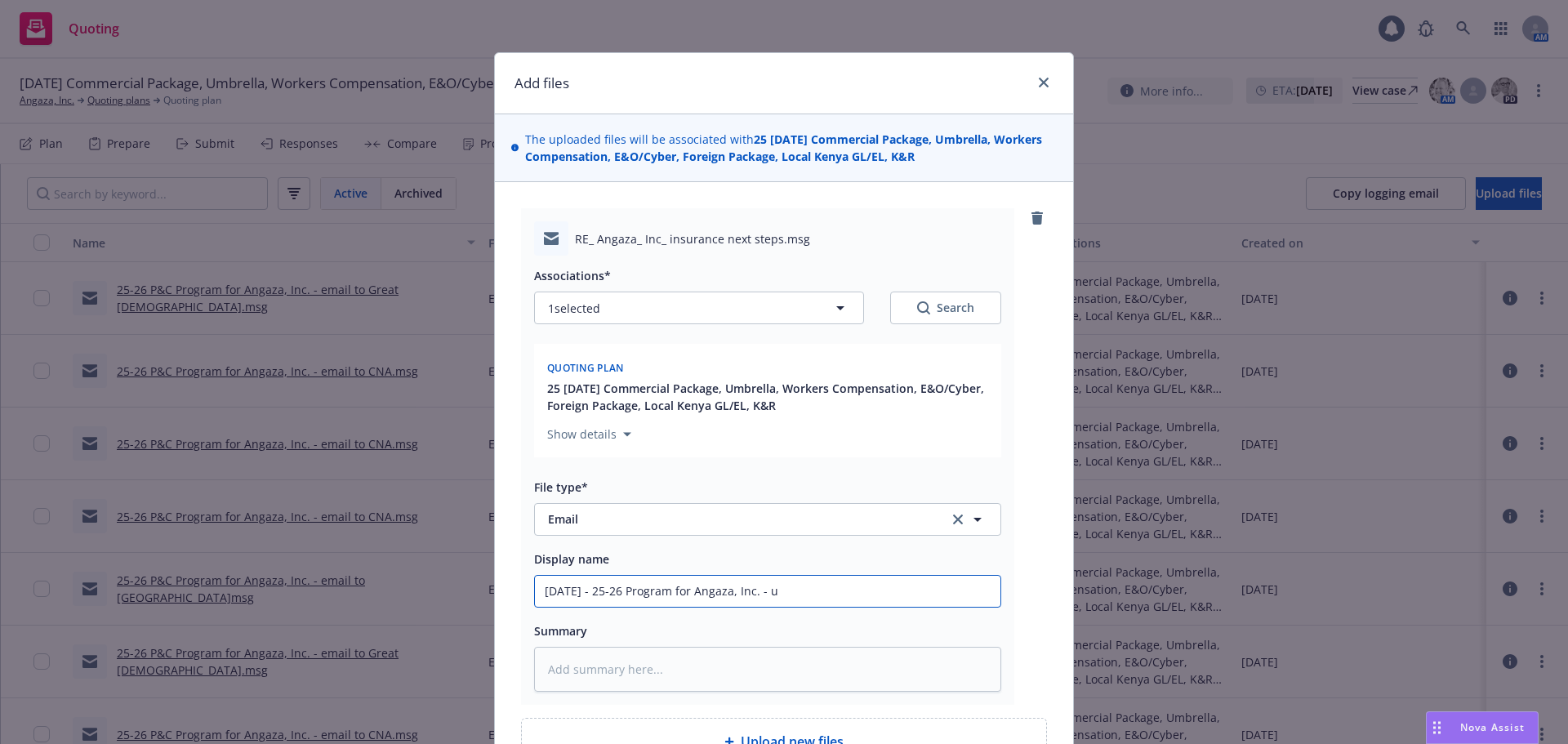
type input "09/11/25 - 25-26 Program for Angaza, Inc. - up"
type textarea "x"
type input "09/11/25 - 25-26 Program for Angaza, Inc. - upd"
type textarea "x"
type input "09/11/25 - 25-26 Program for Angaza, Inc. - upda"
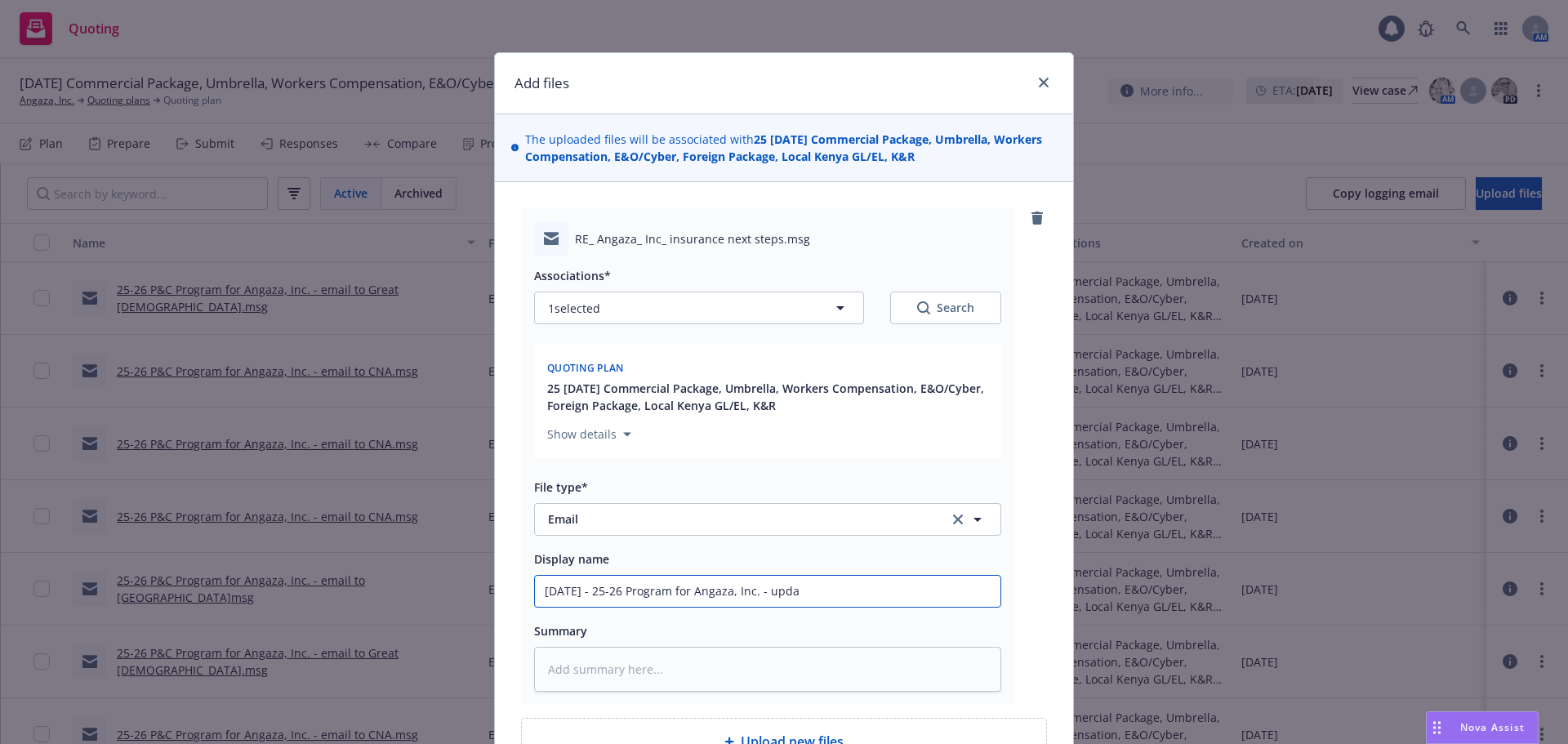
type textarea "x"
type input "09/11/25 - 25-26 Program for Angaza, Inc. - updat"
type textarea "x"
type input "09/11/25 - 25-26 Program for Angaza, Inc. - update"
type textarea "x"
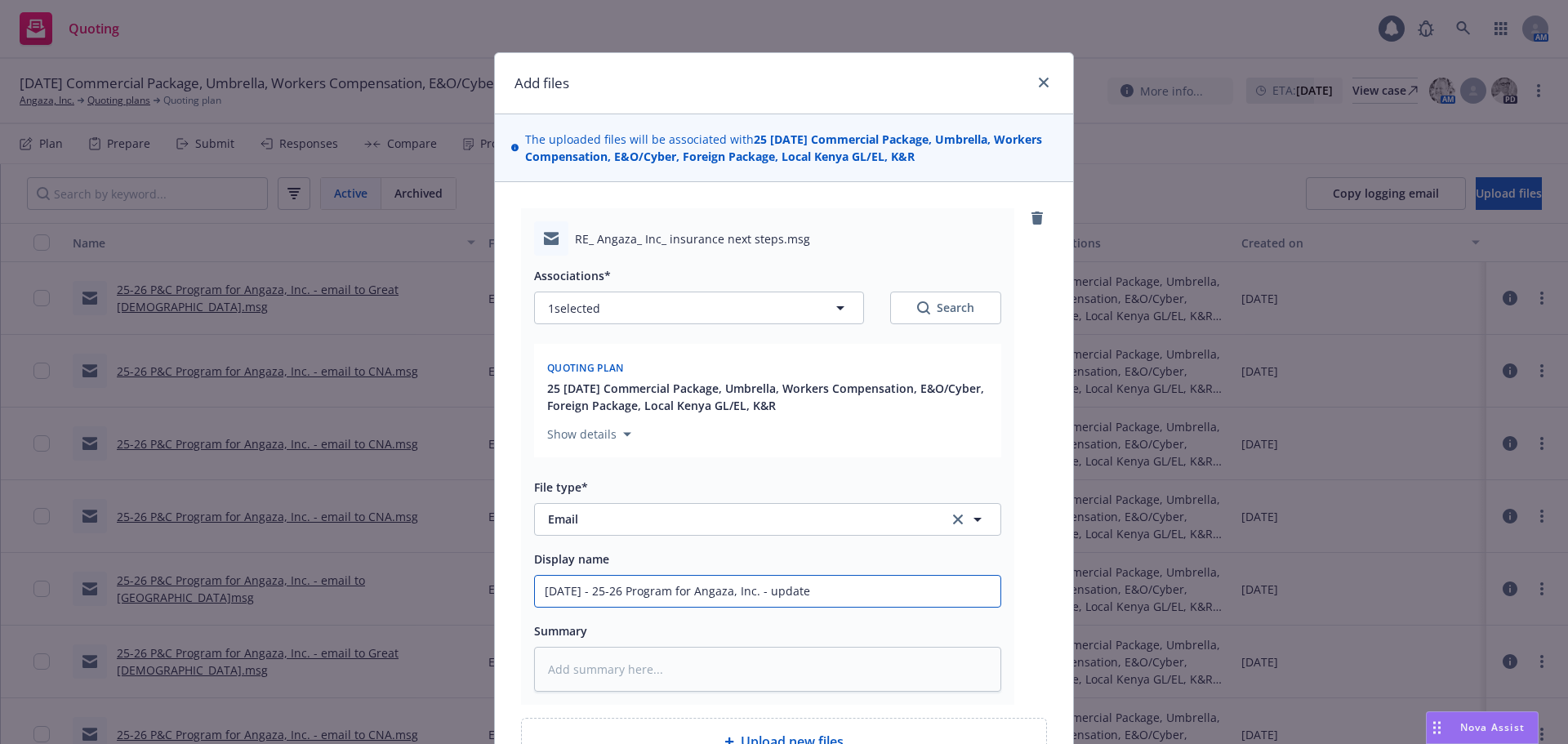
type input "09/11/25 - 25-26 Program for Angaza, Inc. - updated"
type textarea "x"
type input "09/11/25 - 25-26 Program for Angaza, Inc. - updated"
type textarea "x"
type input "09/11/25 - 25-26 Program for Angaza, Inc. - updated r"
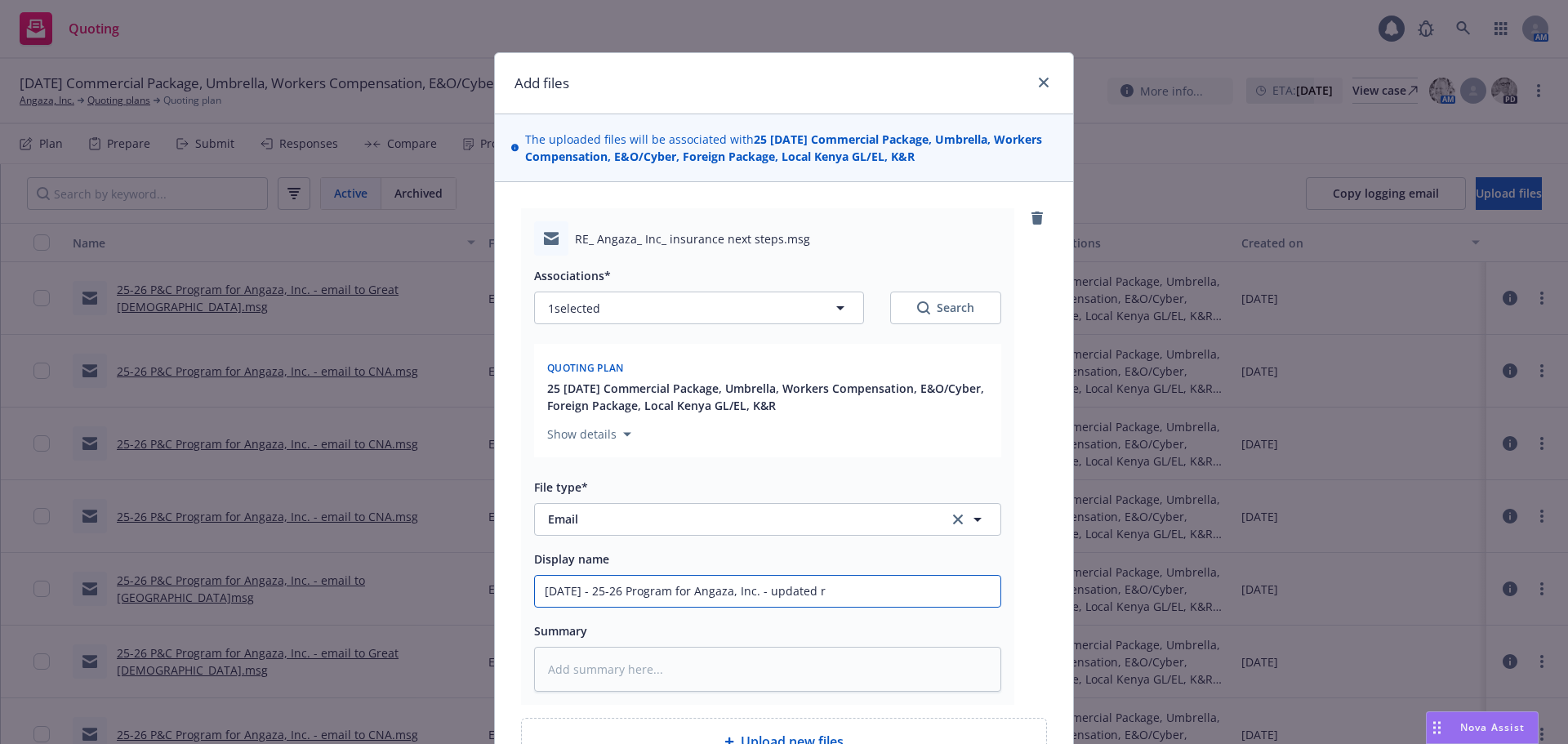
type textarea "x"
type input "09/11/25 - 25-26 Program for Angaza, Inc. - updated re"
type textarea "x"
type input "09/11/25 - 25-26 Program for Angaza, Inc. - updated req"
type textarea "x"
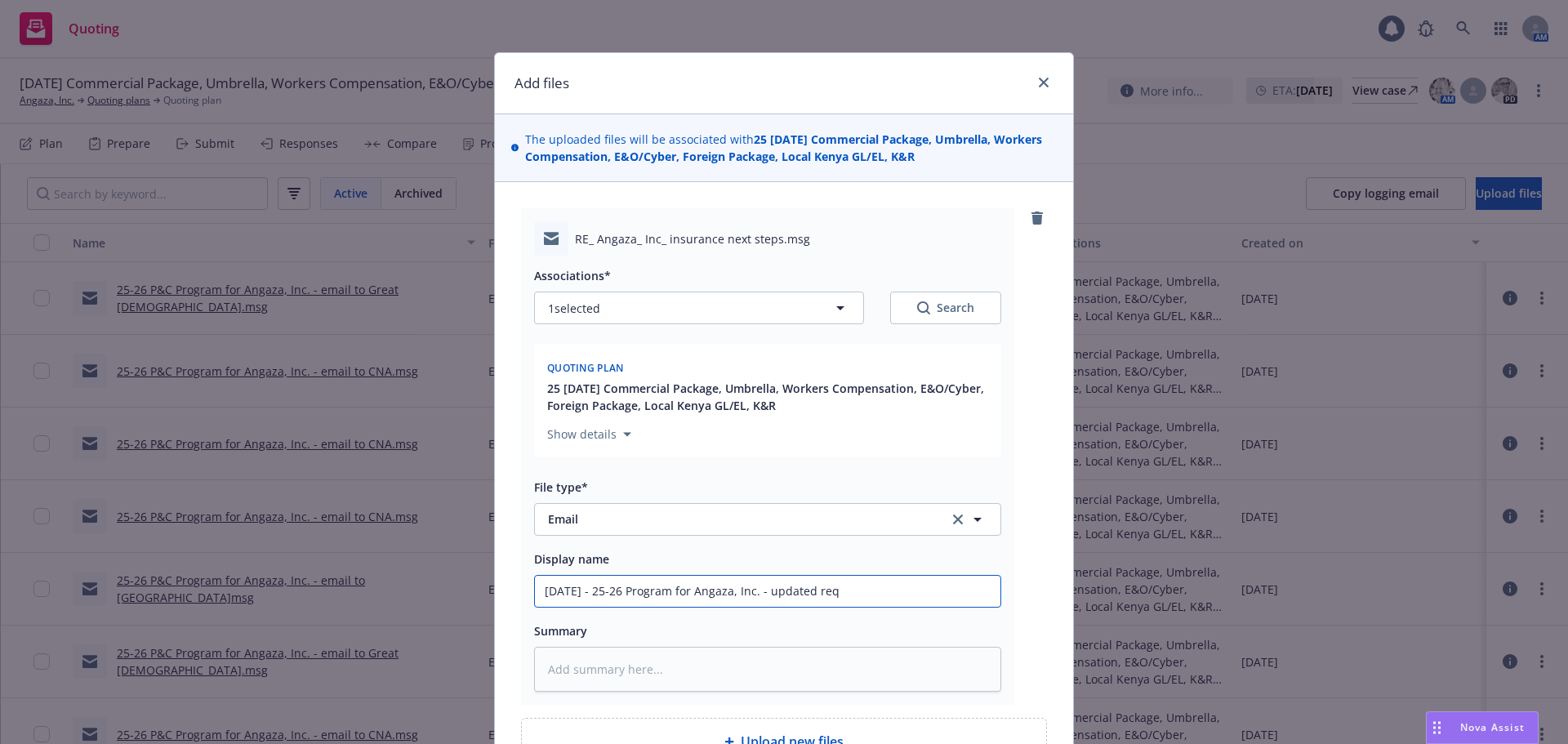
type input "09/11/25 - 25-26 Program for Angaza, Inc. - updated requ"
type textarea "x"
type input "09/11/25 - 25-26 Program for Angaza, Inc. - updated reque"
type textarea "x"
type input "09/11/25 - 25-26 Program for Angaza, Inc. - updated reques"
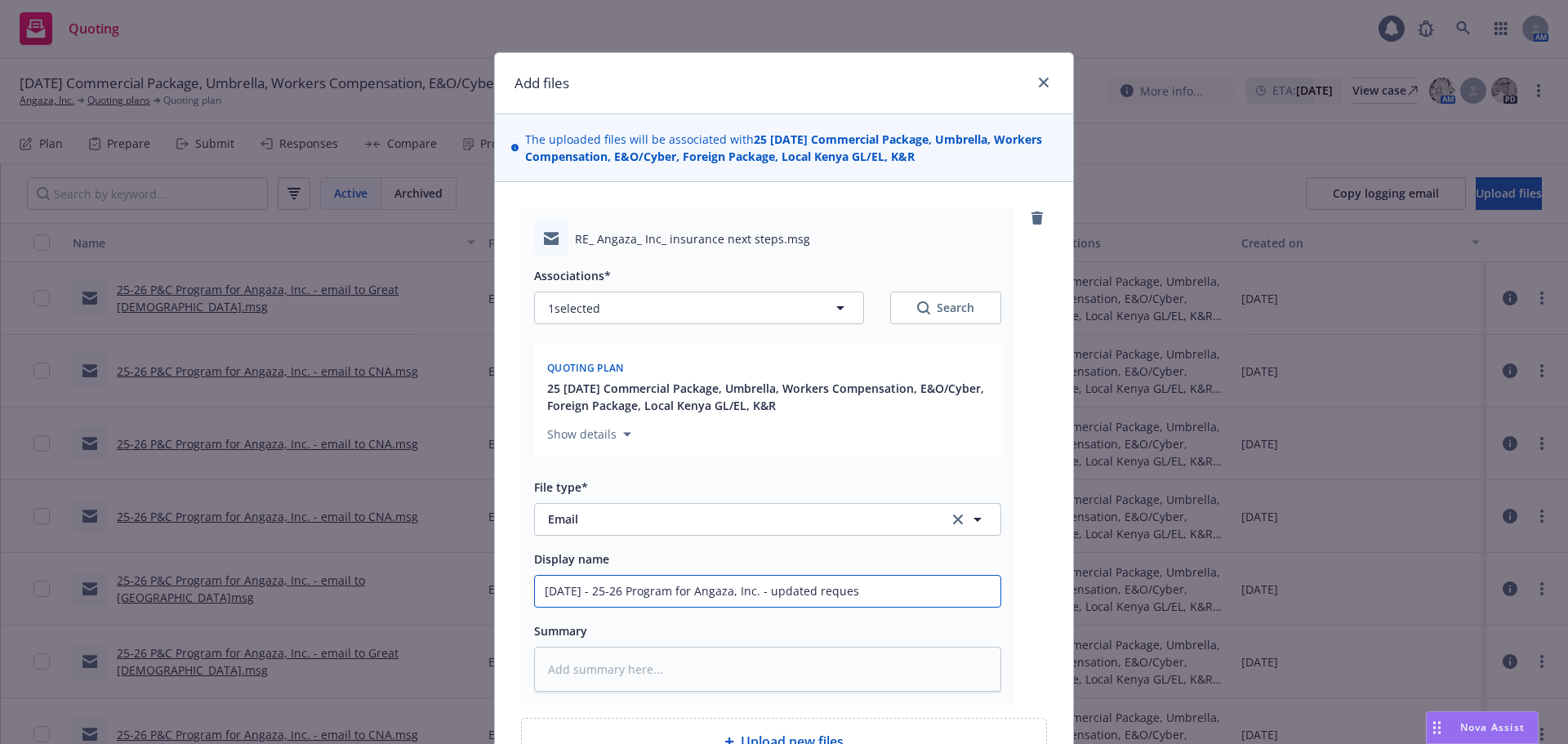
type textarea "x"
type input "09/11/25 - 25-26 Program for Angaza, Inc. - updated request"
type textarea "x"
type input "09/11/25 - 25-26 Program for Angaza, Inc. - updated requeste"
type textarea "x"
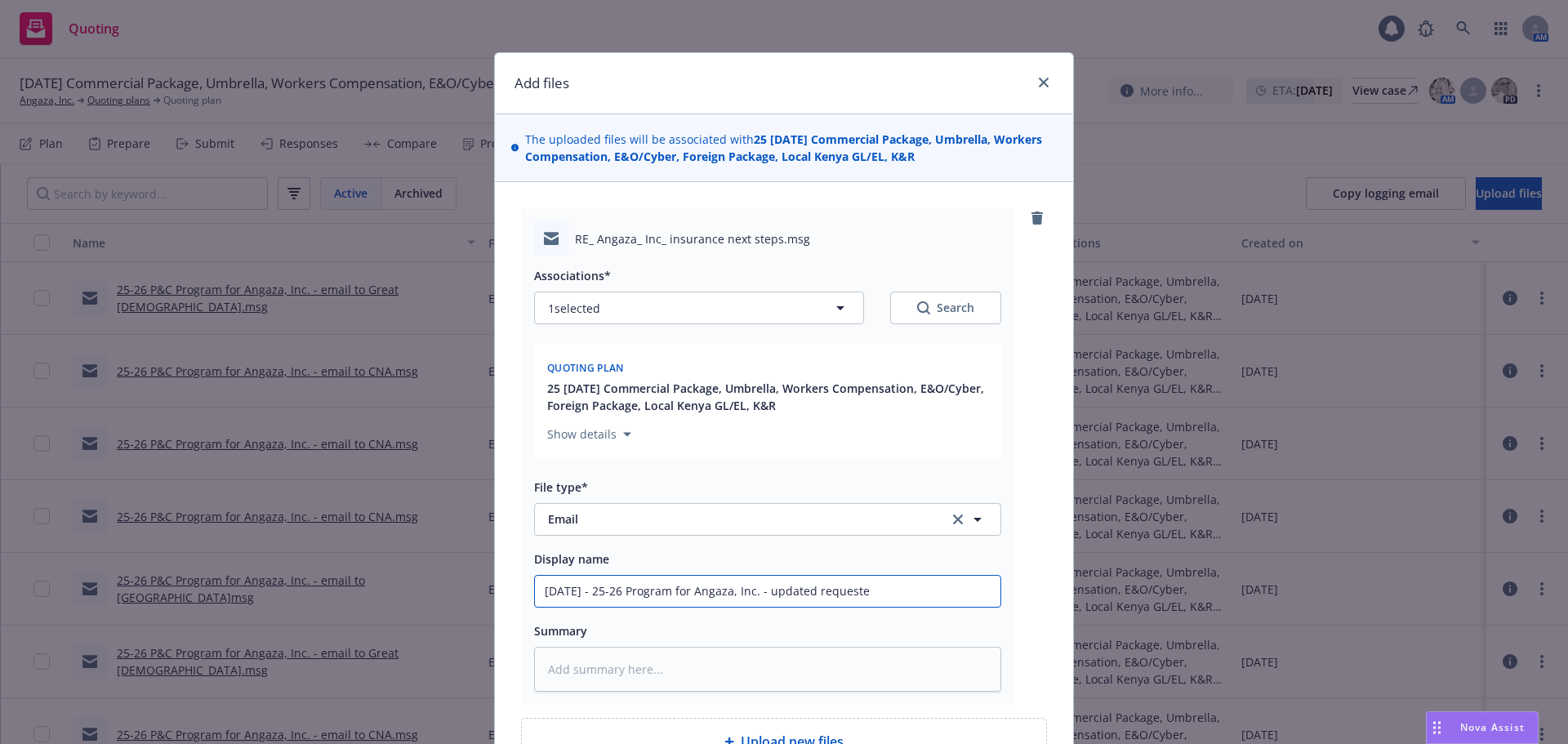
type input "09/11/25 - 25-26 Program for Angaza, Inc. - updated requested"
type textarea "x"
type input "09/11/25 - 25-26 Program for Angaza, Inc. - updated requested"
type textarea "x"
type input "09/11/25 - 25-26 Program for Angaza, Inc. - updated requested f"
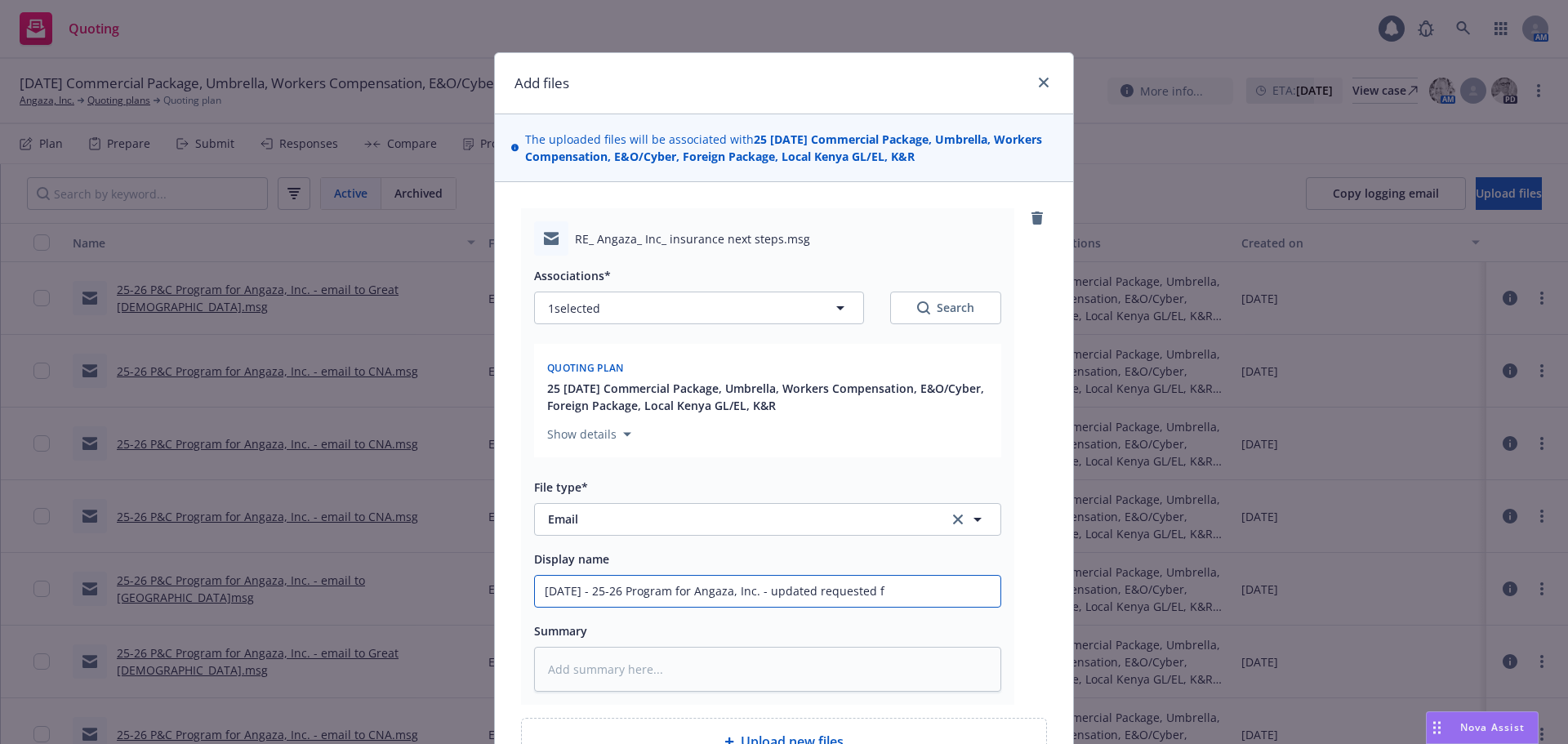
type textarea "x"
type input "09/11/25 - 25-26 Program for Angaza, Inc. - updated requested"
type textarea "x"
type input "09/11/25 - 25-26 Program for Angaza, Inc. - updated requested"
type textarea "x"
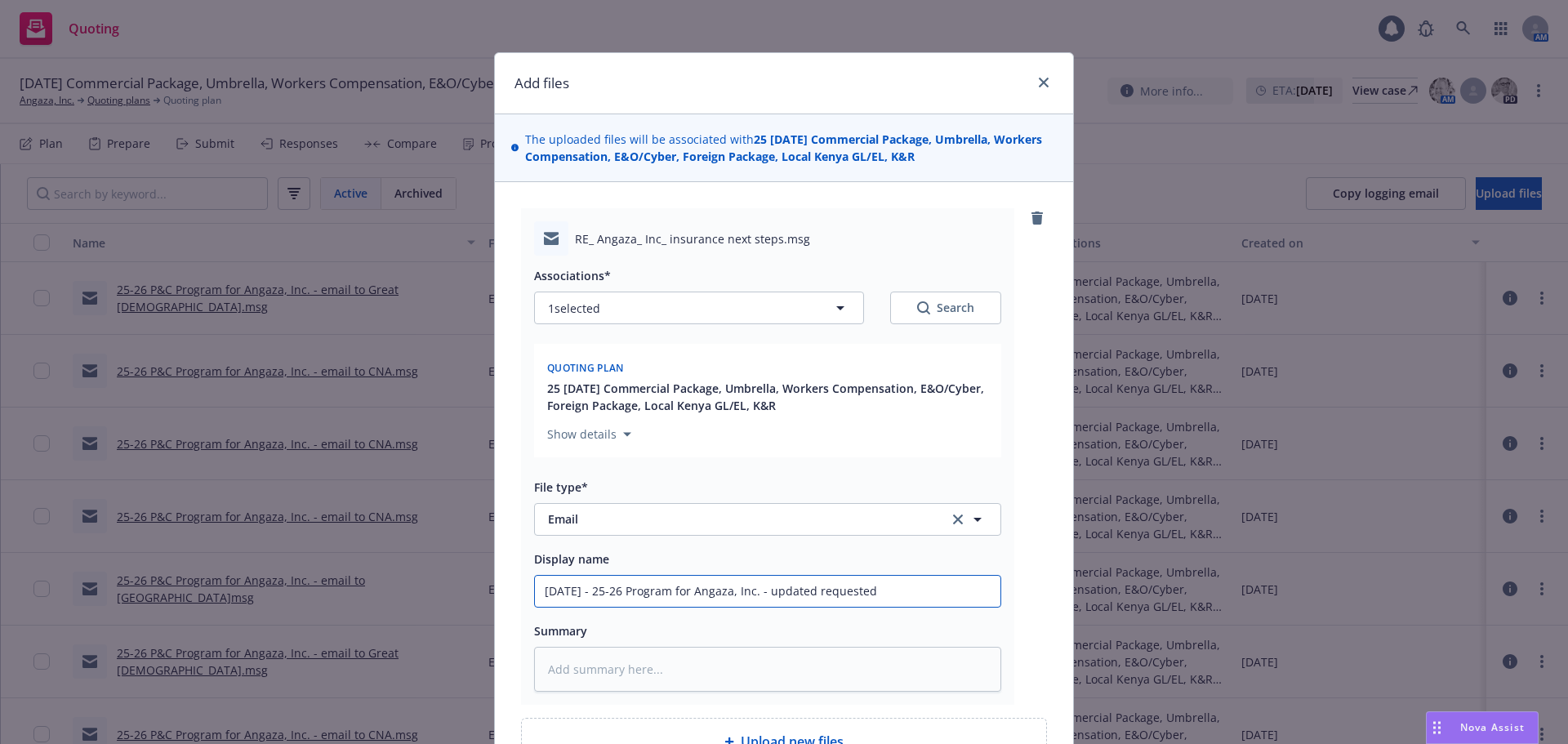
type input "09/11/25 - 25-26 Program for Angaza, Inc. - updated requested"
type textarea "x"
type input "09/11/25 - 25-26 Program for Angaza, Inc. - updated requested t"
type textarea "x"
type input "09/11/25 - 25-26 Program for Angaza, Inc. - updated requested to"
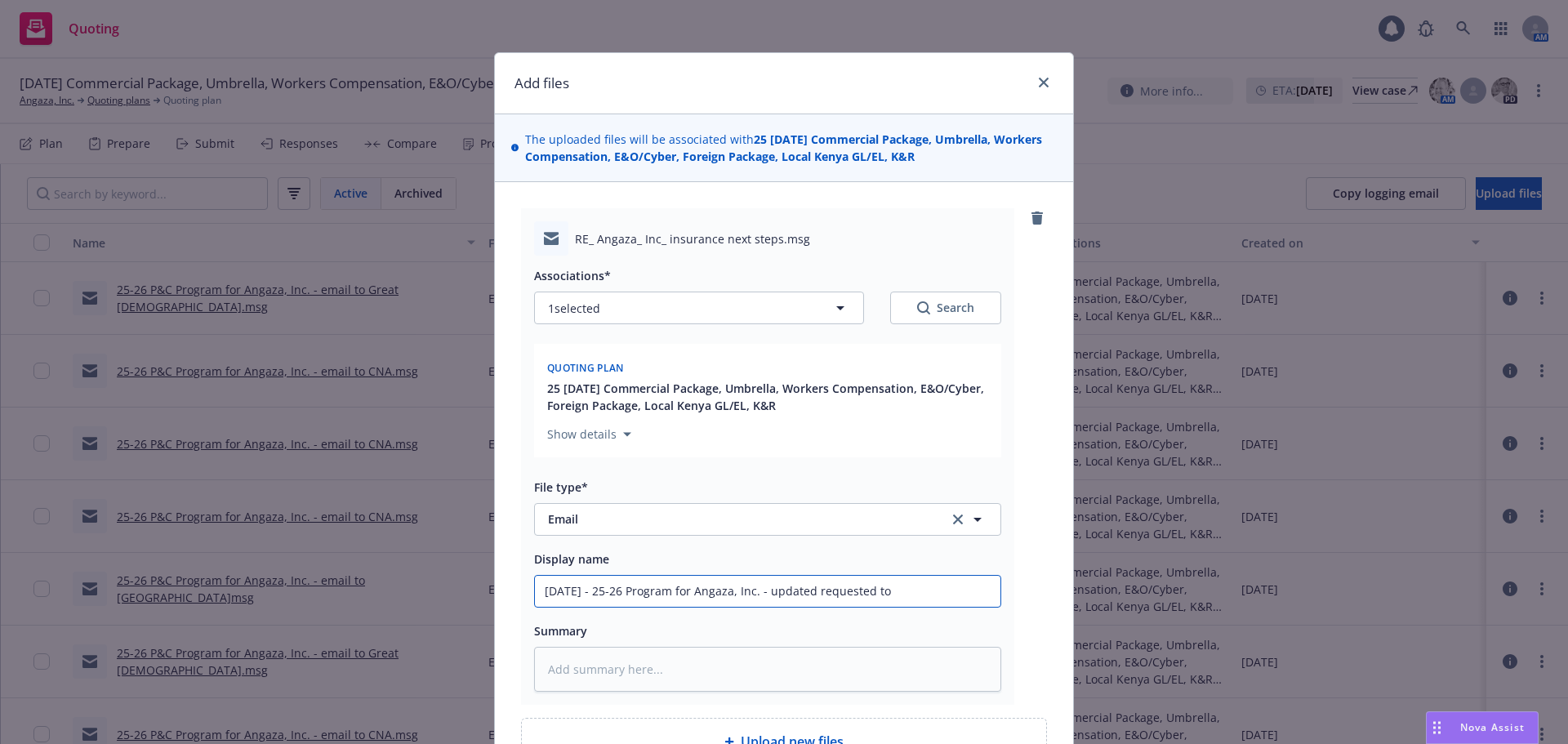
type textarea "x"
type input "09/11/25 - 25-26 Program for Angaza, Inc. - updated requested to c"
type textarea "x"
type input "09/11/25 - 25-26 Program for Angaza, Inc. - updated requested to cl"
type textarea "x"
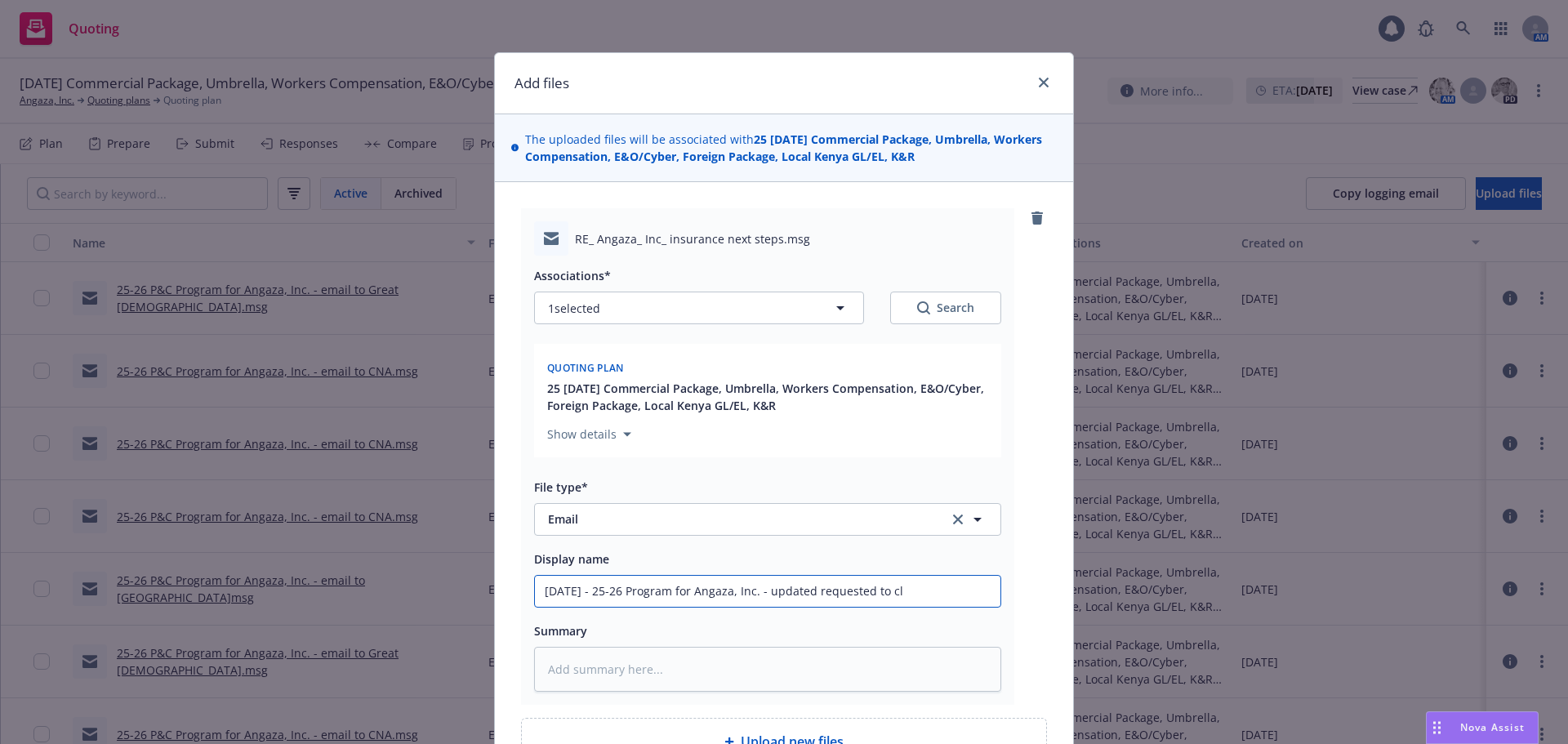
type input "09/11/25 - 25-26 Program for Angaza, Inc. - updated requested to cli"
type textarea "x"
type input "09/11/25 - 25-26 Program for Angaza, Inc. - updated requested to clie"
type textarea "x"
type input "09/11/25 - 25-26 Program for Angaza, Inc. - updated requested to clien"
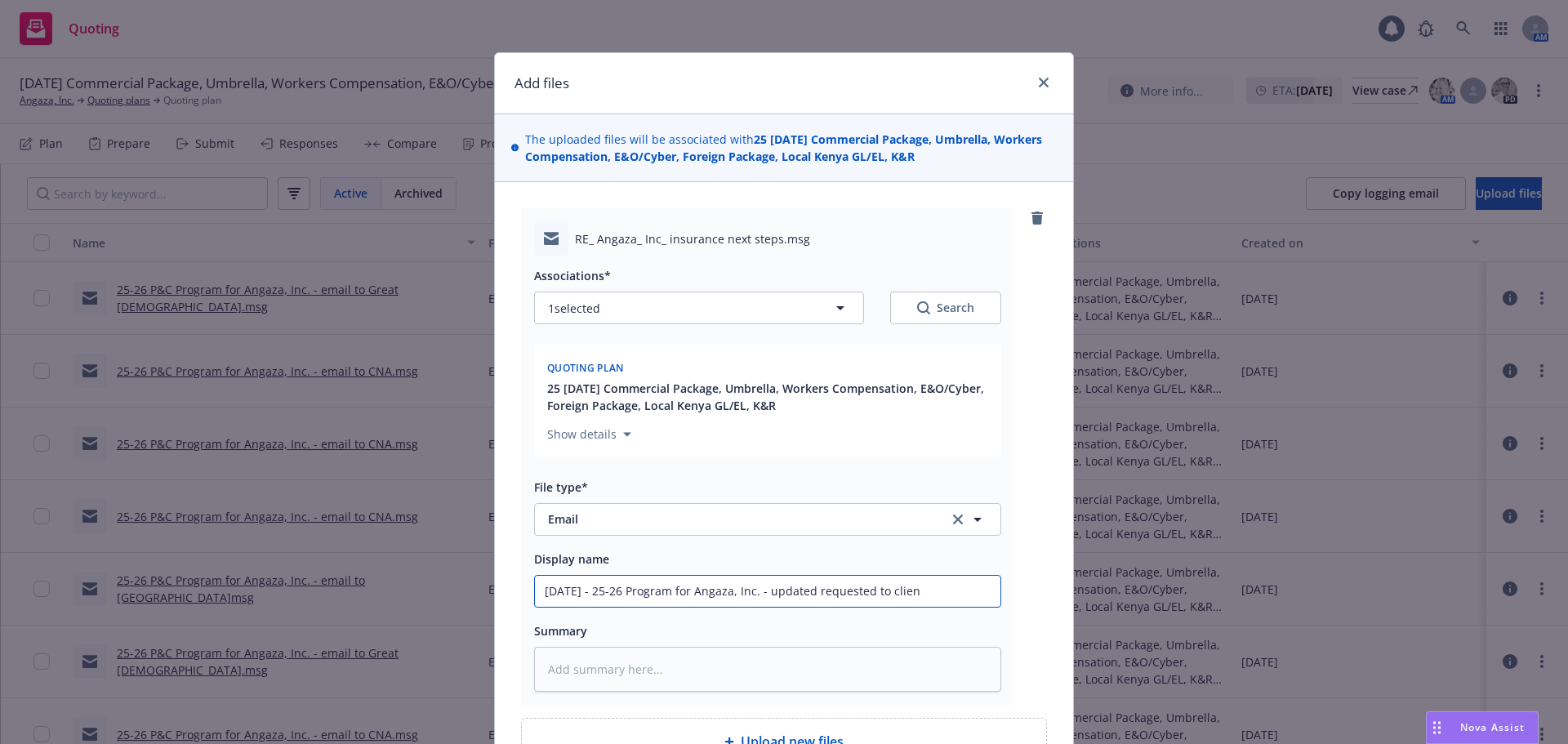
type textarea "x"
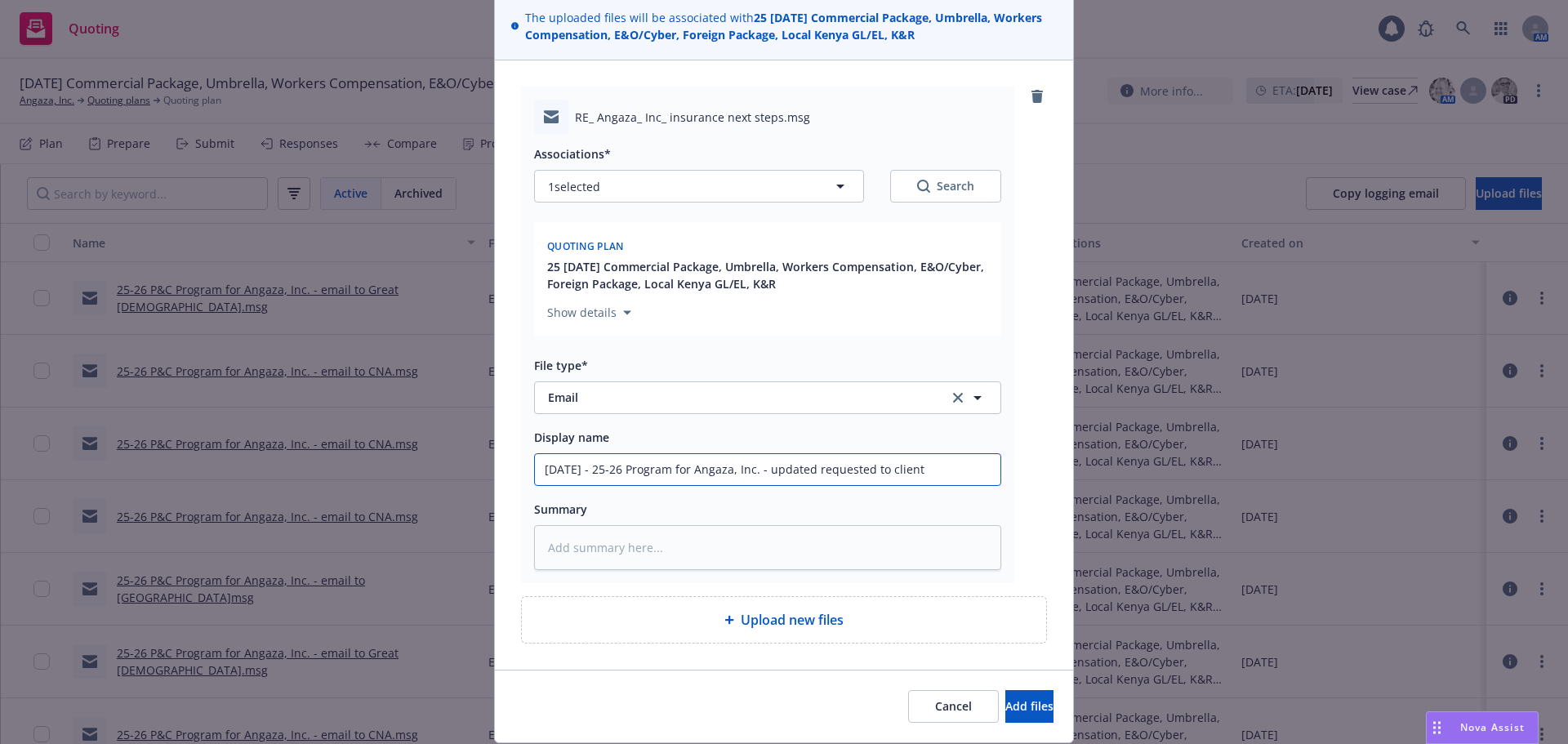
scroll to position [173, 0]
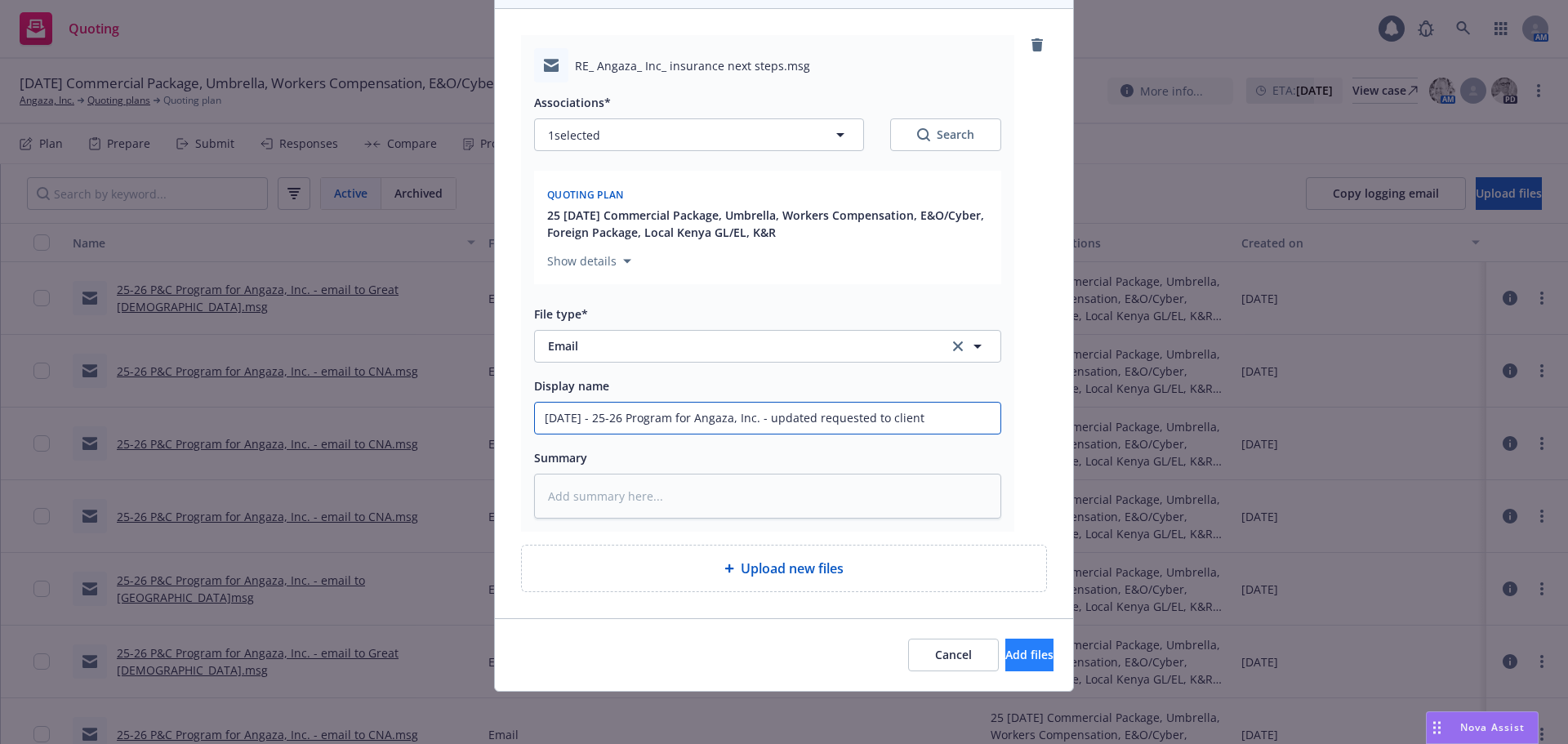
type input "09/11/25 - 25-26 Program for Angaza, Inc. - updated requested to client"
click at [1016, 654] on span "Add files" at bounding box center [1030, 654] width 48 height 16
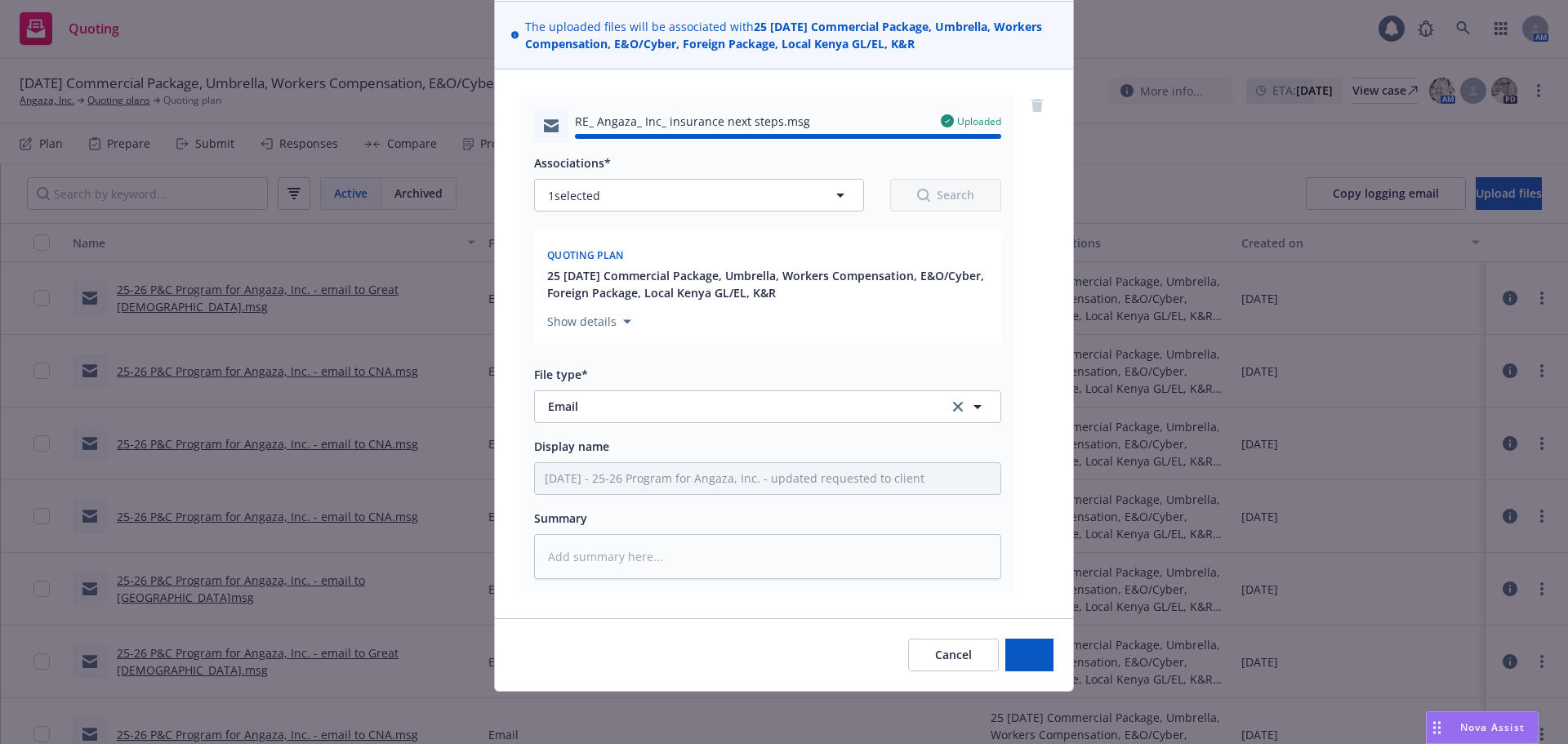
type textarea "x"
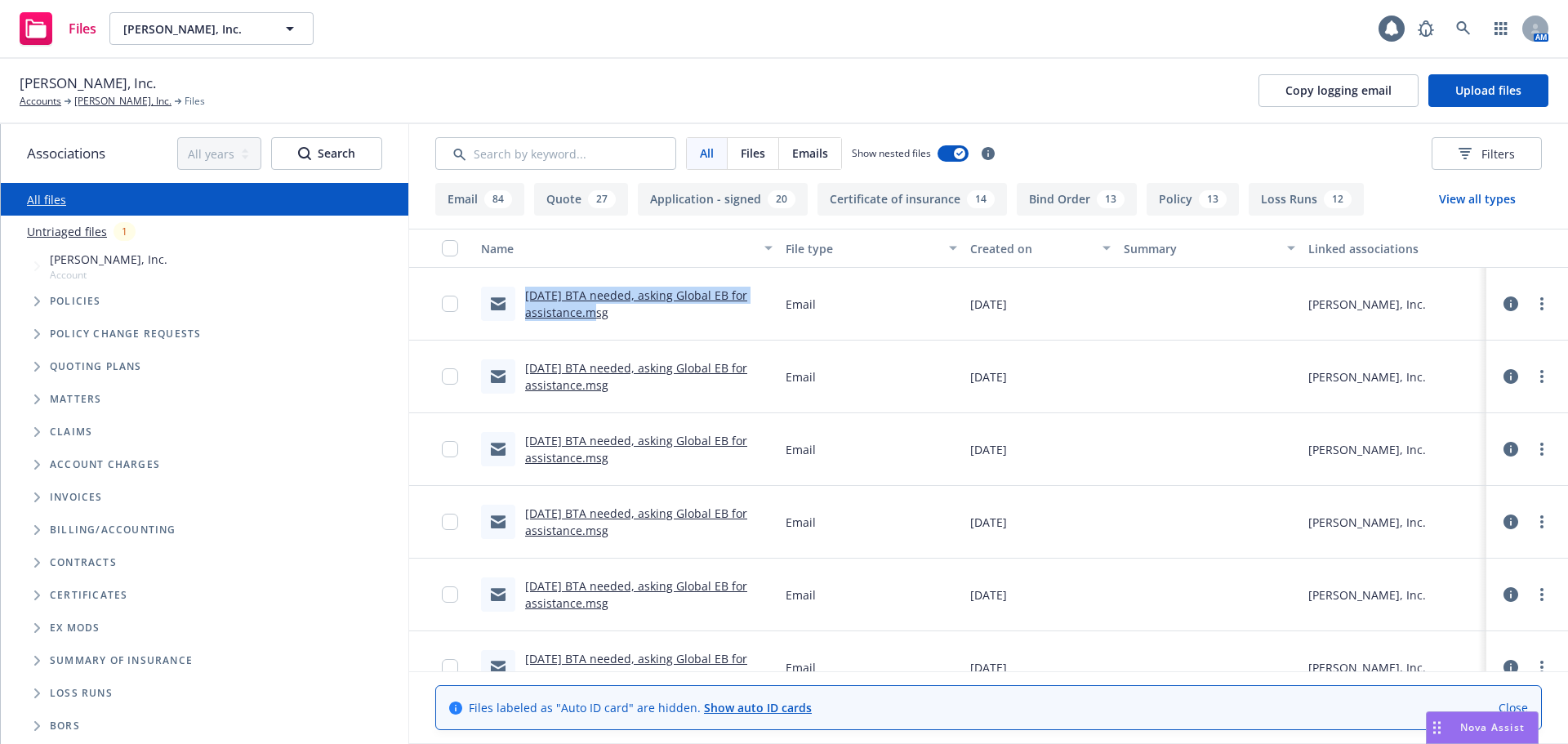
drag, startPoint x: 578, startPoint y: 314, endPoint x: 510, endPoint y: 310, distance: 68.1
click at [510, 310] on div "[DATE] BTA needed, asking Global EB for assistance.msg" at bounding box center [627, 303] width 292 height 34
click at [1499, 96] on span "Upload files" at bounding box center [1488, 90] width 66 height 16
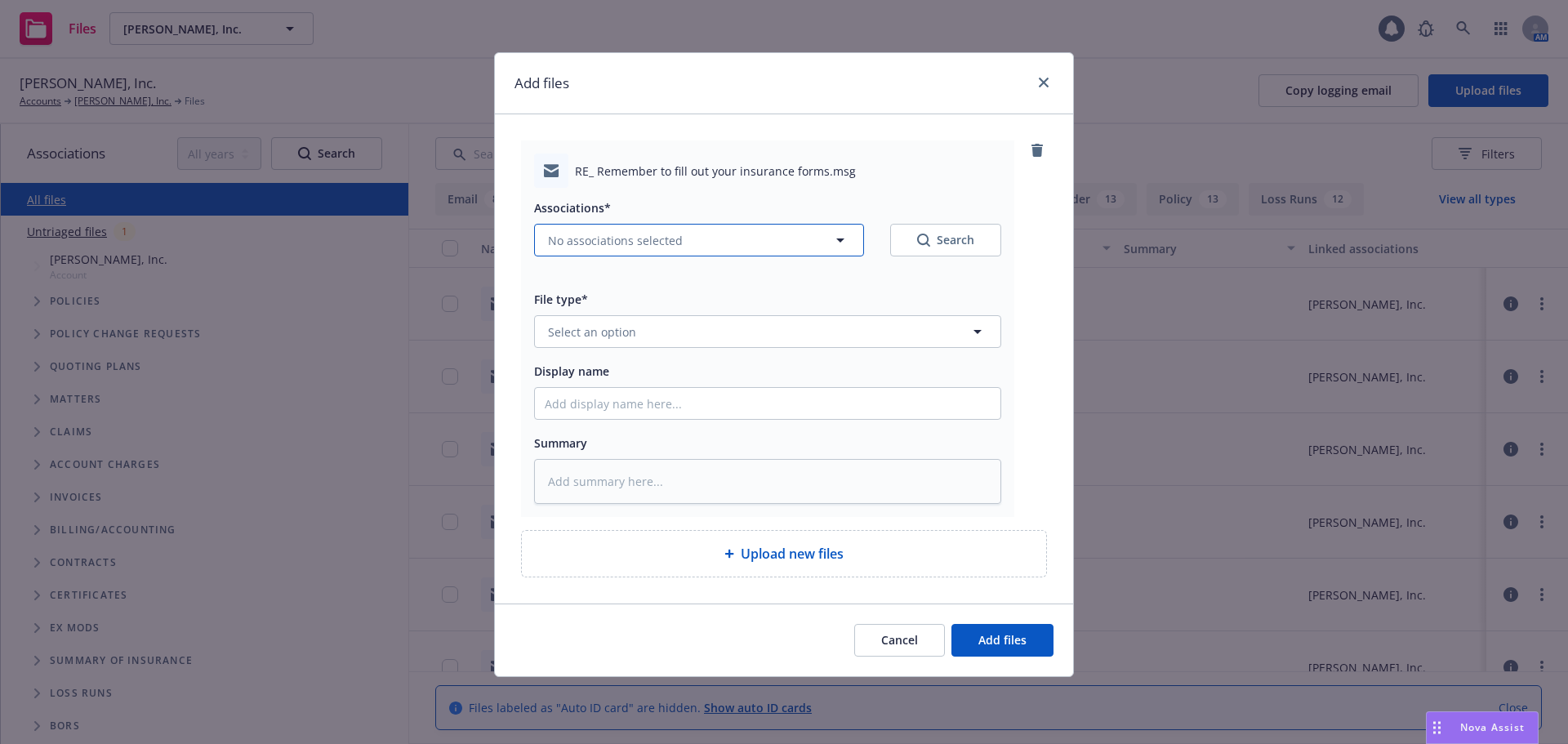
click at [654, 242] on span "No associations selected" at bounding box center [615, 240] width 134 height 18
type textarea "x"
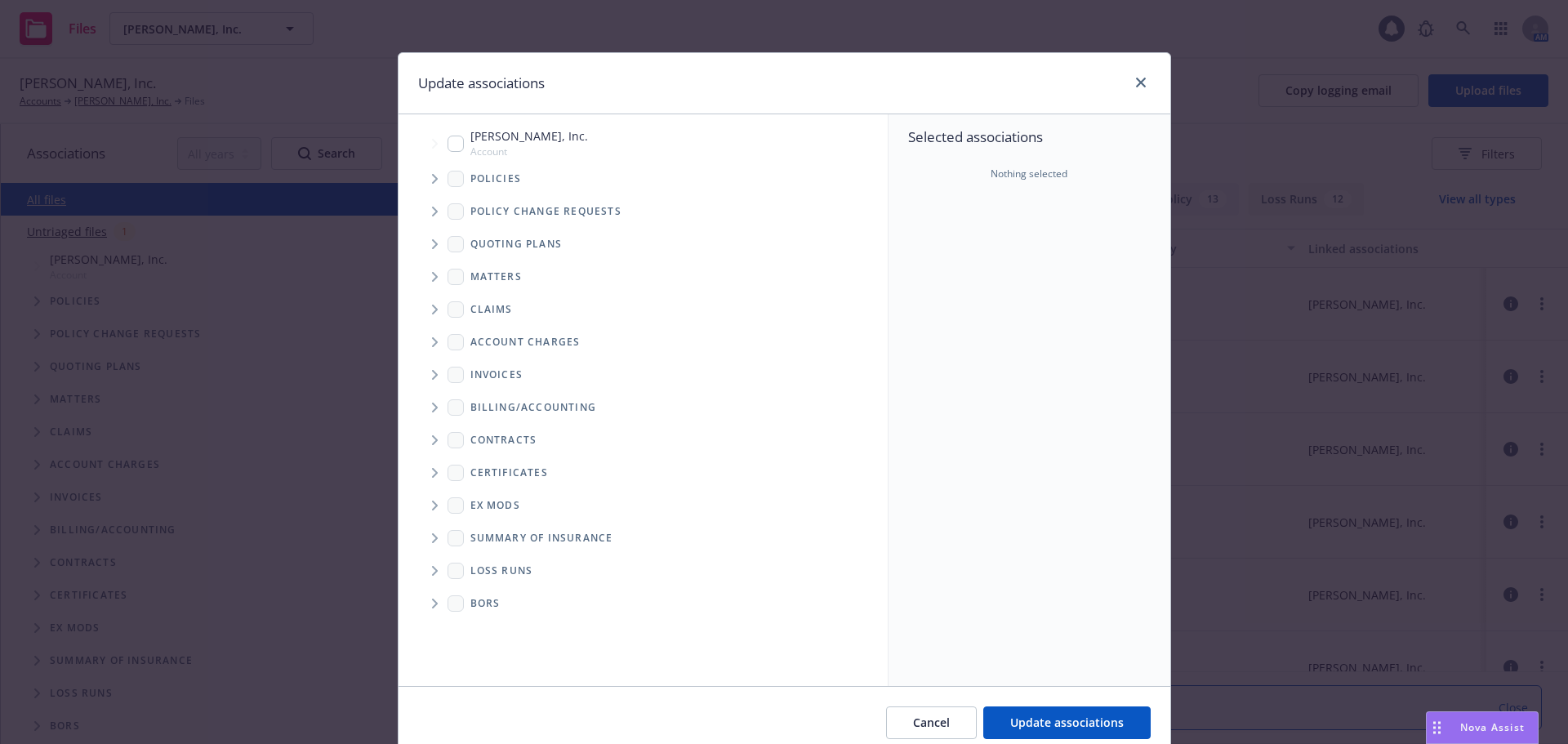
drag, startPoint x: 454, startPoint y: 139, endPoint x: 534, endPoint y: 261, distance: 145.9
click at [454, 140] on input "Tree Example" at bounding box center [456, 144] width 17 height 17
checkbox input "true"
drag, startPoint x: 1056, startPoint y: 717, endPoint x: 881, endPoint y: 571, distance: 227.9
click at [1053, 717] on span "Update associations" at bounding box center [1068, 722] width 114 height 16
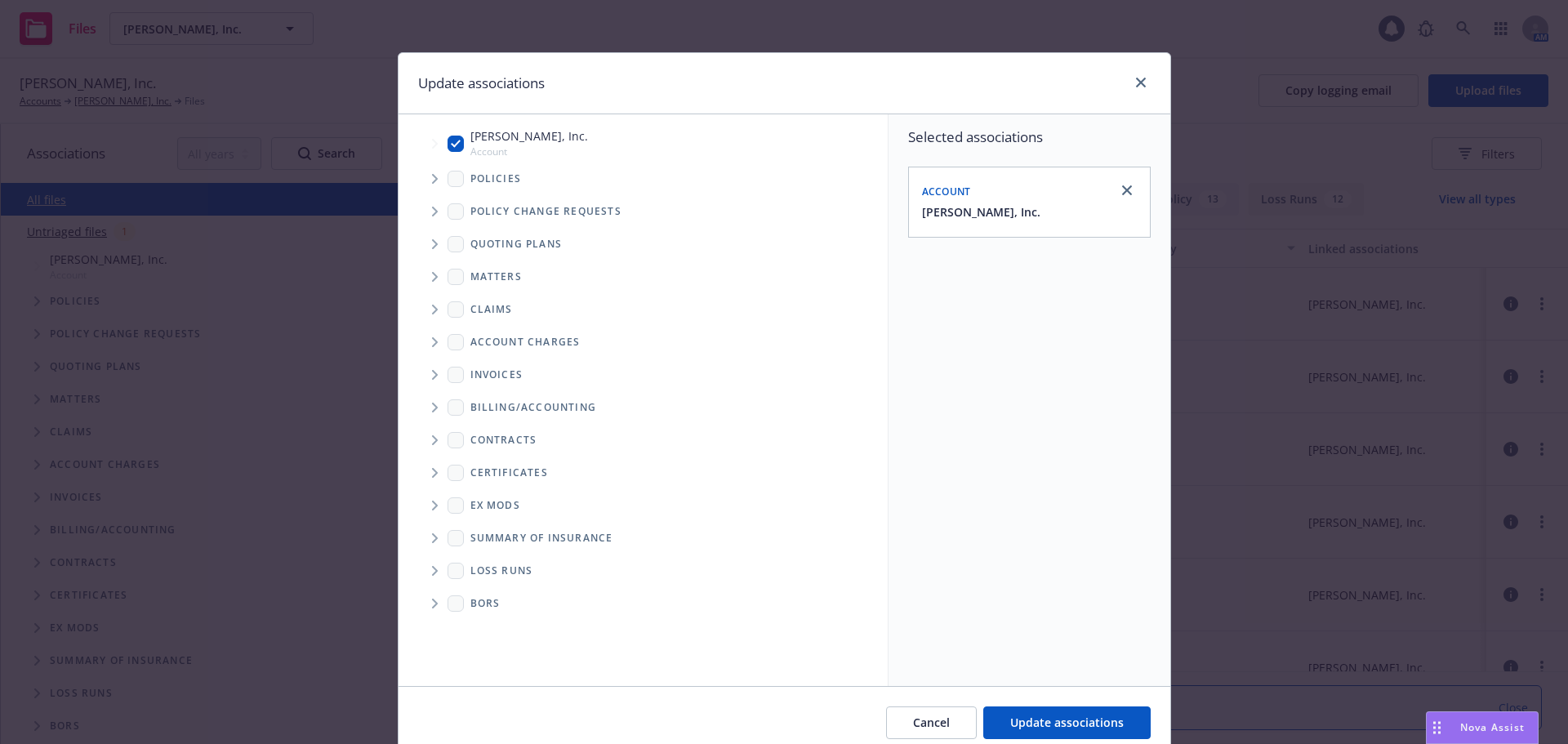
type textarea "x"
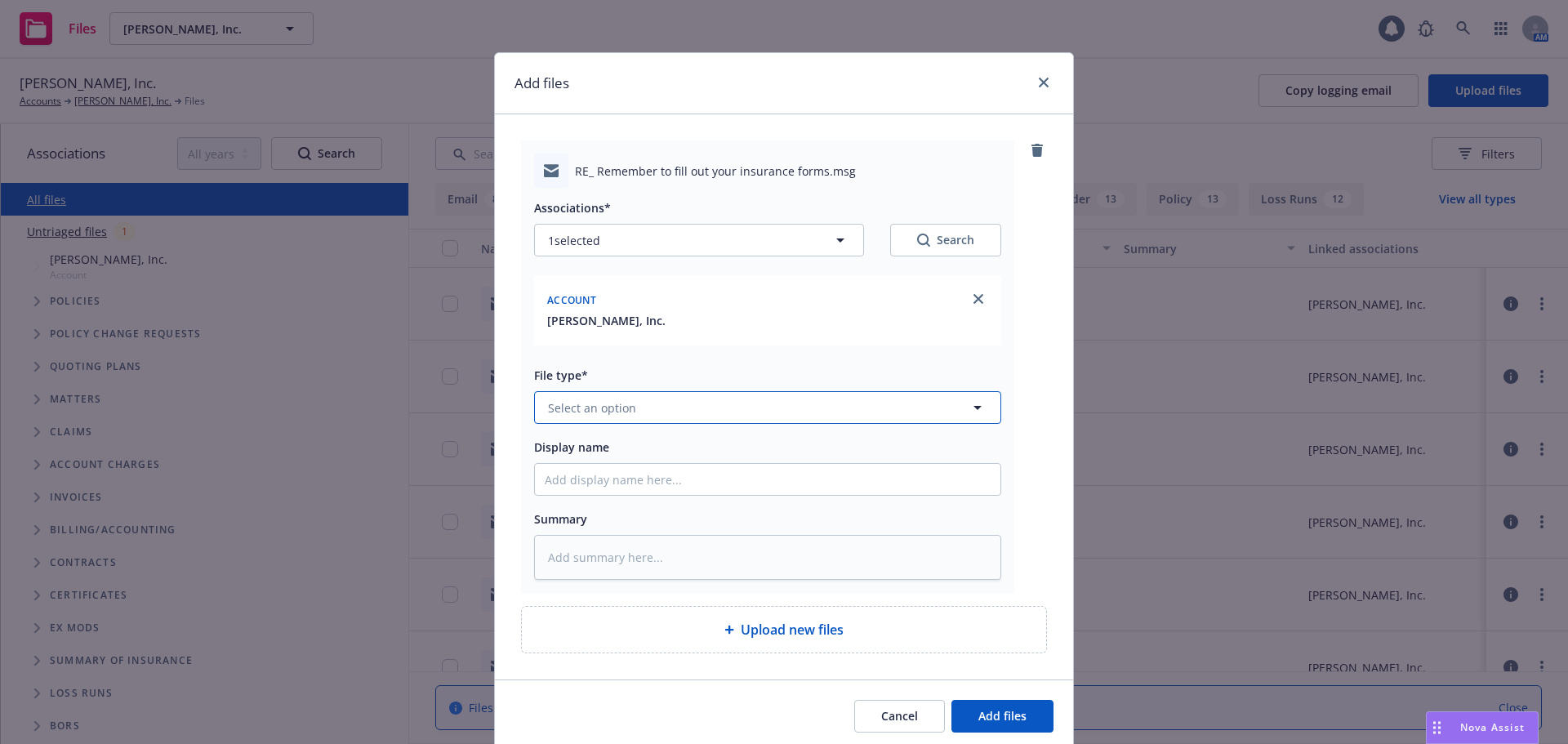
click at [693, 415] on button "Select an option" at bounding box center [768, 407] width 467 height 33
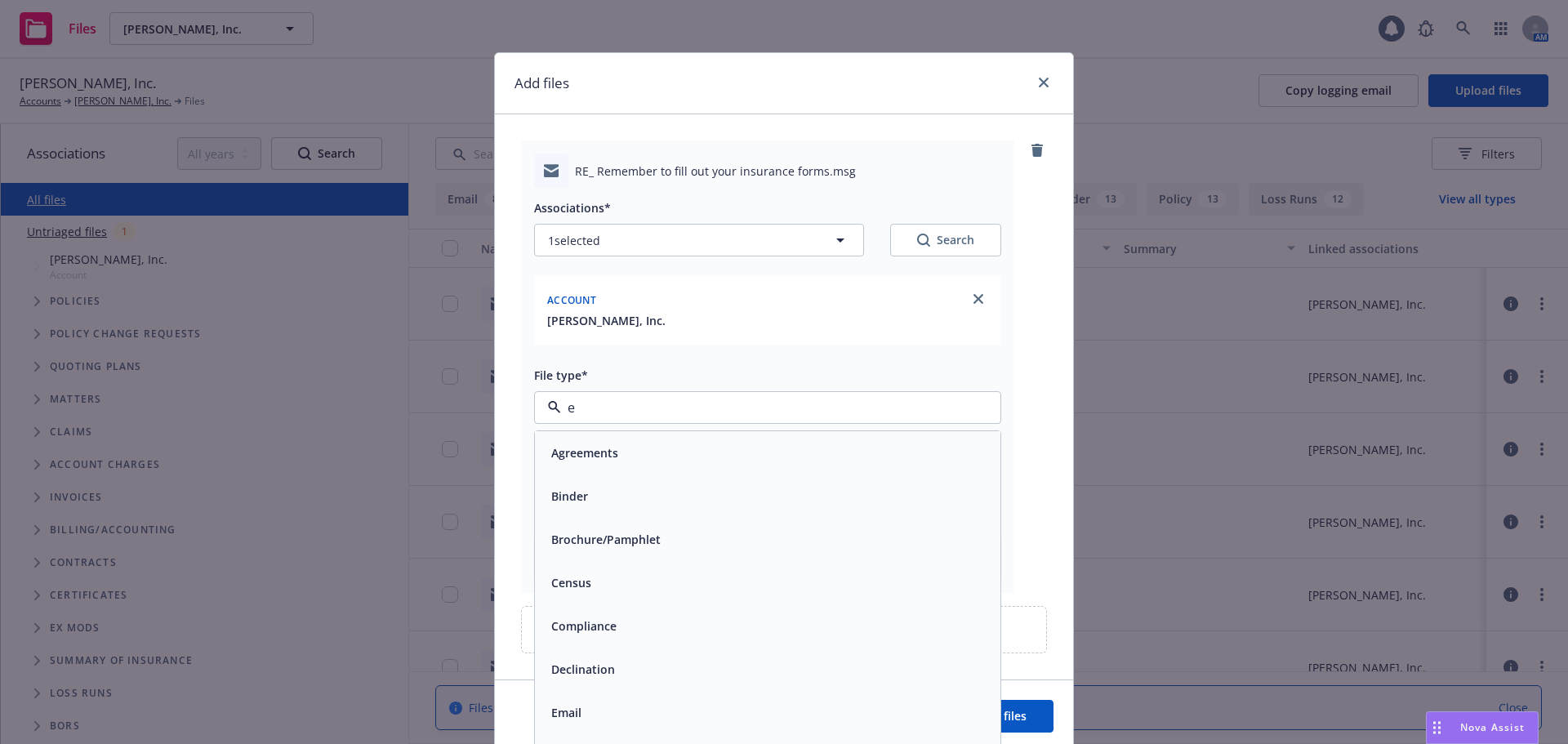
type input "em"
drag, startPoint x: 830, startPoint y: 491, endPoint x: 814, endPoint y: 479, distance: 20.0
click at [829, 488] on div "Email" at bounding box center [768, 496] width 446 height 23
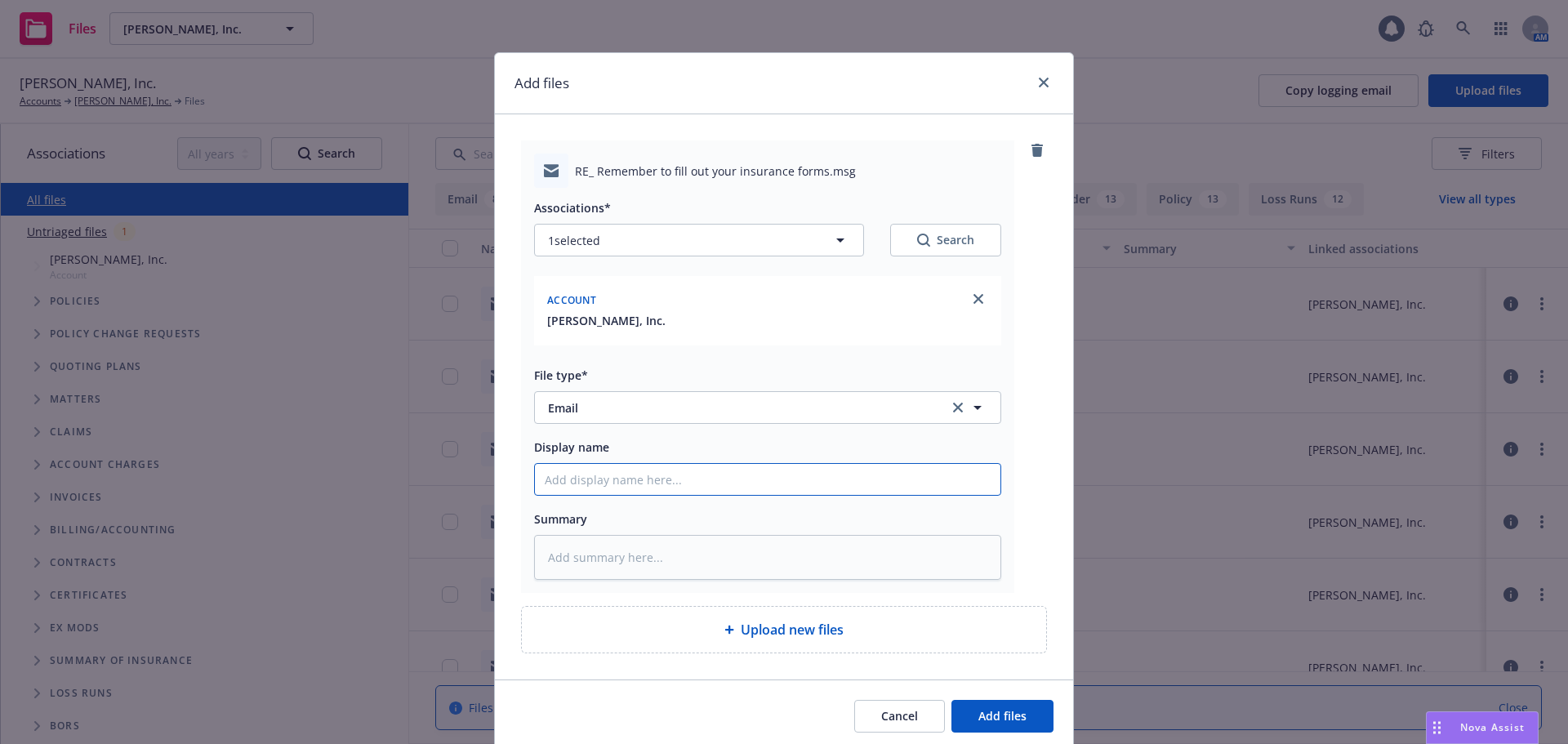
click at [779, 472] on input "Display name" at bounding box center [767, 478] width 465 height 31
paste input "[DATE] BTA needed, asking Global EB for assistance"
type textarea "x"
type input "[DATE] BTA needed, asking Global EB for assistance"
click at [566, 481] on input "[DATE] BTA needed, asking Global EB for assistance" at bounding box center [767, 478] width 465 height 31
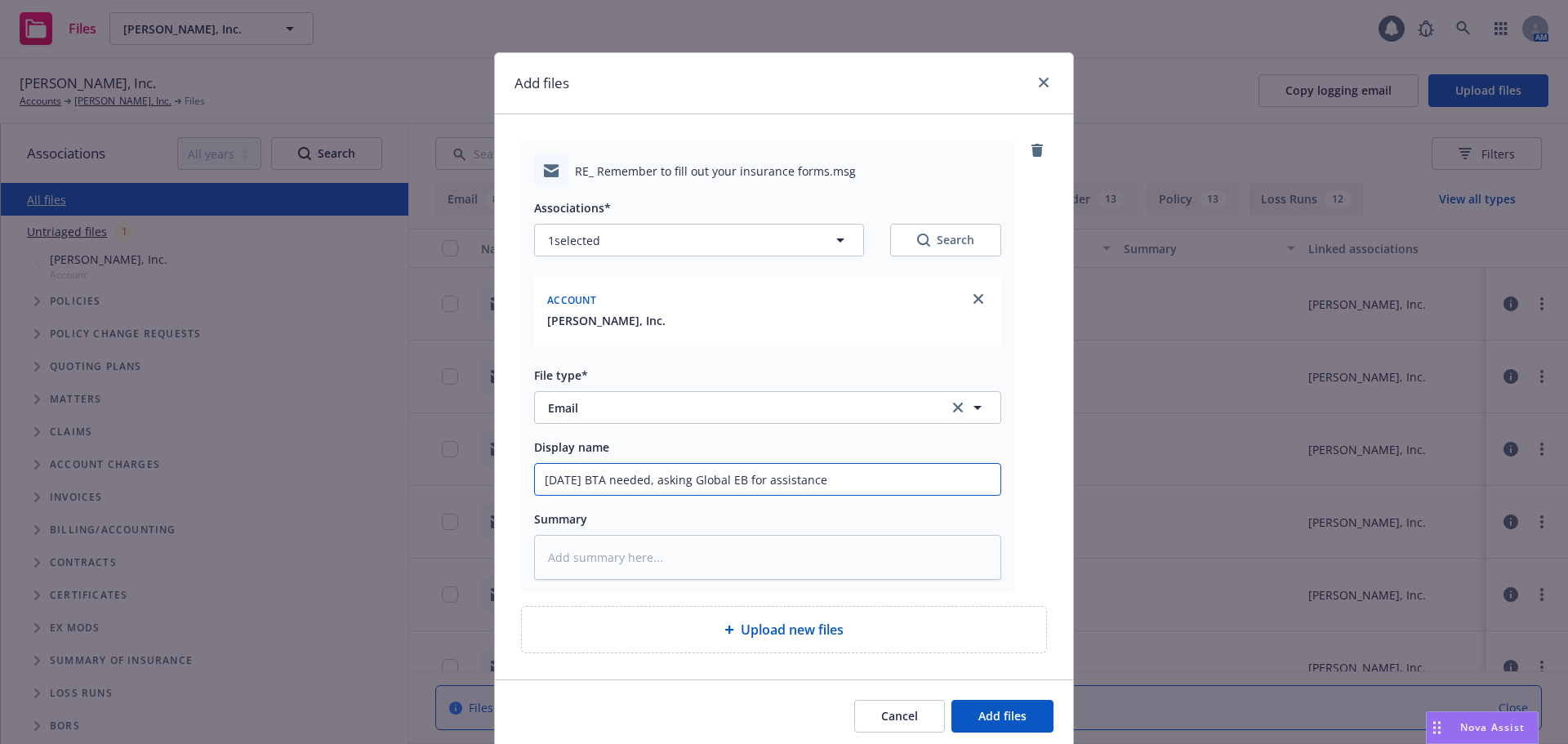
type textarea "x"
type input "[DATE] BTA needed, asking Global EB for assistance"
type textarea "x"
type input "[DATE] BTA needed, asking Global EB for assistance"
click at [1001, 728] on button "Add files" at bounding box center [1002, 716] width 102 height 33
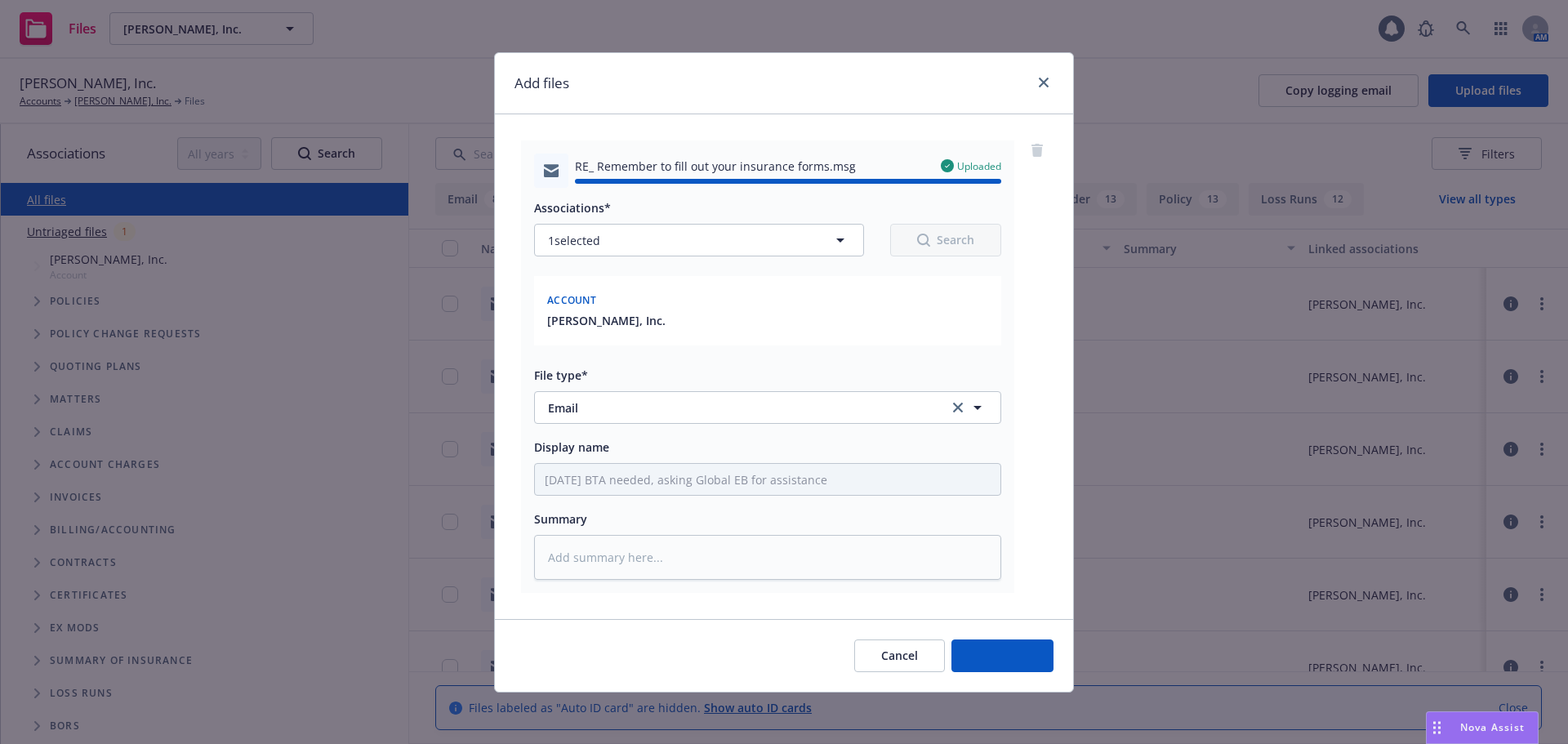
type textarea "x"
